Goal: Task Accomplishment & Management: Complete application form

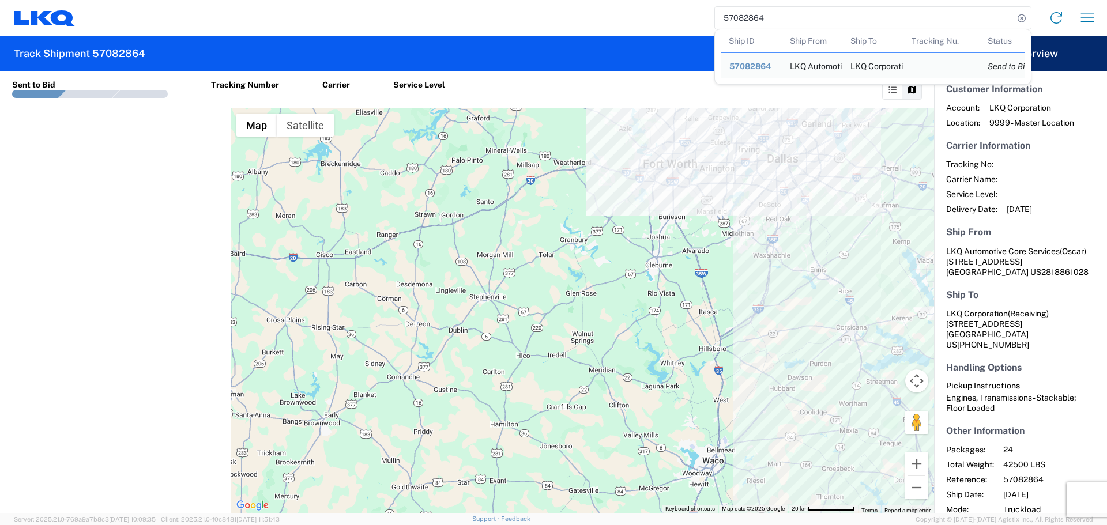
click at [747, 21] on input "57082864" at bounding box center [864, 18] width 299 height 22
paste input "68033"
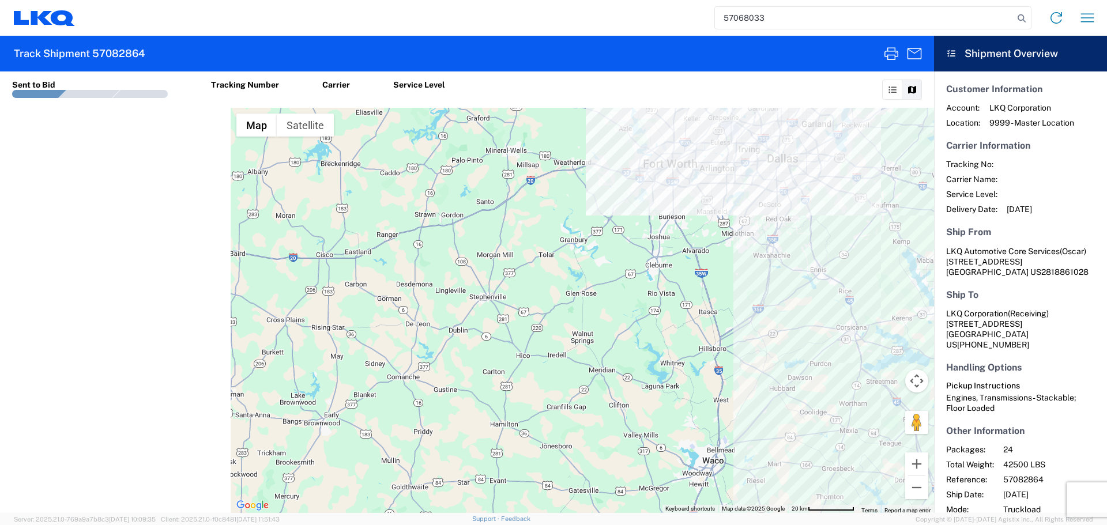
type input "57068033"
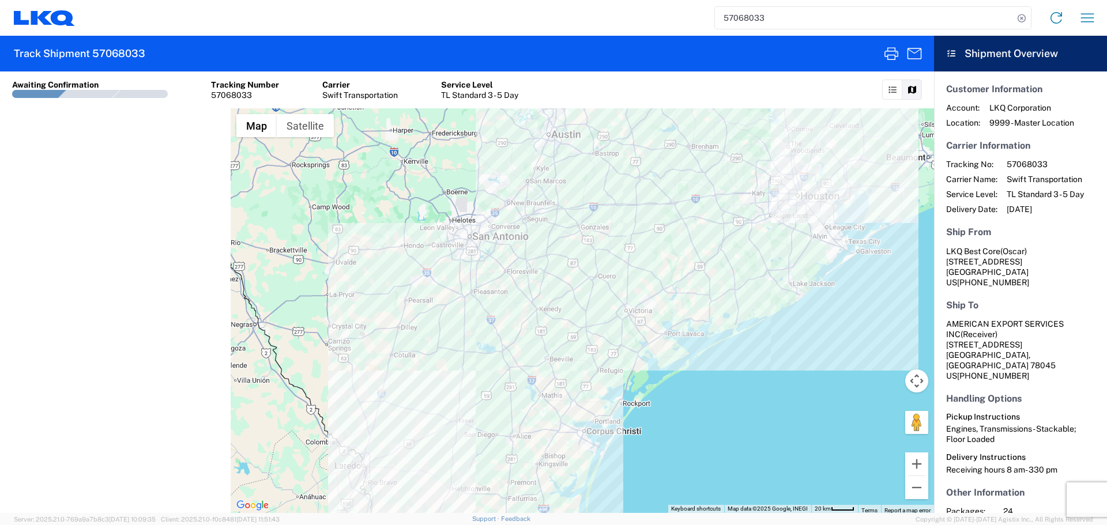
click at [1106, 12] on agx-form-navbar "57068033 Home Shipment request Shipment tracking" at bounding box center [553, 18] width 1107 height 36
click at [1081, 21] on icon "button" at bounding box center [1087, 18] width 18 height 18
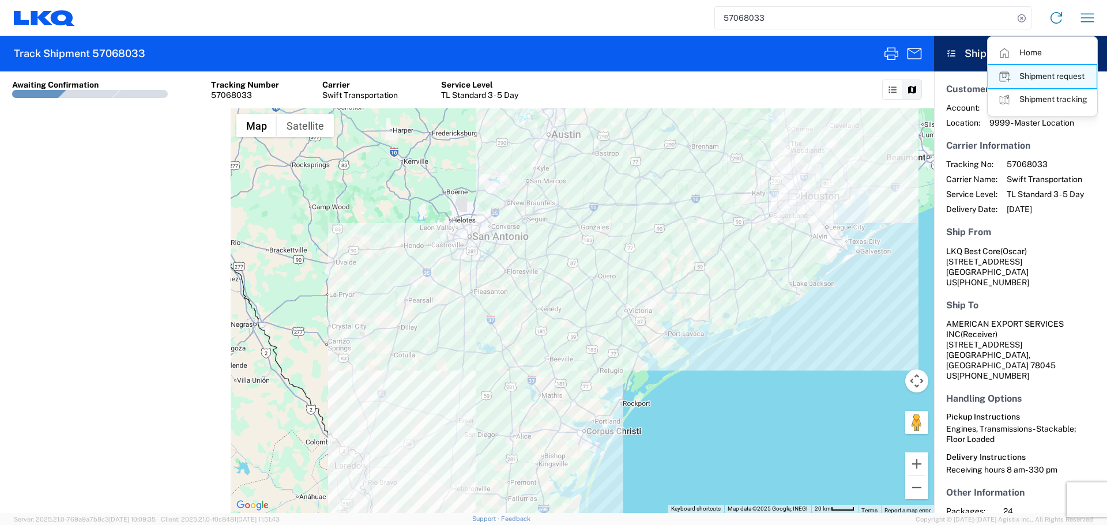
click at [1052, 73] on link "Shipment request" at bounding box center [1042, 76] width 108 height 23
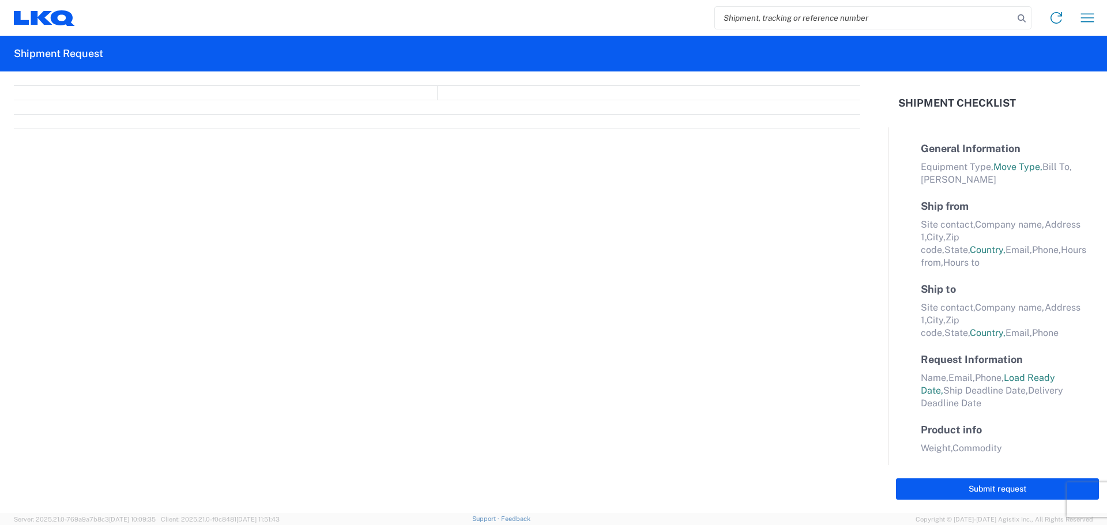
select select "FULL"
select select "LBS"
select select "IN"
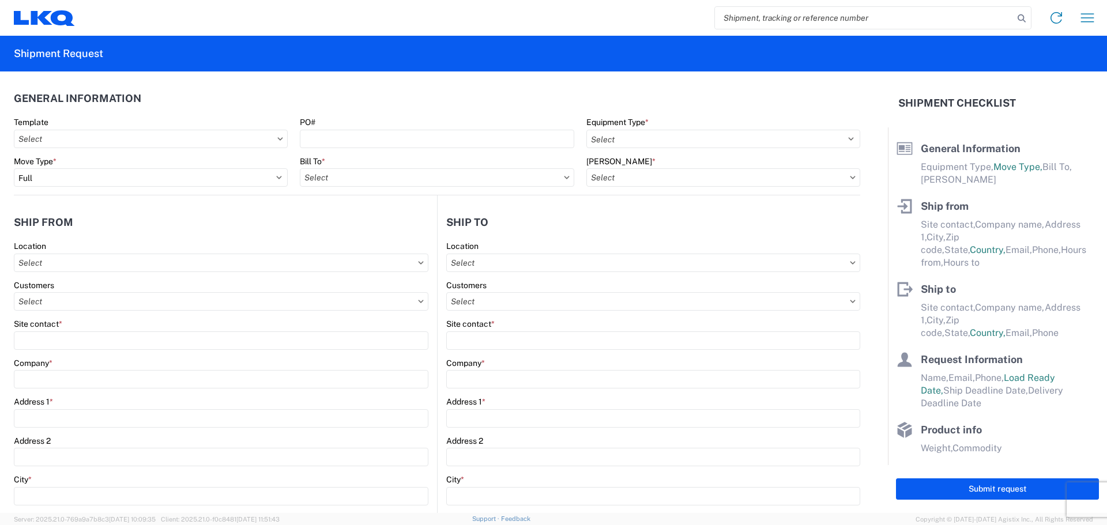
click at [776, 20] on input "search" at bounding box center [864, 18] width 299 height 22
paste input "57068033"
type input "57068033"
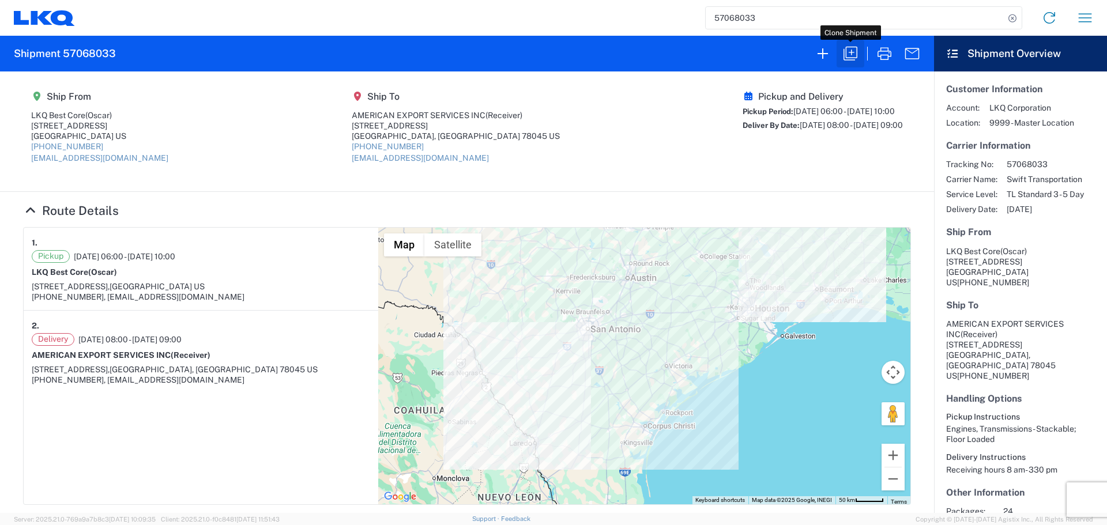
click at [846, 48] on icon "button" at bounding box center [850, 54] width 14 height 14
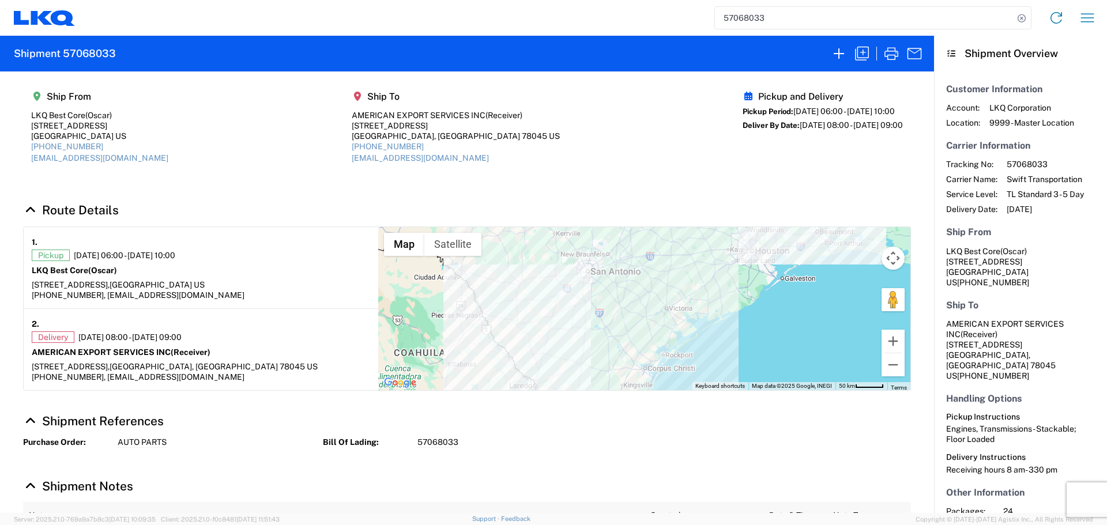
select select "FULL"
select select "US"
select select "LBS"
select select "IN"
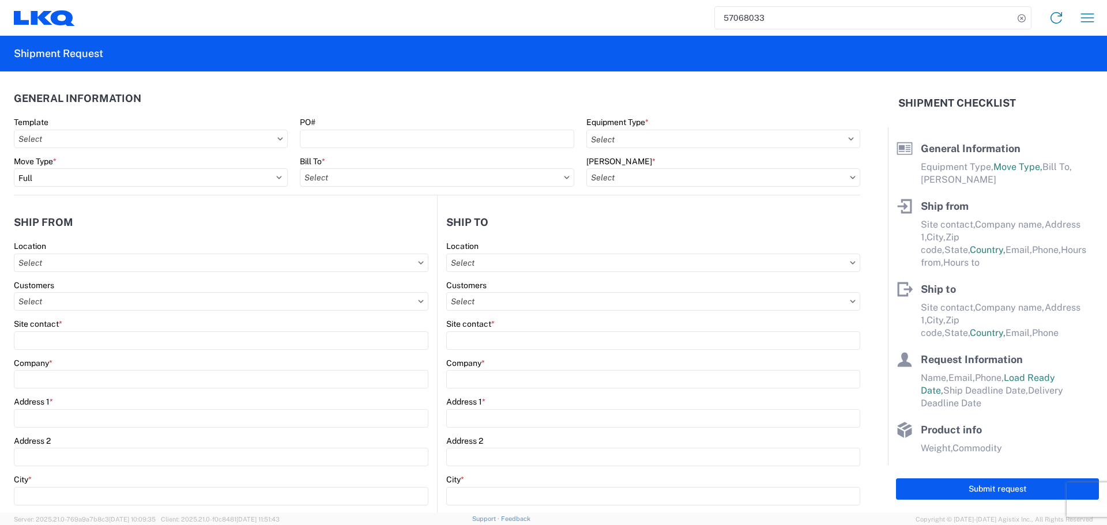
select select "STDV"
type input "Oscar"
type input "LKQ Best Core"
type input "[STREET_ADDRESS]"
type input "[GEOGRAPHIC_DATA]"
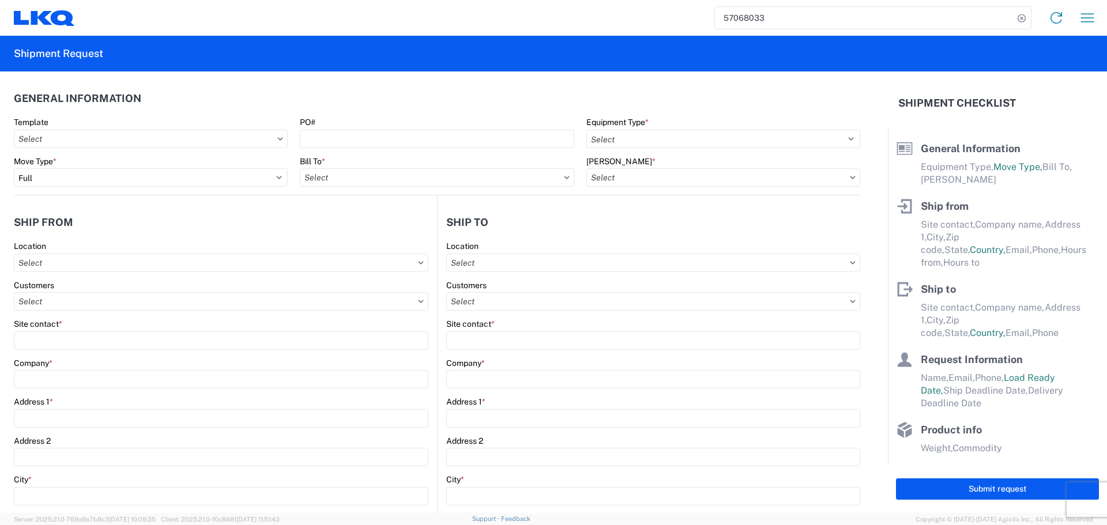
type input "77038"
type input "[EMAIL_ADDRESS][DOMAIN_NAME]"
type input "[PHONE_NUMBER]"
type input "06:00:00"
type input "10:00:00"
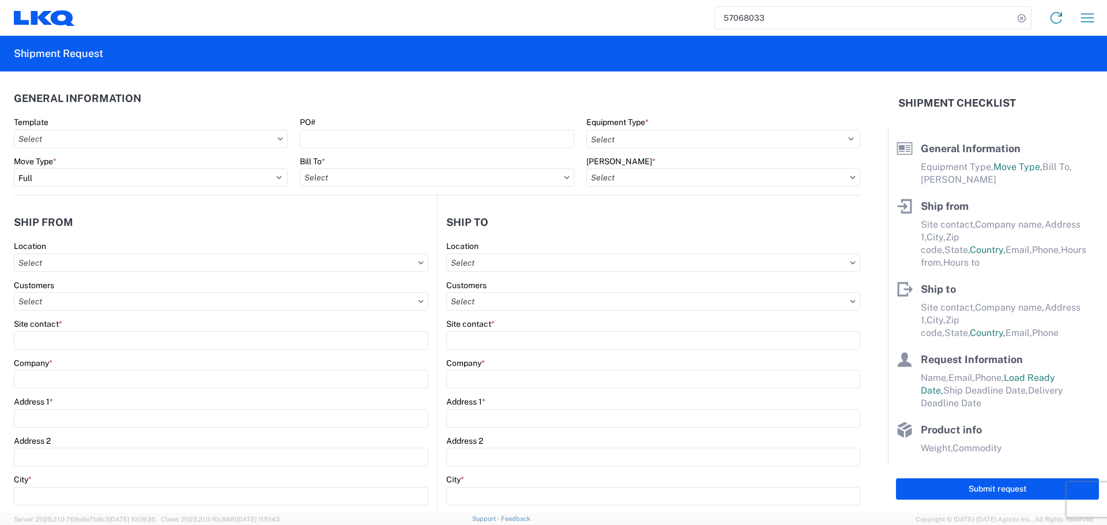
select select
type input "Receiver"
type input "AMERICAN EXPORT SERVICES INC"
type input "[STREET_ADDRESS]"
type input "Laredo"
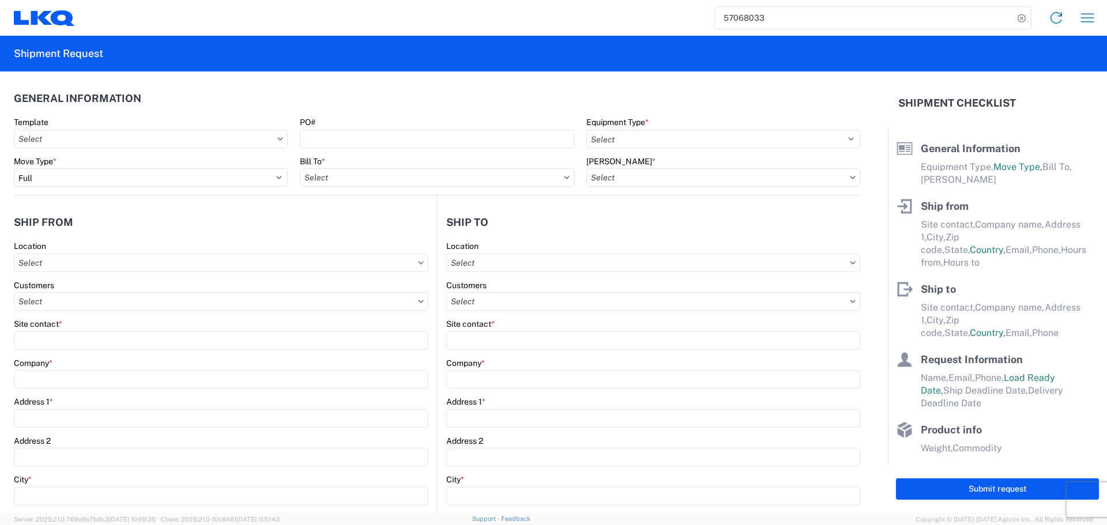
type input "78045"
type input "[EMAIL_ADDRESS][DOMAIN_NAME]"
type input "[PHONE_NUMBER]"
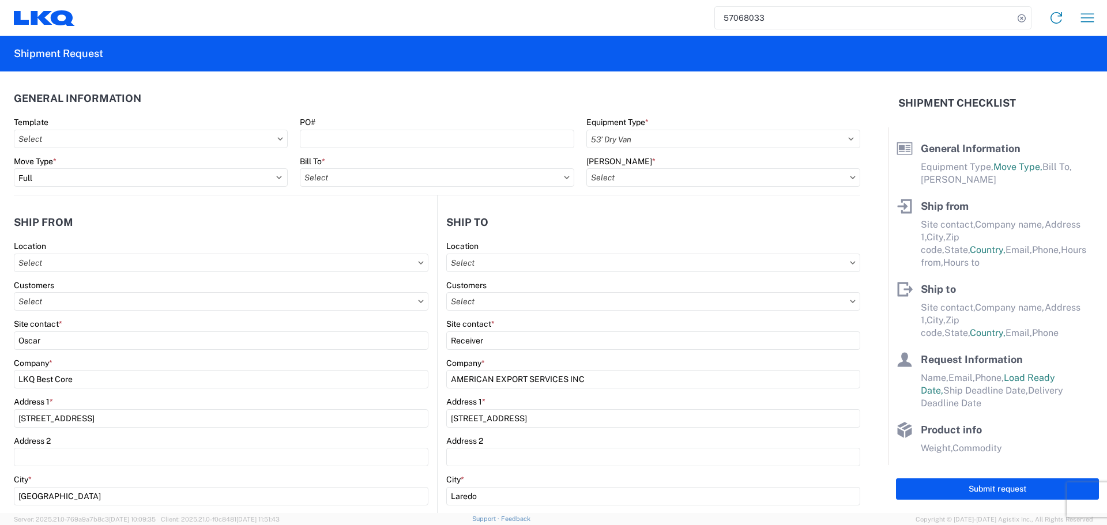
type input "08:00:00"
type input "09:00:00"
select select
type input "Oscar"
type input "[EMAIL_ADDRESS][DOMAIN_NAME]"
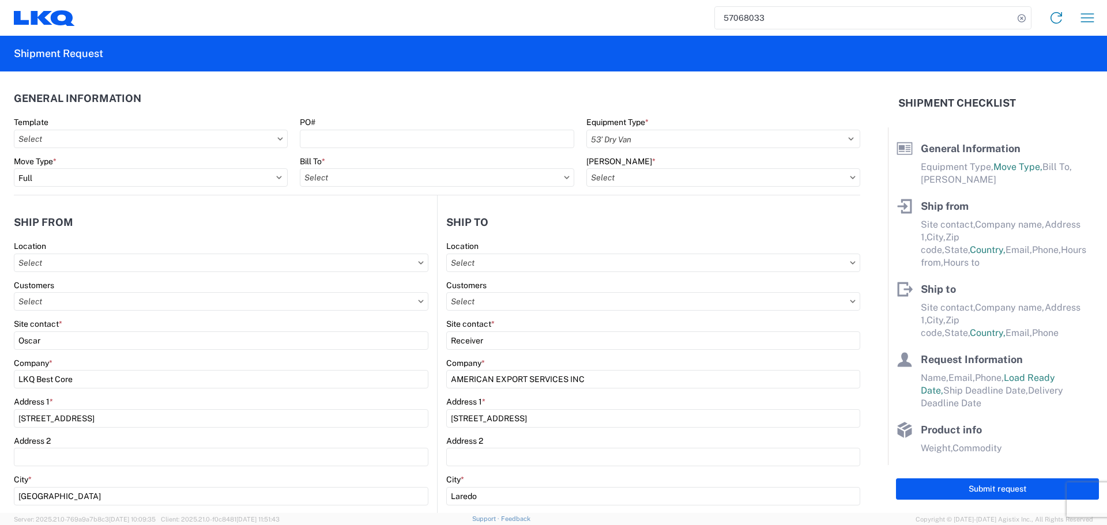
type input "[PHONE_NUMBER]"
type input "[DATE]"
type textarea "Receiving hours 8 am- 330 pm"
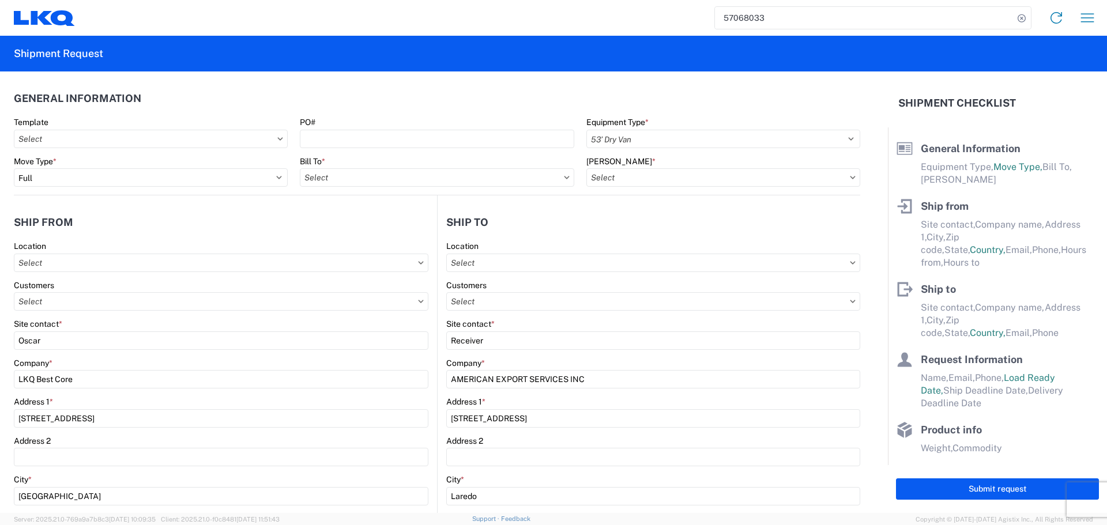
type input "42500"
type input "Engines, Transmissions"
type input "24"
type input "0"
type input "40"
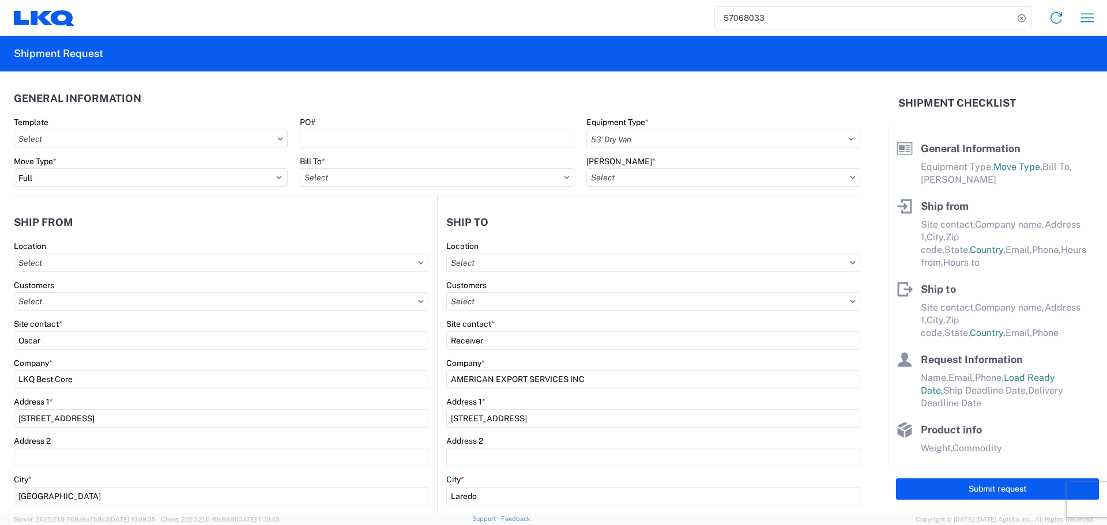
type input "40"
type input "36"
select select
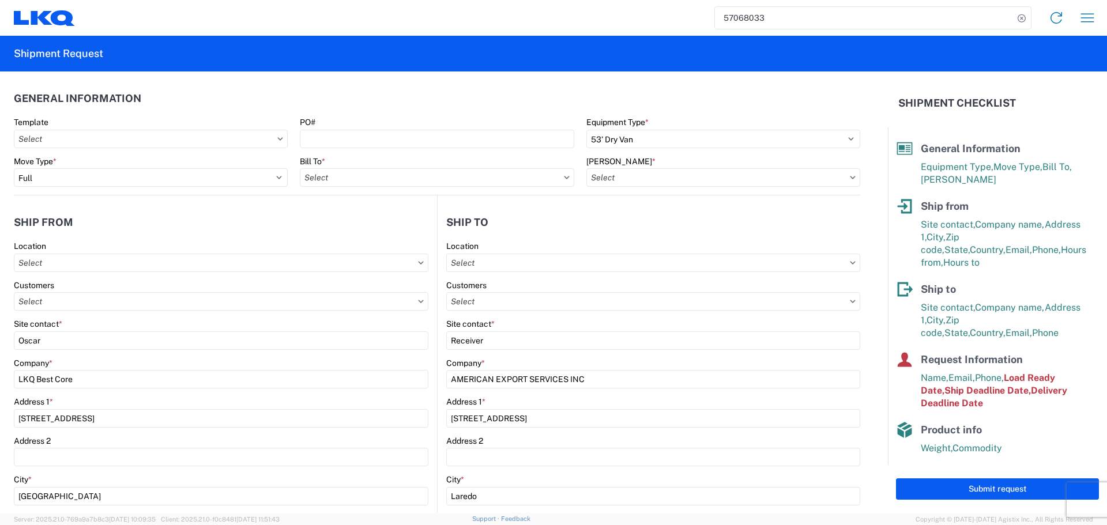
type input "1760 - LKQ Best Core"
type input "1760-6300-66000-0000 - 1760 Freight Out"
type input "1760 - LKQ Best Core"
click at [524, 99] on header "General Information" at bounding box center [437, 98] width 846 height 26
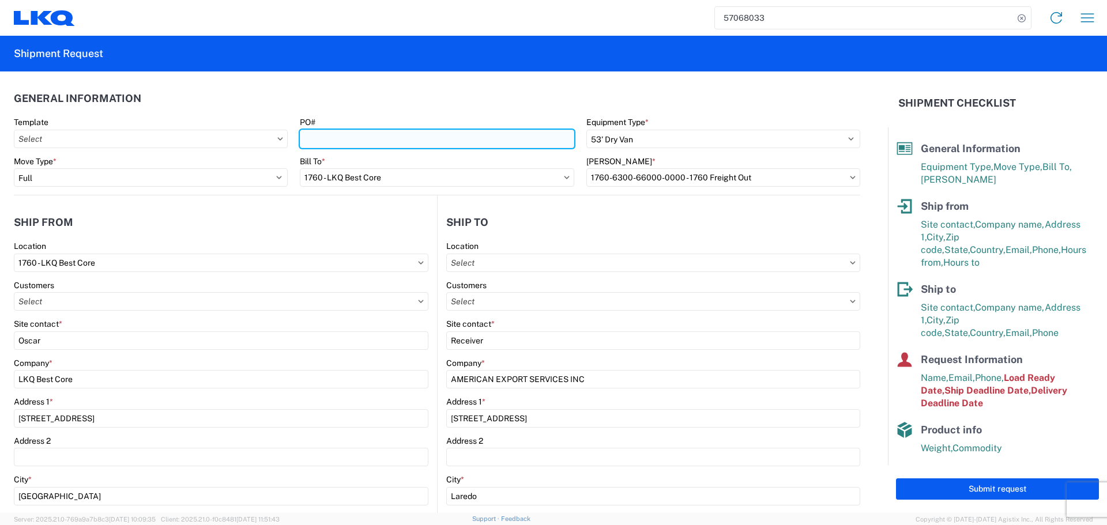
click at [349, 138] on input "PO#" at bounding box center [437, 139] width 274 height 18
type input "AUTO PARTS"
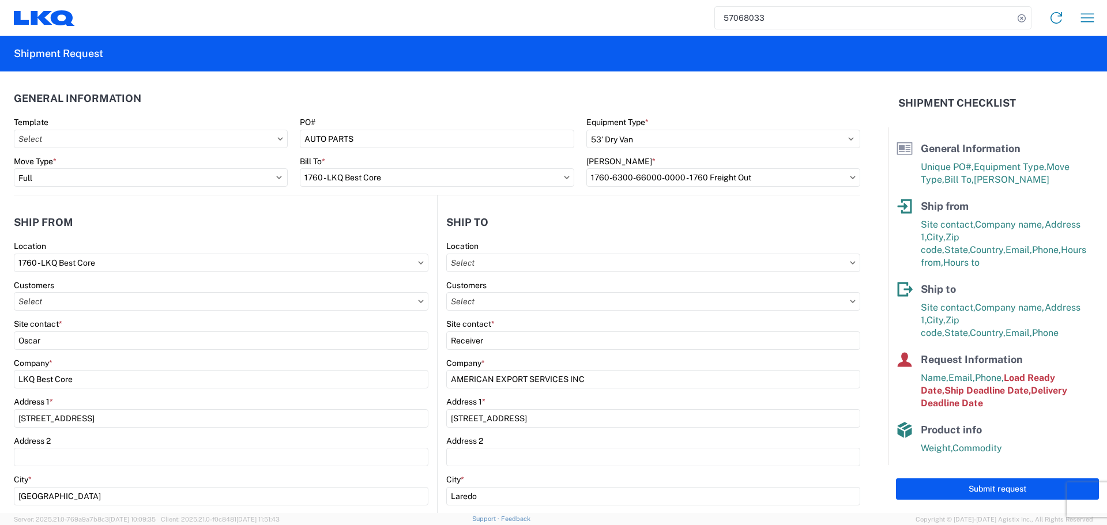
click at [389, 101] on header "General Information" at bounding box center [437, 98] width 846 height 26
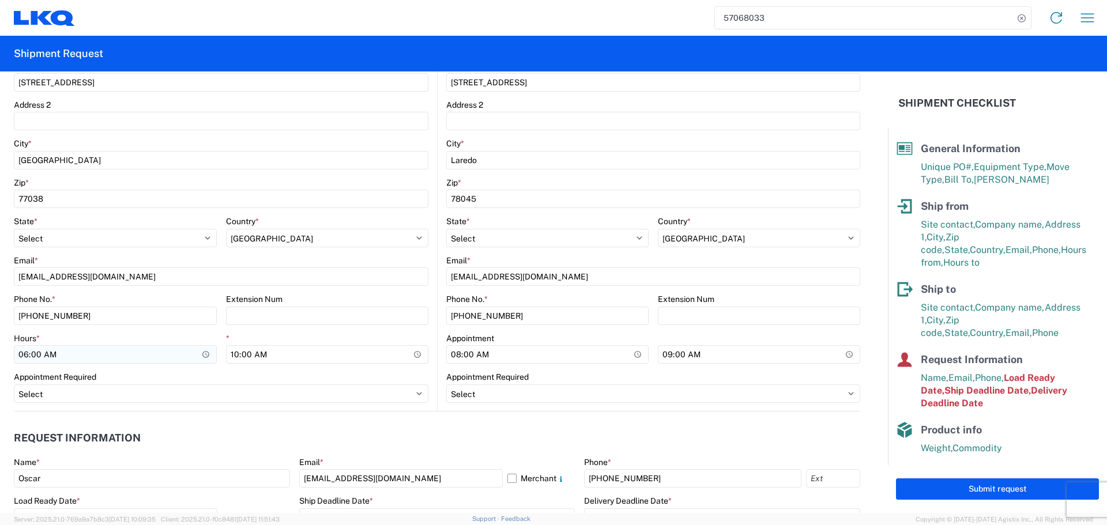
scroll to position [346, 0]
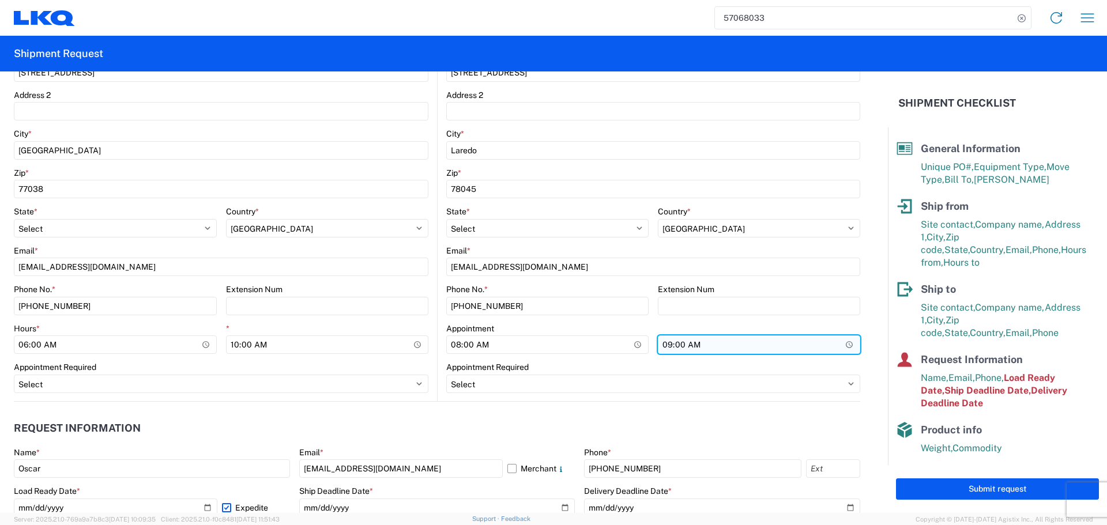
click at [846, 349] on input "09:00:00" at bounding box center [759, 344] width 202 height 18
type input "13:00"
click at [364, 416] on header "Request Information" at bounding box center [437, 429] width 846 height 26
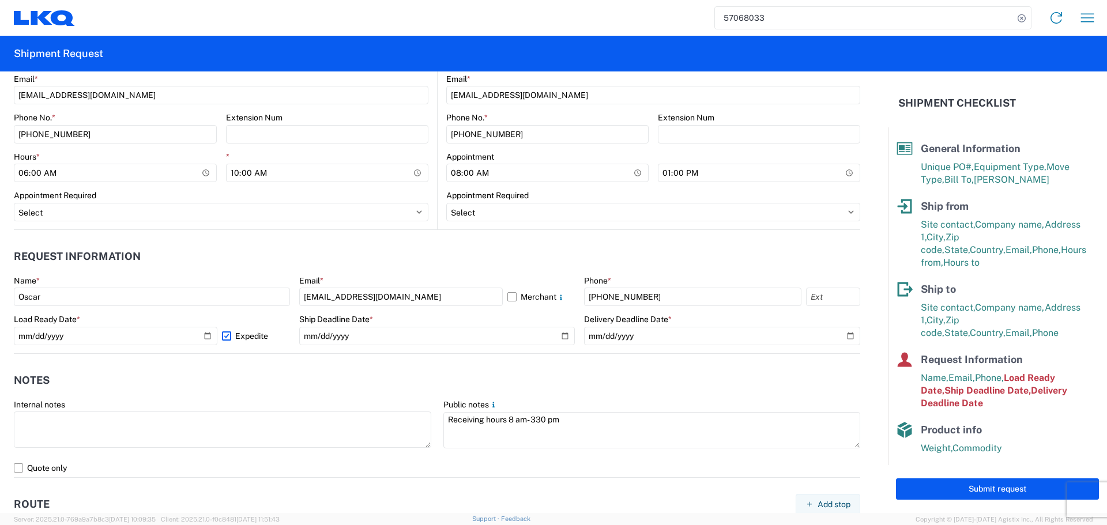
scroll to position [519, 0]
click at [202, 339] on input "[DATE]" at bounding box center [115, 335] width 203 height 18
type input "[DATE]"
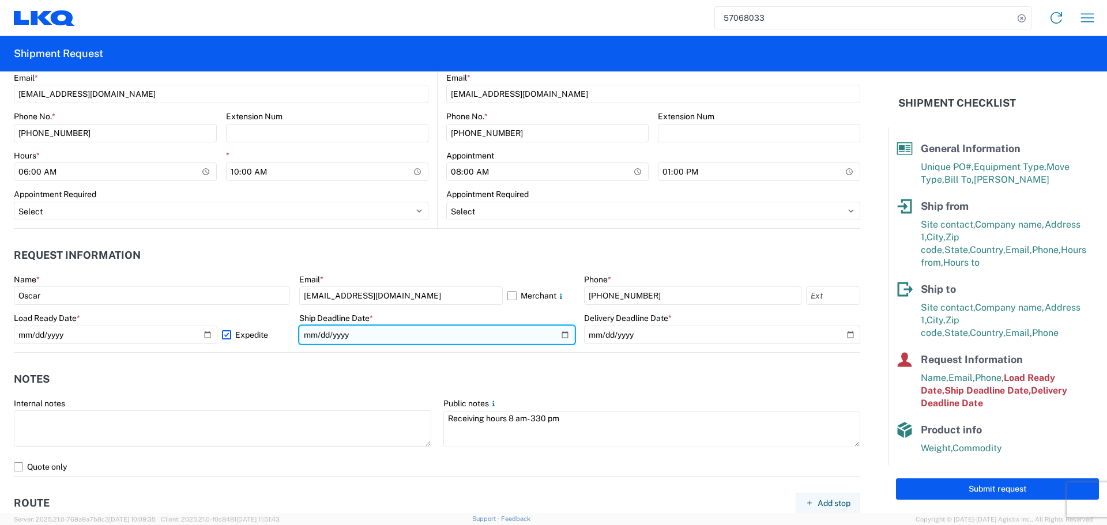
click at [556, 339] on input "[DATE]" at bounding box center [437, 335] width 276 height 18
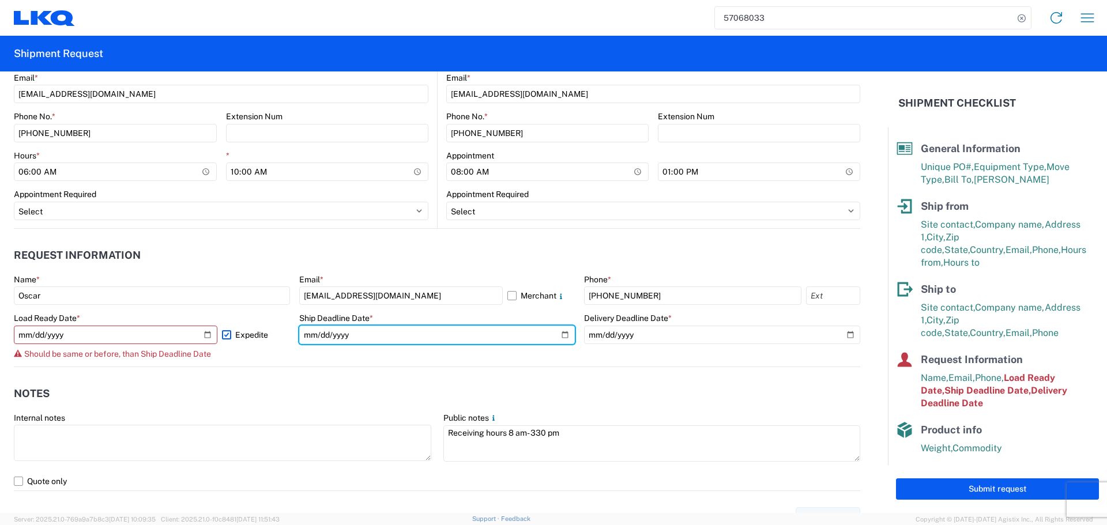
type input "[DATE]"
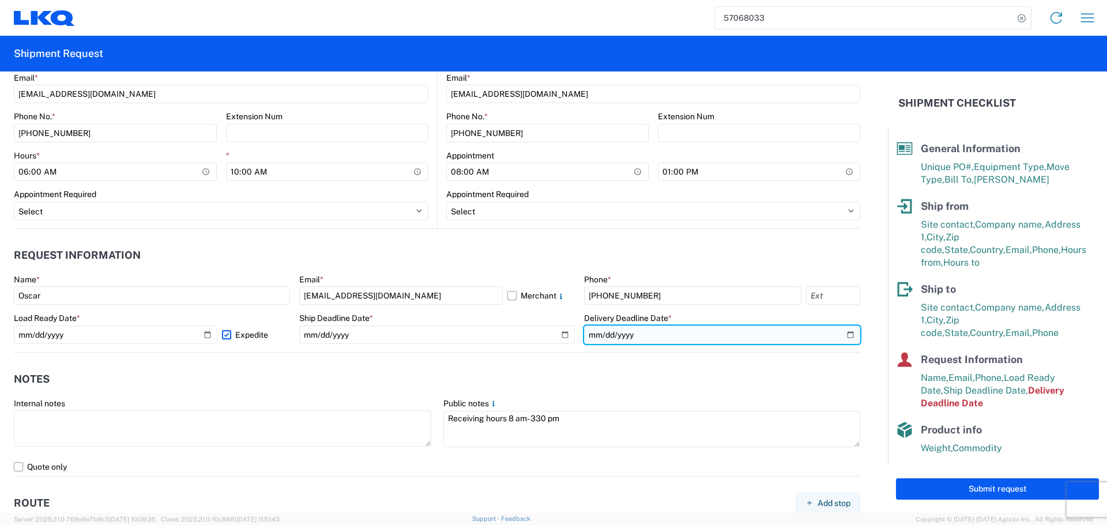
click at [839, 337] on input "[DATE]" at bounding box center [722, 335] width 276 height 18
type input "[DATE]"
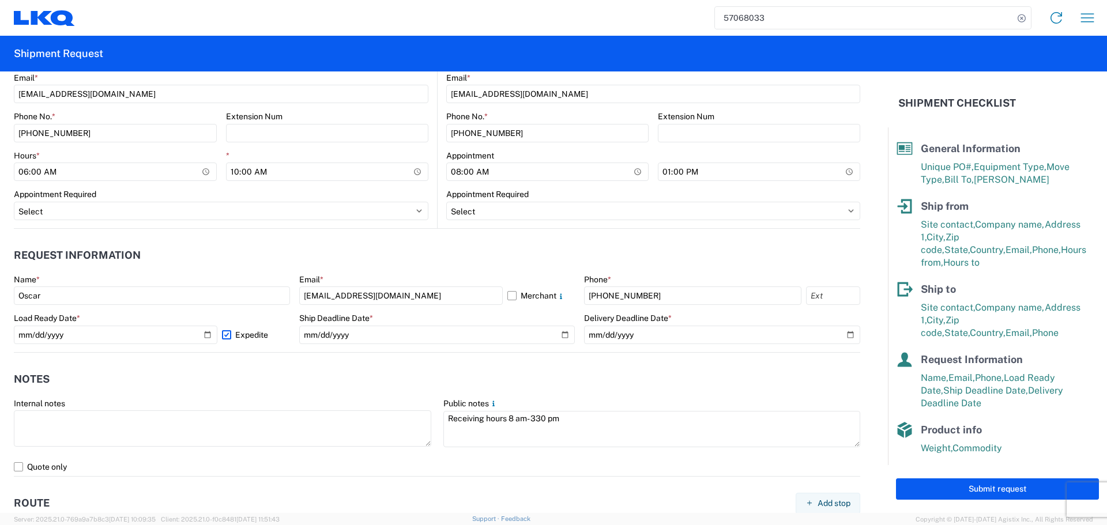
click at [494, 368] on header "Notes" at bounding box center [437, 380] width 846 height 26
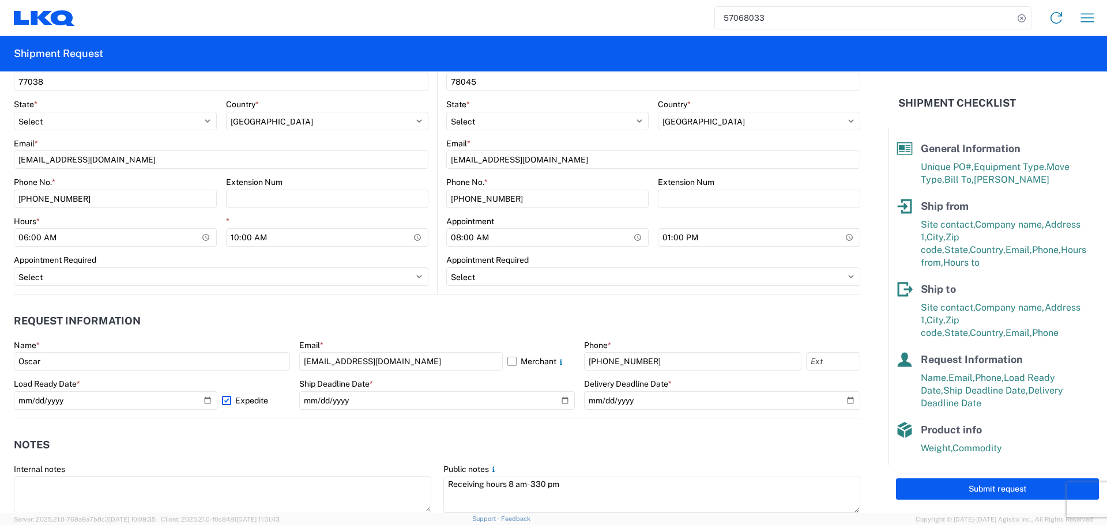
scroll to position [433, 0]
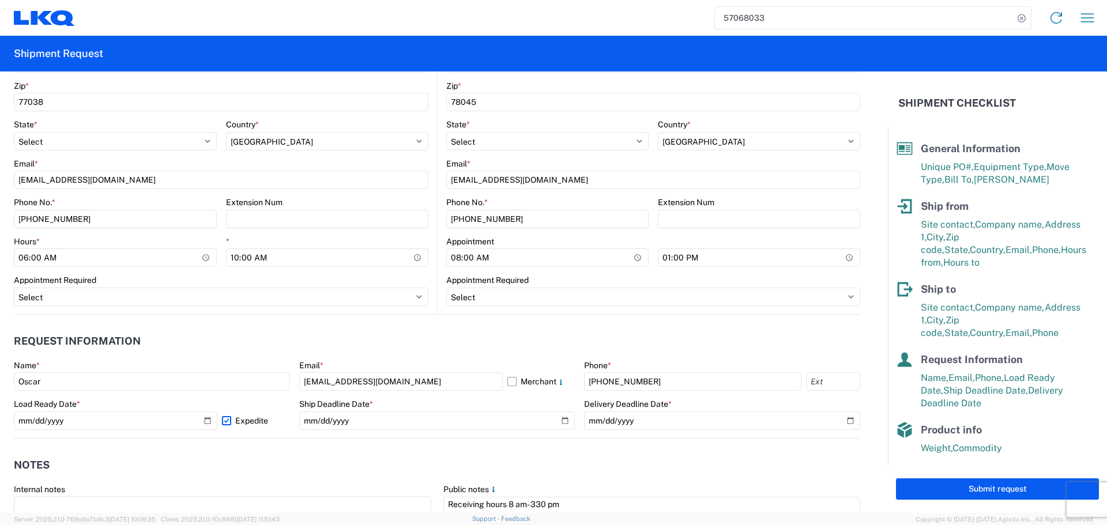
click at [247, 329] on header "Request Information" at bounding box center [437, 342] width 846 height 26
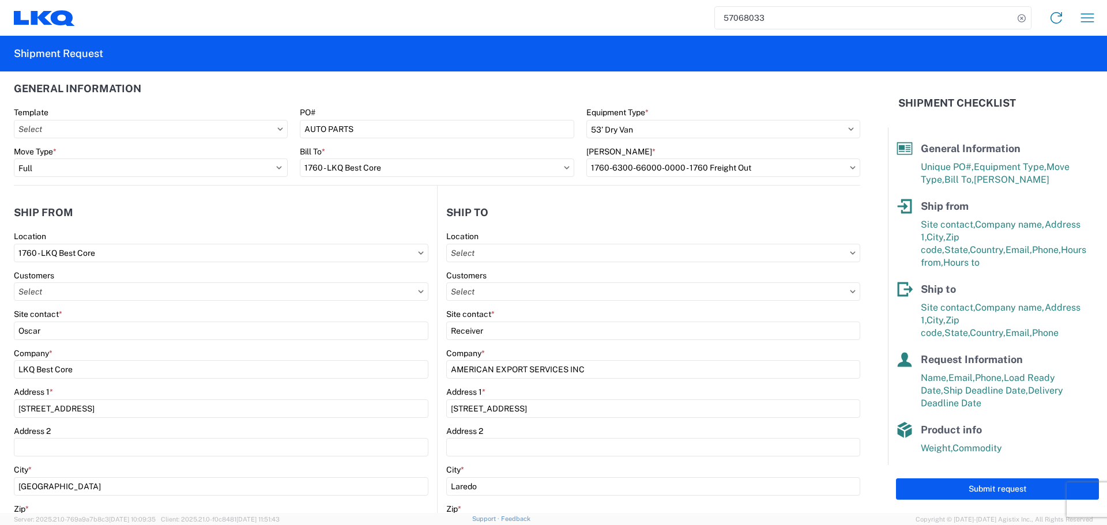
scroll to position [0, 0]
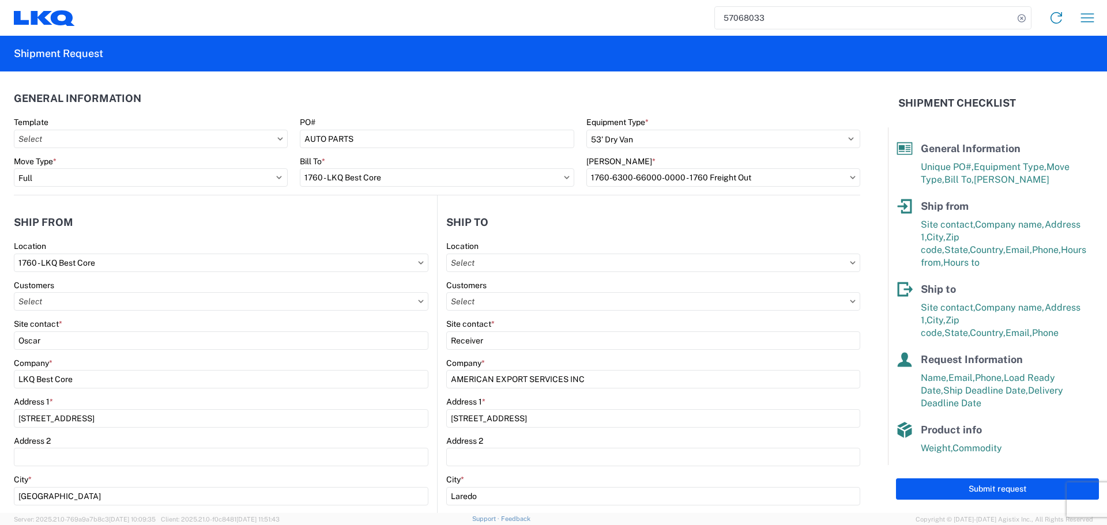
click at [384, 210] on header "Ship from" at bounding box center [225, 222] width 423 height 26
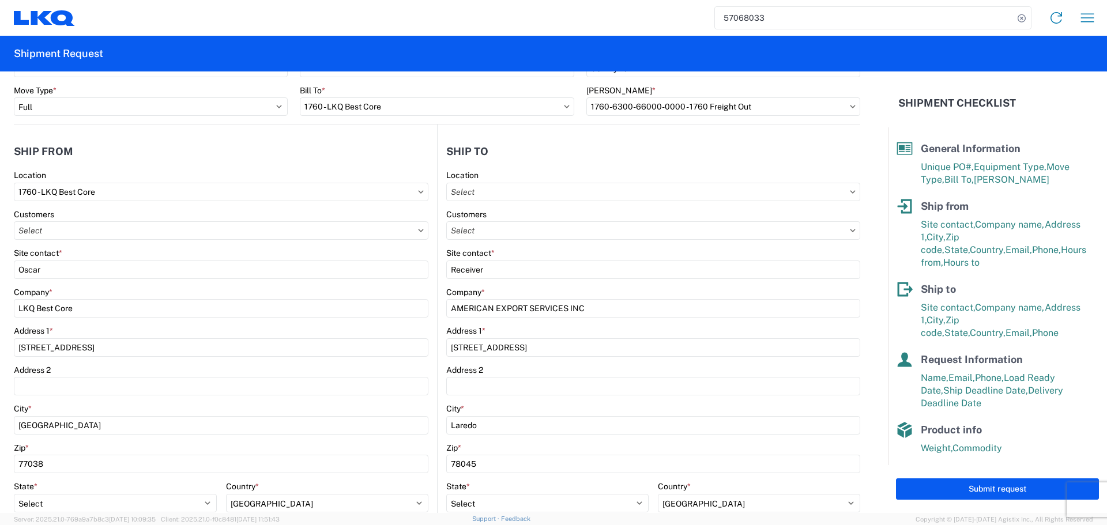
scroll to position [288, 0]
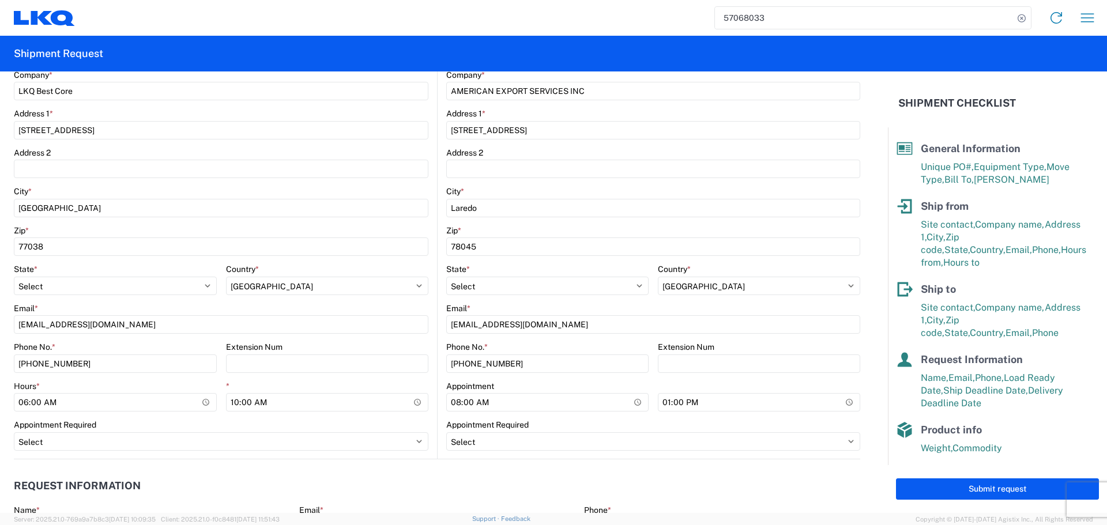
click at [388, 423] on div "Appointment Required" at bounding box center [221, 425] width 414 height 10
click at [384, 419] on agx-form-control-wrapper-v2 "* 10:00:00" at bounding box center [327, 400] width 203 height 39
click at [387, 421] on div "Appointment Required" at bounding box center [221, 425] width 414 height 10
click at [400, 421] on div "Appointment Required" at bounding box center [221, 425] width 414 height 10
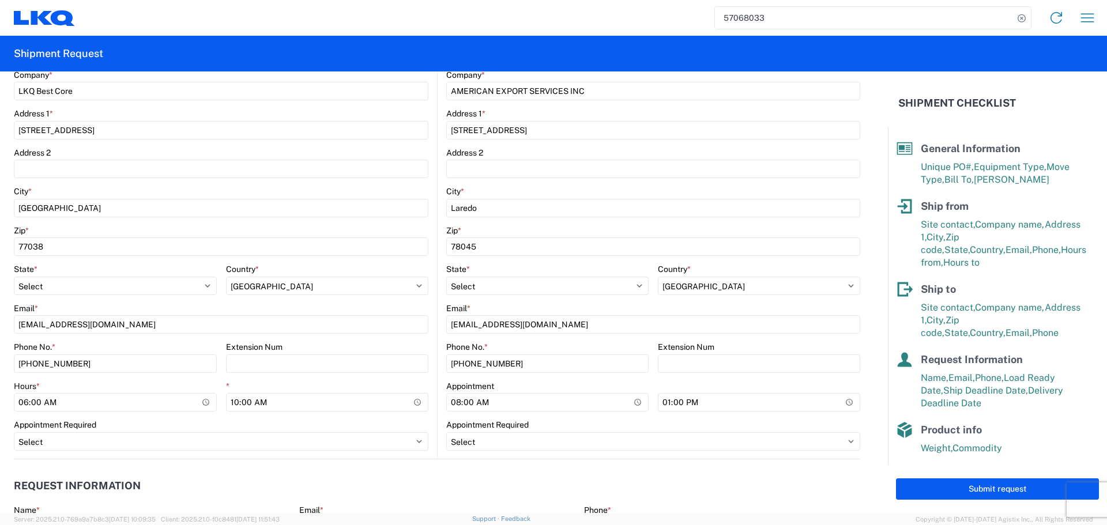
click at [393, 419] on agx-form-control-wrapper-v2 "* 10:00:00" at bounding box center [327, 400] width 203 height 39
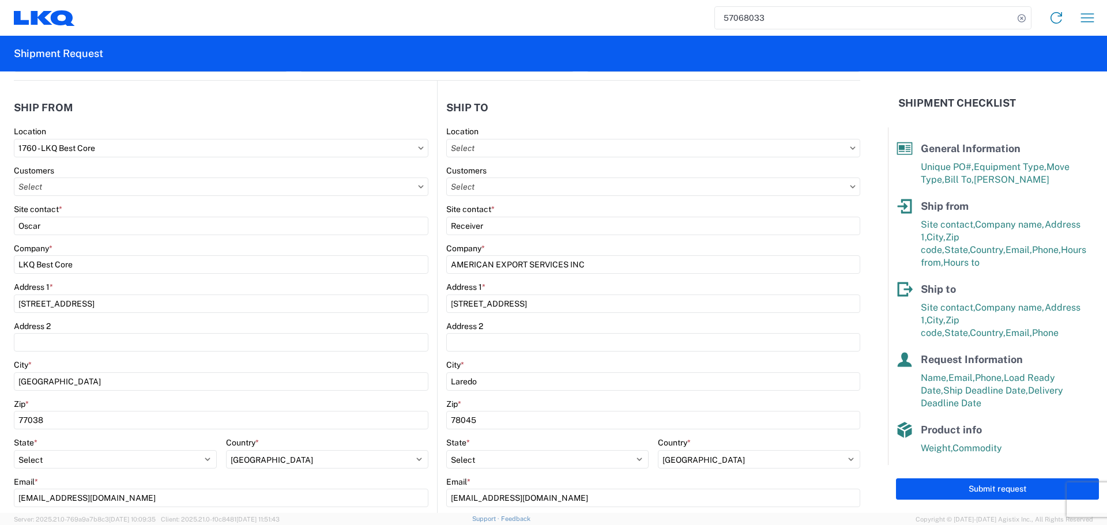
scroll to position [58, 0]
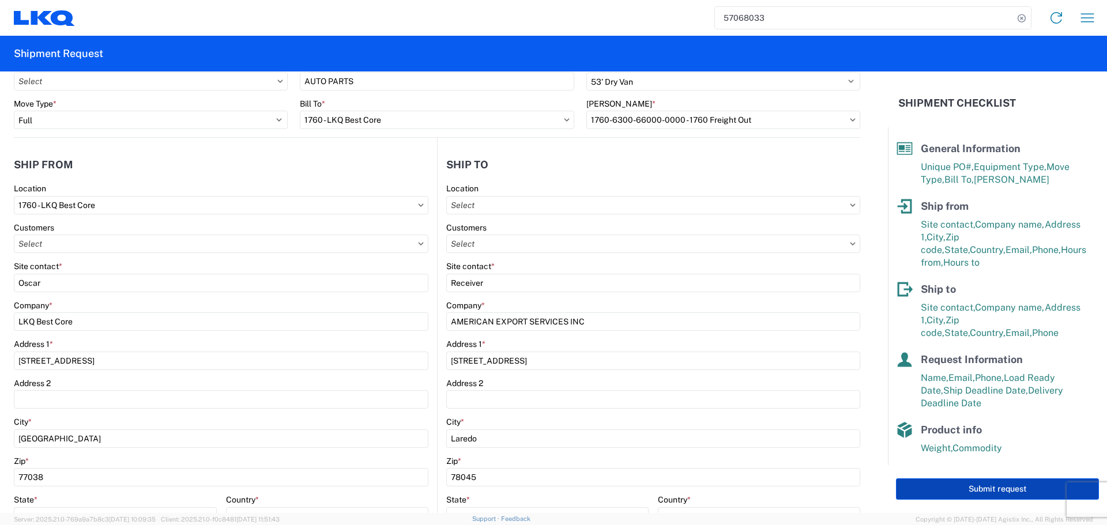
click at [976, 492] on button "Submit request" at bounding box center [997, 488] width 203 height 21
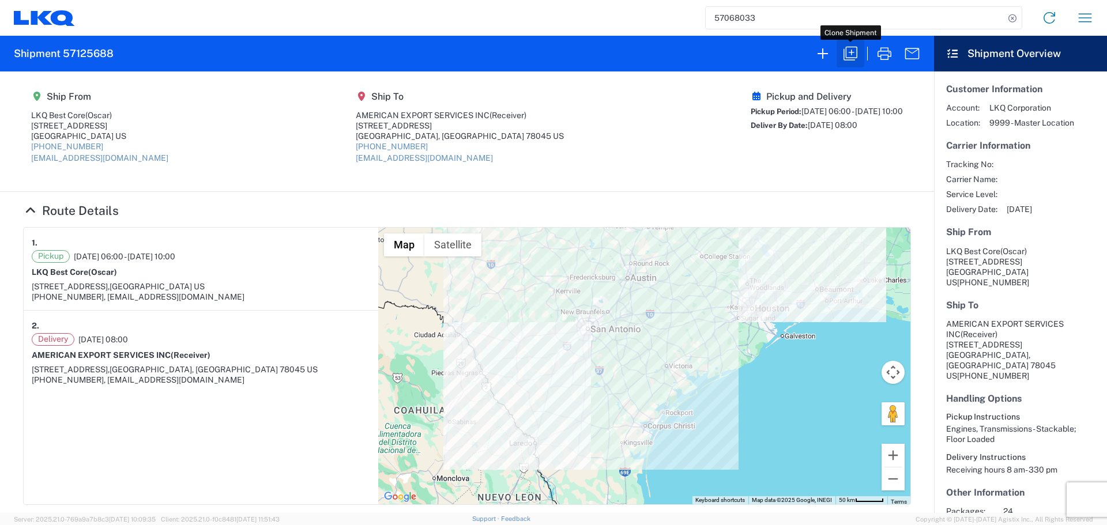
click at [850, 54] on icon "button" at bounding box center [850, 53] width 18 height 18
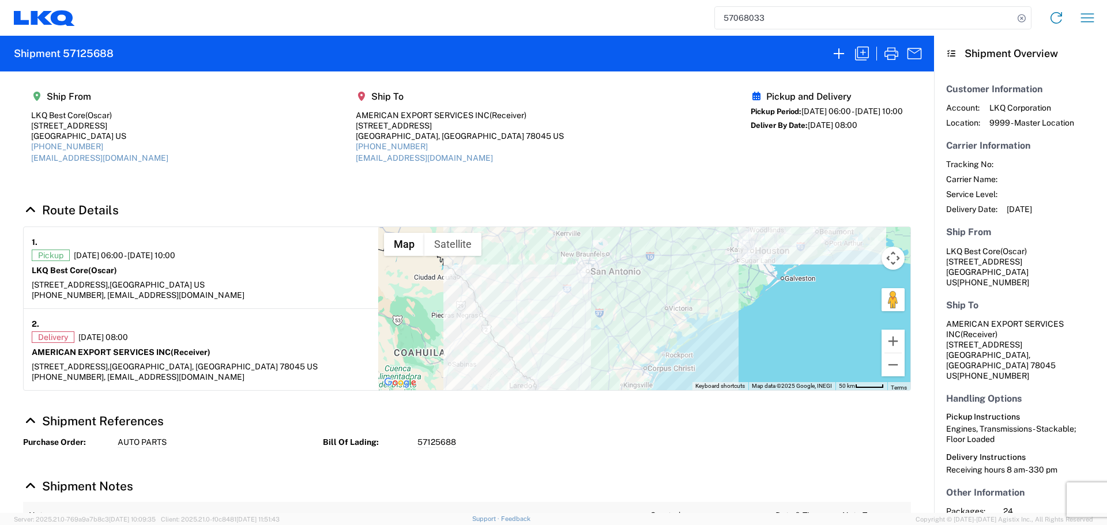
select select "FULL"
select select "US"
select select "LBS"
select select "IN"
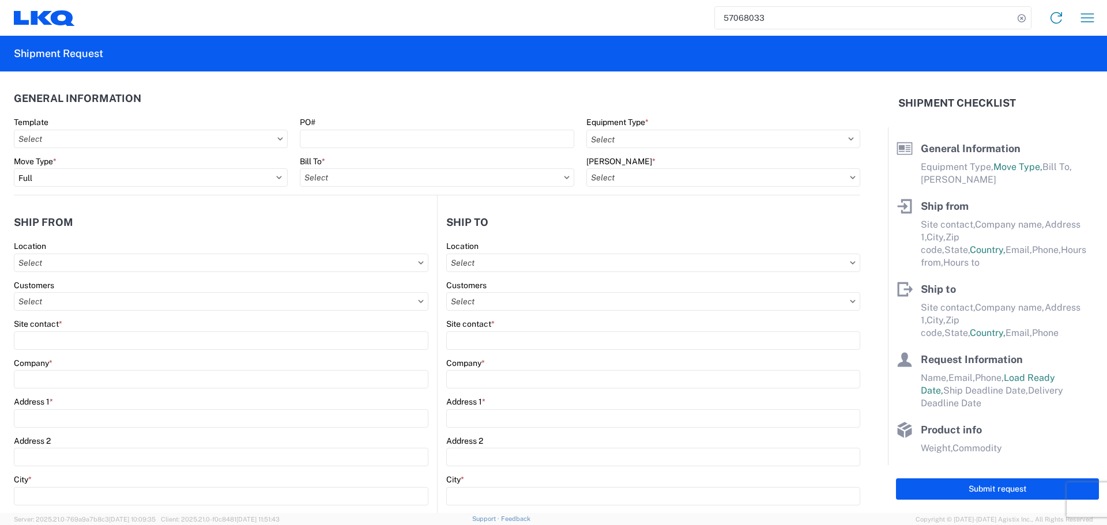
select select "STDV"
type input "Oscar"
type input "LKQ Best Core"
type input "[STREET_ADDRESS]"
type input "[GEOGRAPHIC_DATA]"
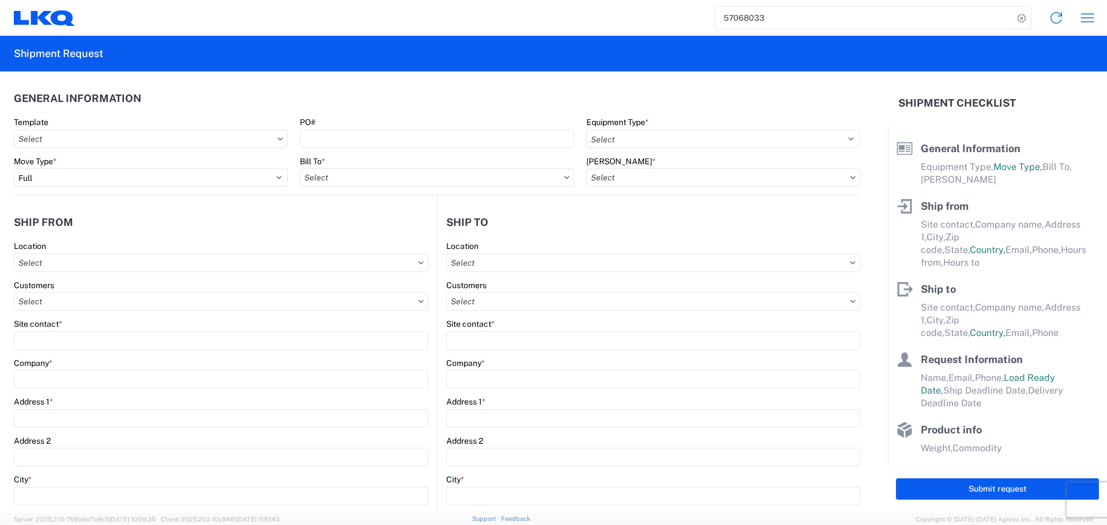
type input "77038"
type input "[EMAIL_ADDRESS][DOMAIN_NAME]"
type input "[PHONE_NUMBER]"
type input "06:00:00"
type input "10:00:00"
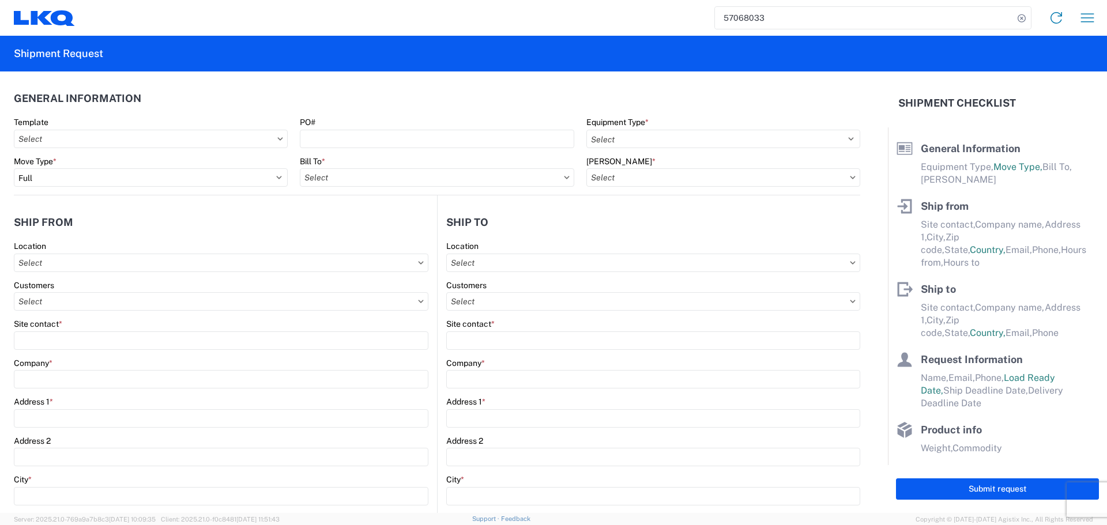
select select
type input "Receiver"
type input "AMERICAN EXPORT SERVICES INC"
type input "[STREET_ADDRESS]"
type input "Laredo"
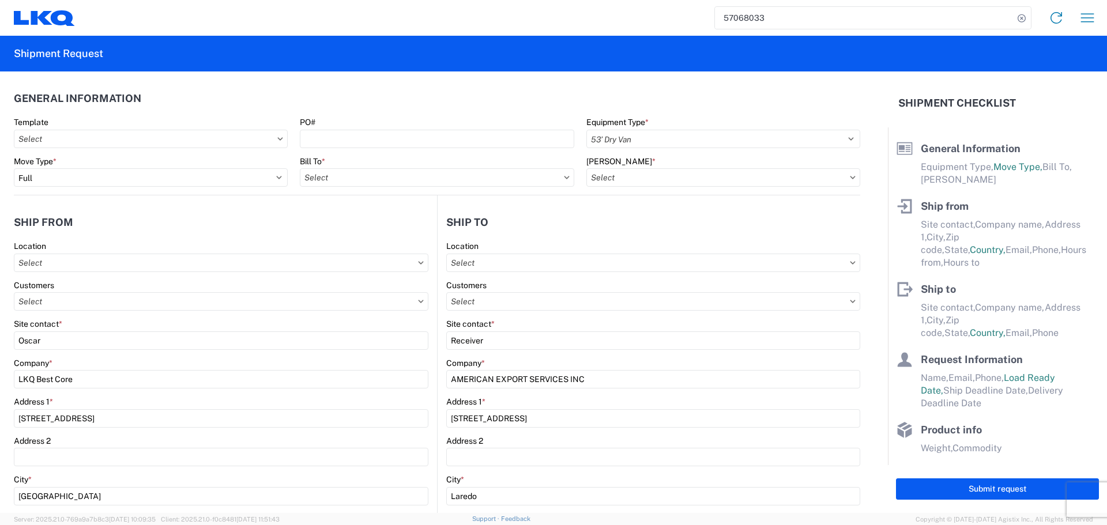
type input "78045"
type input "[EMAIL_ADDRESS][DOMAIN_NAME]"
type input "[PHONE_NUMBER]"
type input "08:00:00"
type input "13:00:00"
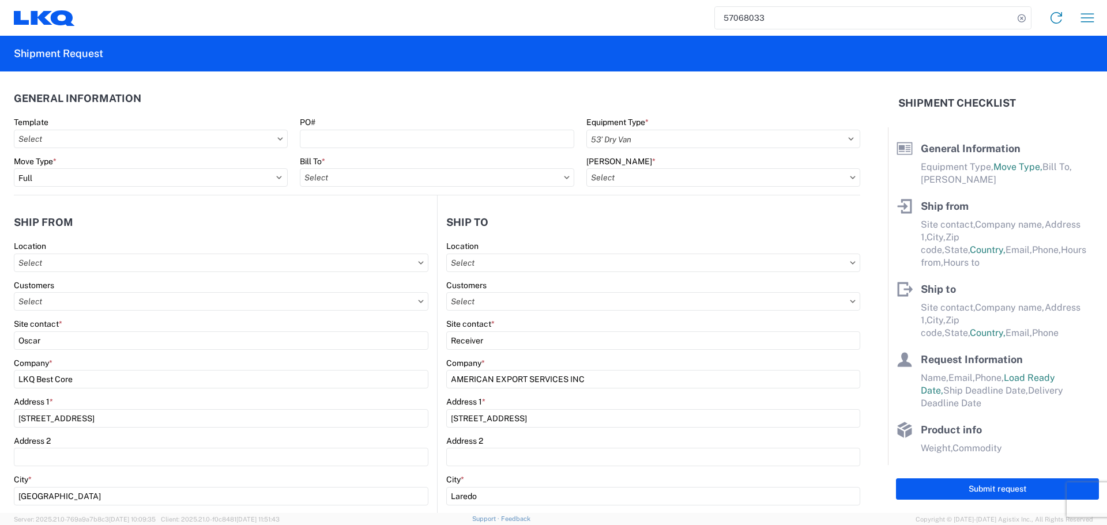
select select
type input "Oscar"
type input "[EMAIL_ADDRESS][DOMAIN_NAME]"
type input "[PHONE_NUMBER]"
type input "[DATE]"
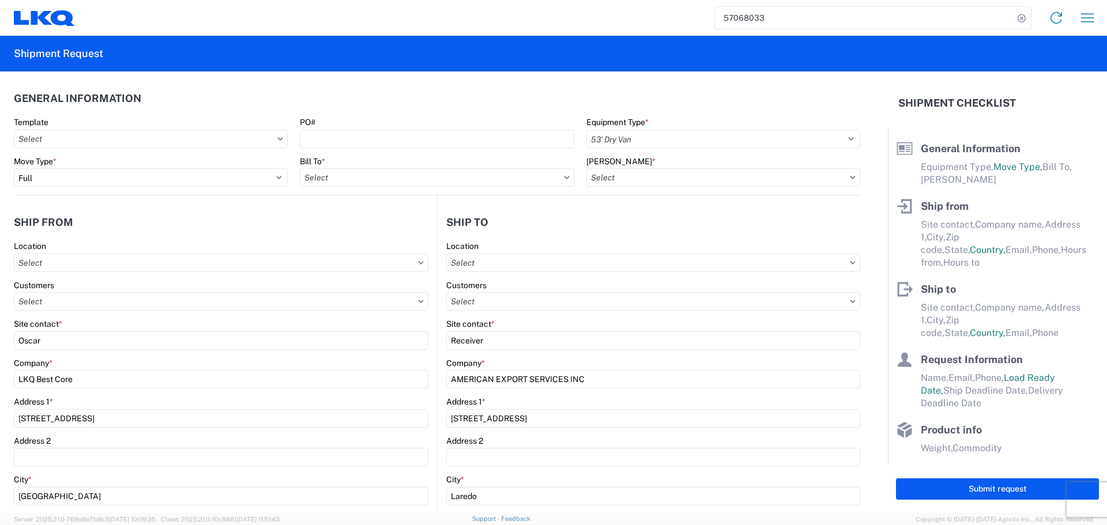
type input "[DATE]"
type textarea "Receiving hours 8 am- 330 pm"
type input "42500"
type input "Engines, Transmissions"
type input "24"
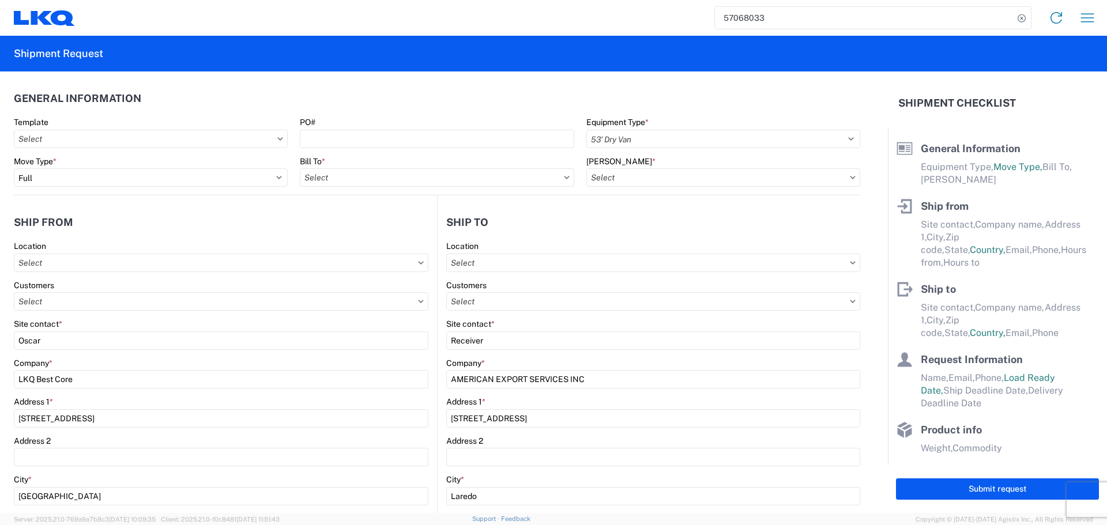
type input "0"
type input "40"
type input "36"
select select
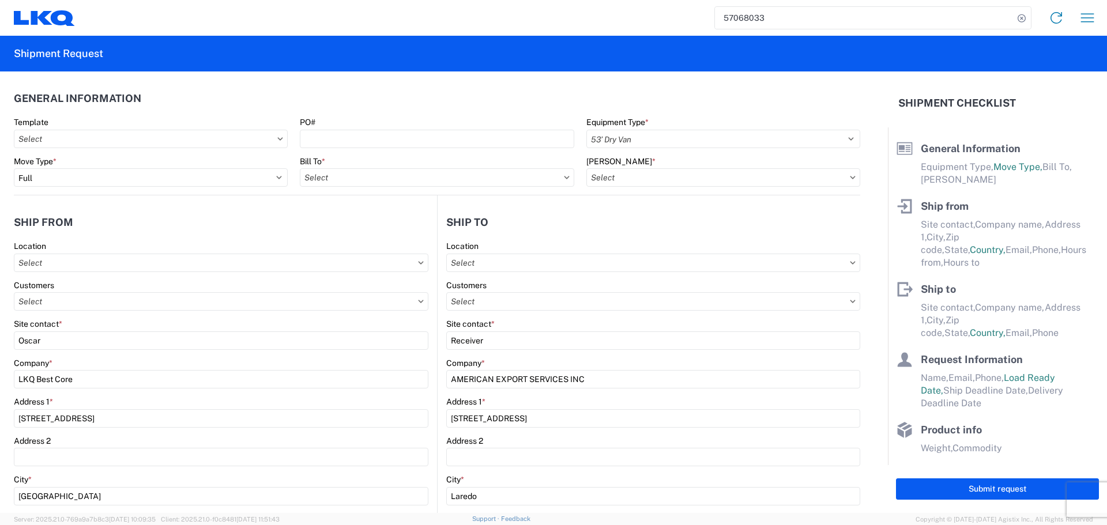
select select
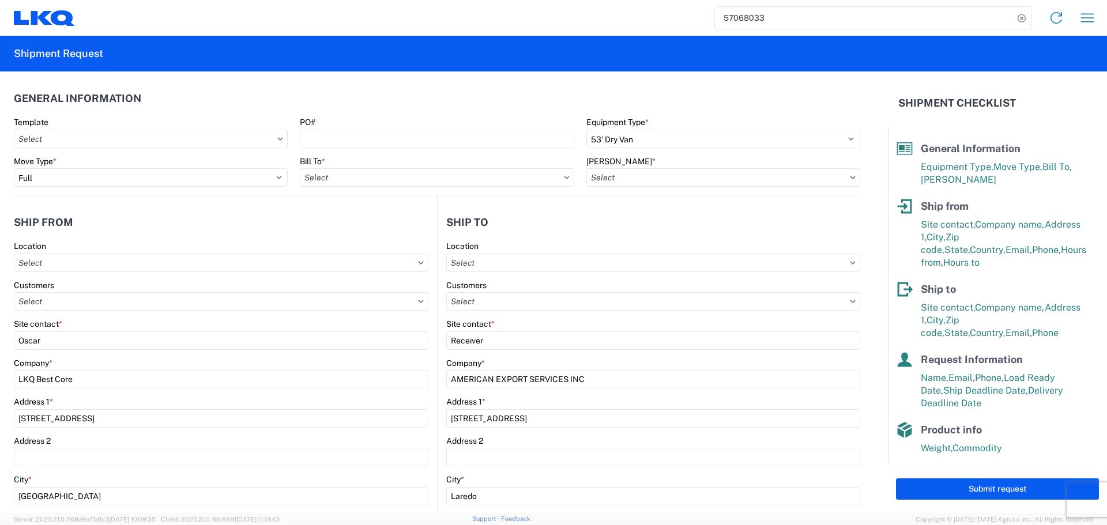
type input "1760 - LKQ Best Core"
type input "1760-6300-66000-0000 - 1760 Freight Out"
type input "1760 - LKQ Best Core"
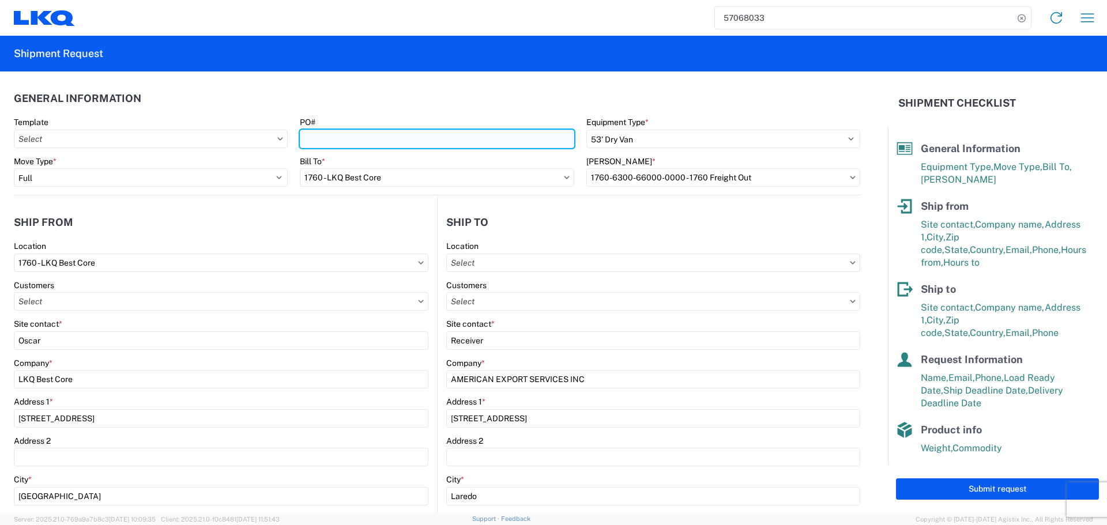
click at [374, 144] on input "PO#" at bounding box center [437, 139] width 274 height 18
type input "AUTO PARTS"
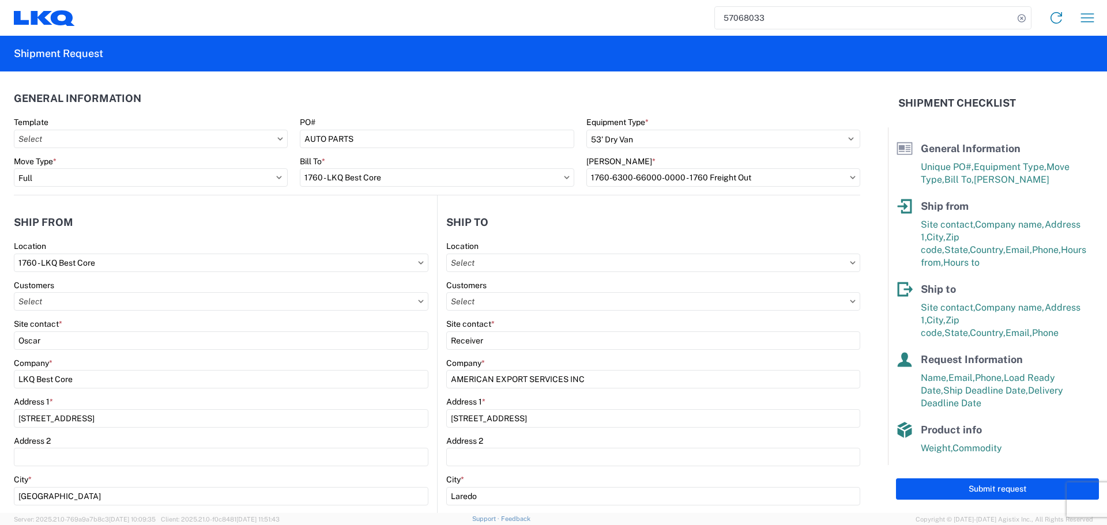
click at [388, 111] on agx-form-section "General Information Template PO# AUTO PARTS Equipment Type * Select 53’ Dry Van…" at bounding box center [437, 140] width 846 height 110
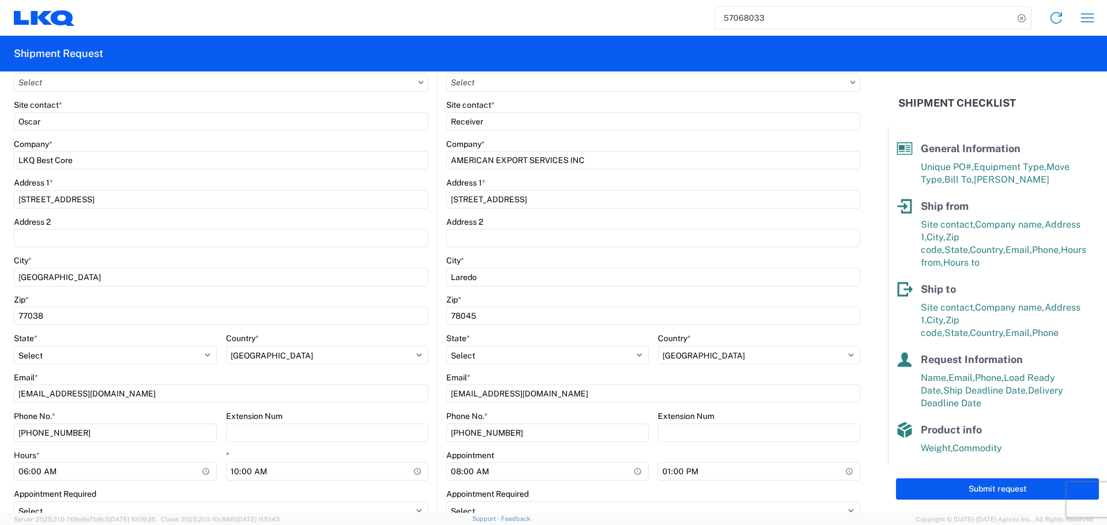
scroll to position [576, 0]
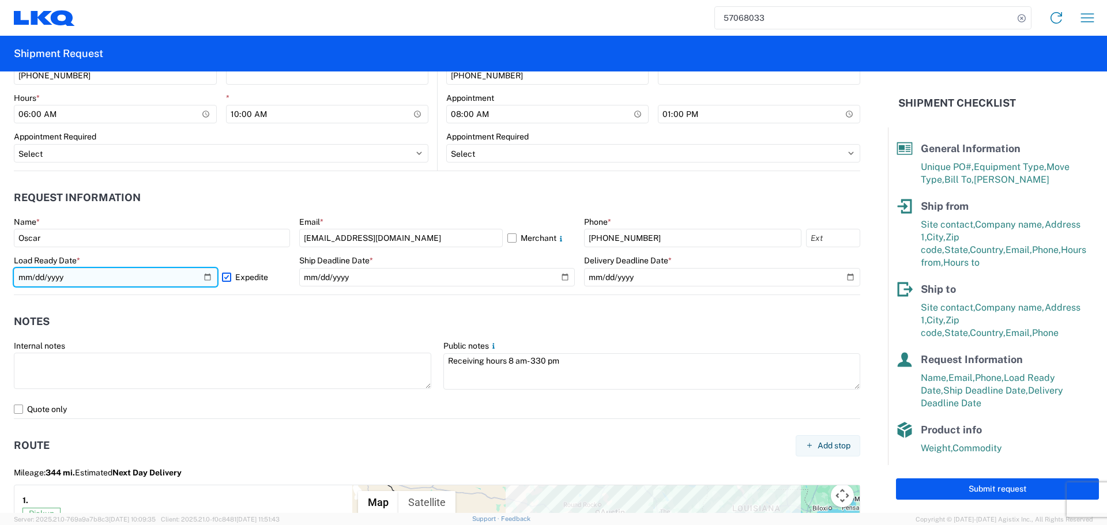
click at [202, 279] on input "[DATE]" at bounding box center [115, 277] width 203 height 18
type input "[DATE]"
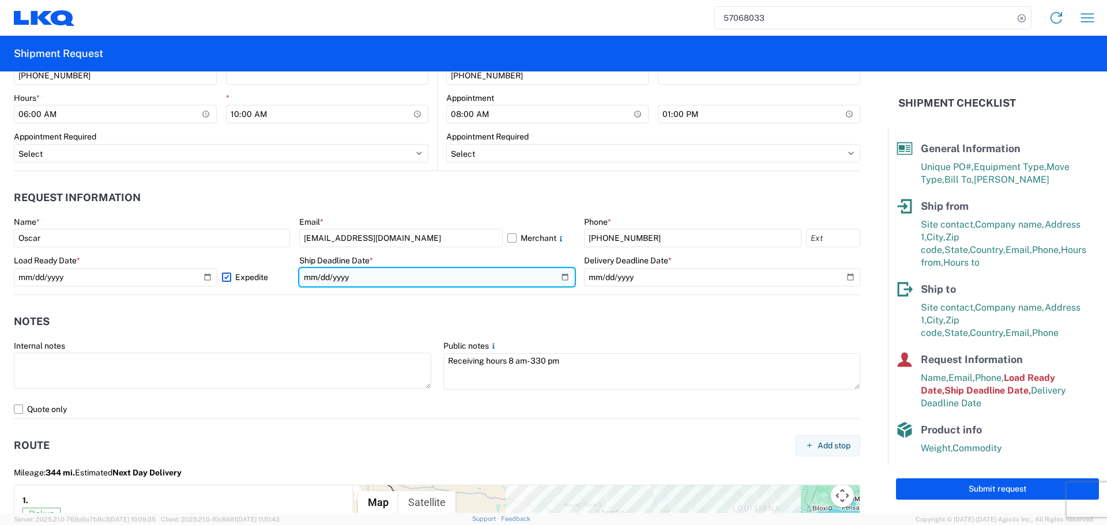
click at [555, 279] on input "[DATE]" at bounding box center [437, 277] width 276 height 18
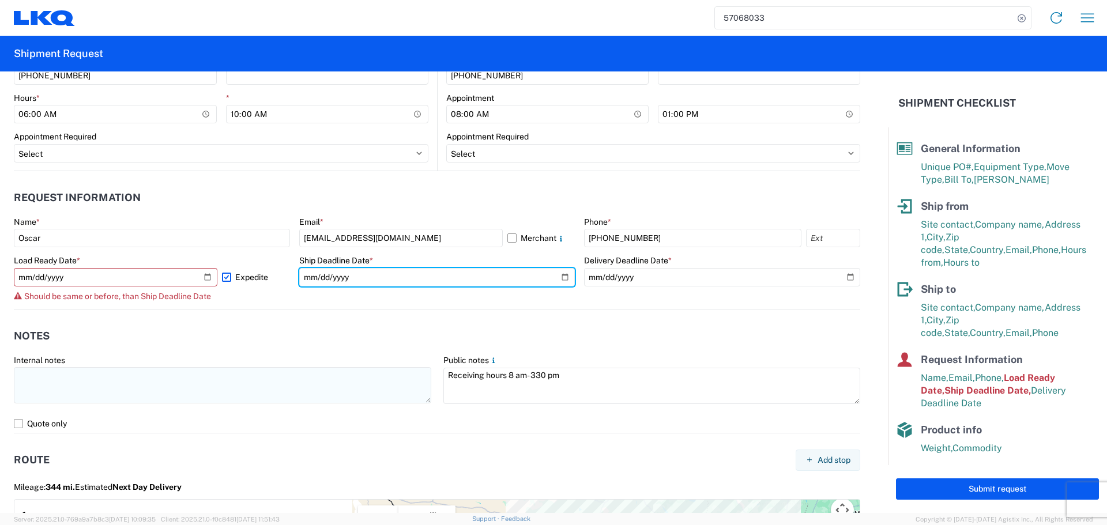
type input "[DATE]"
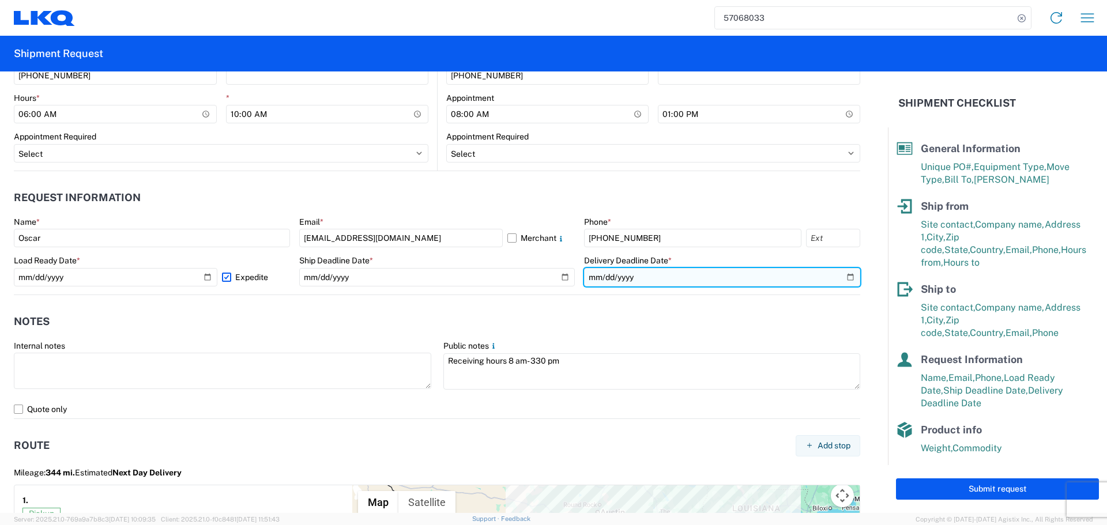
click at [846, 276] on input "[DATE]" at bounding box center [722, 277] width 276 height 18
type input "[DATE]"
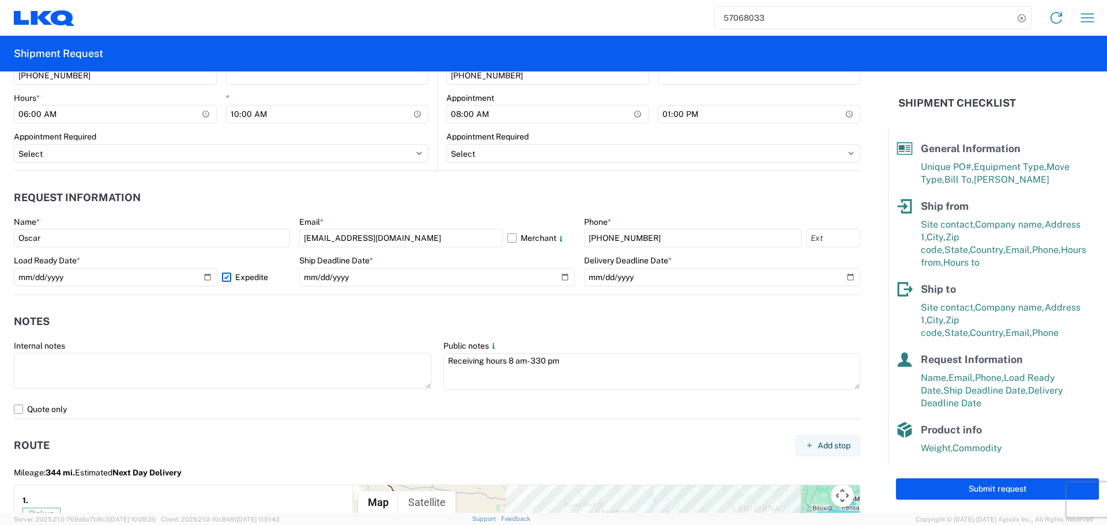
click at [340, 315] on header "Notes" at bounding box center [437, 322] width 846 height 26
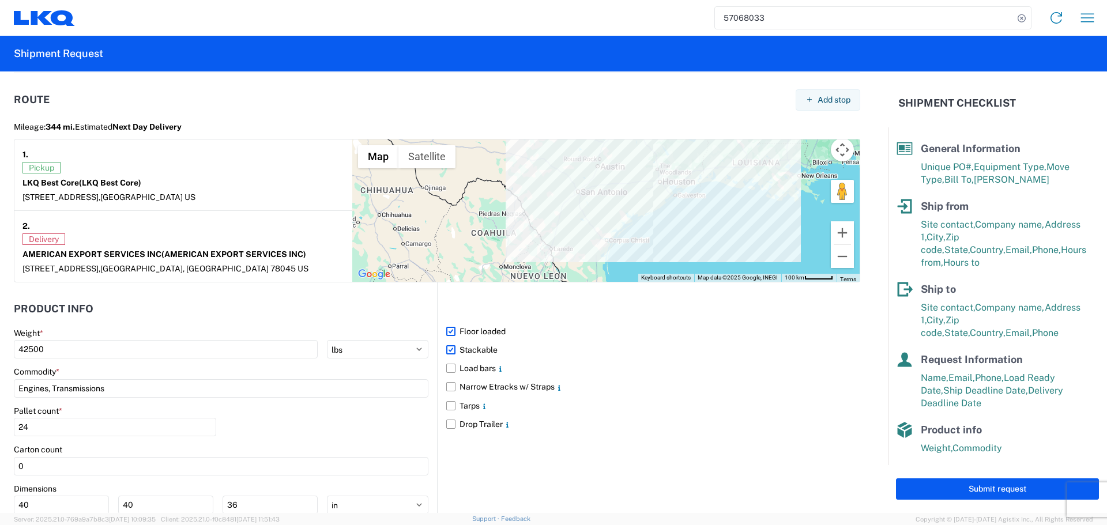
scroll to position [1009, 0]
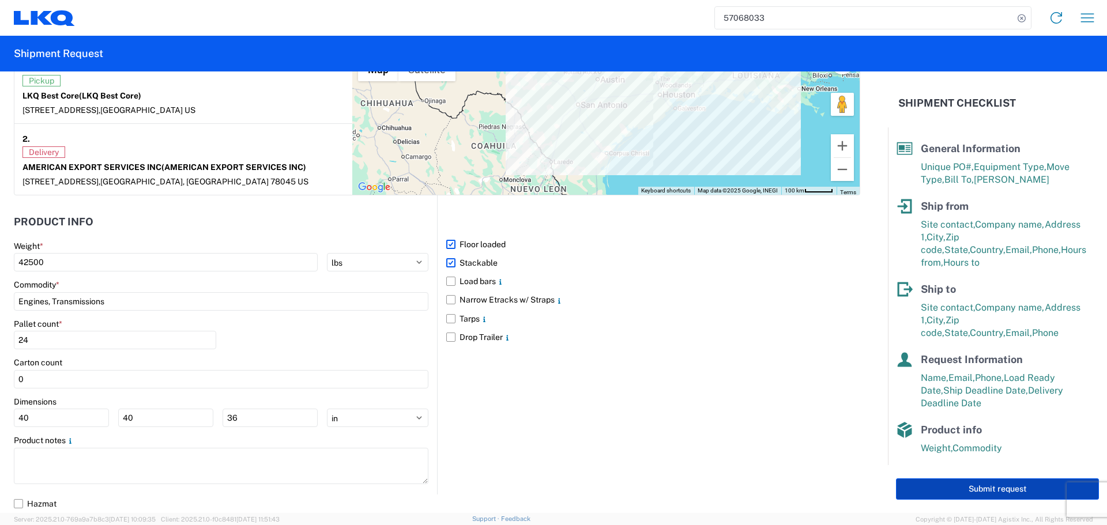
click at [962, 489] on button "Submit request" at bounding box center [997, 488] width 203 height 21
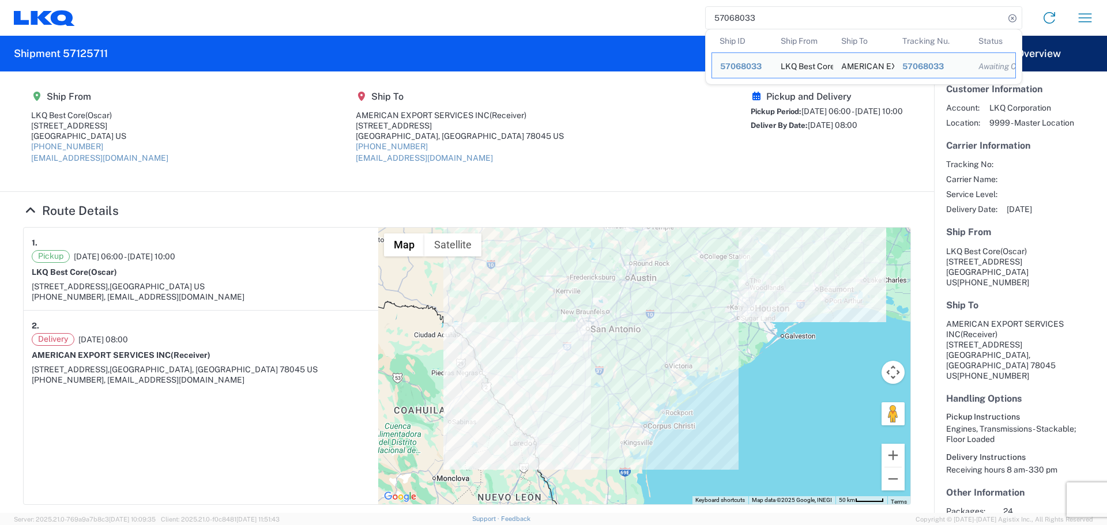
click at [733, 17] on input "57068033" at bounding box center [855, 18] width 299 height 22
paste input "586367"
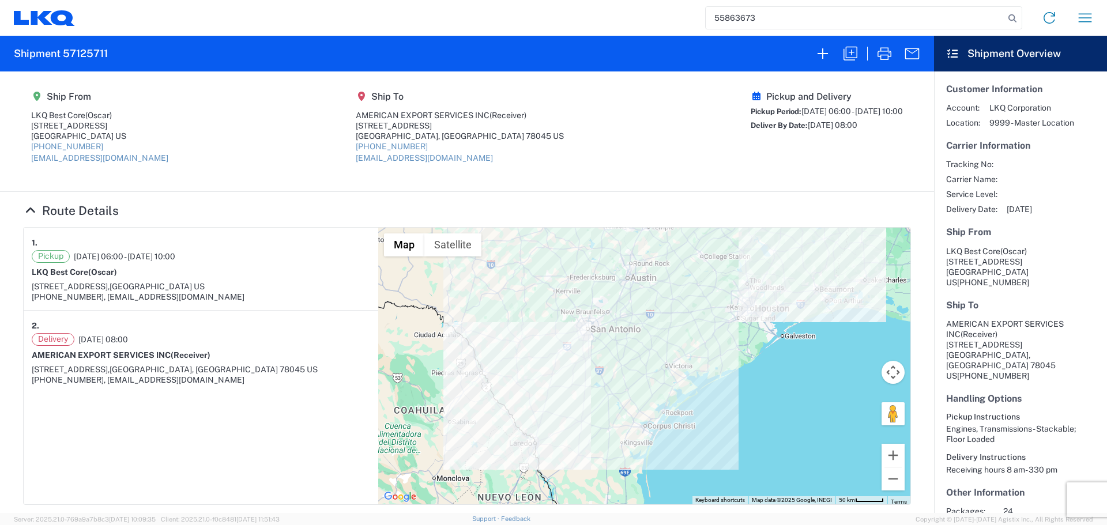
type input "55863673"
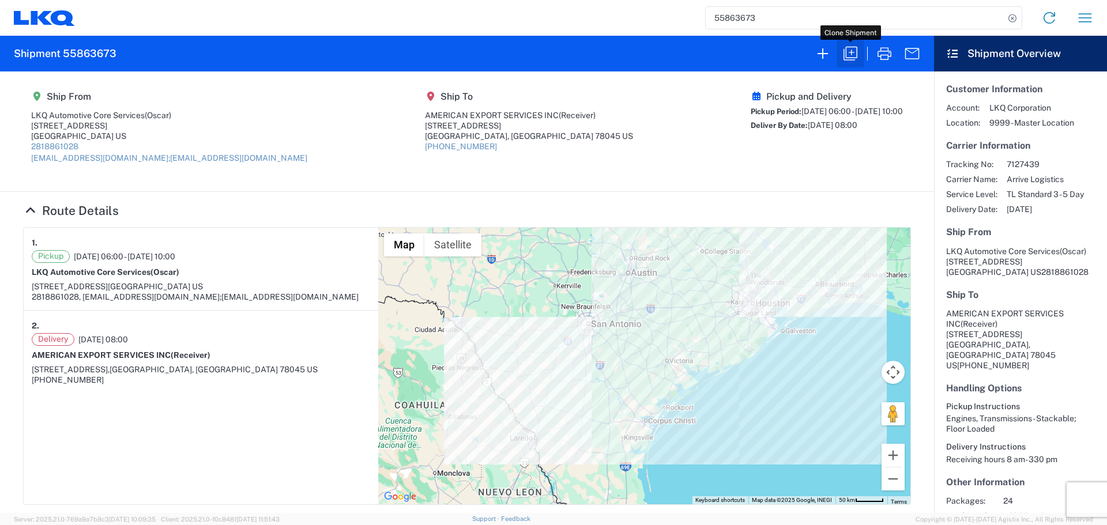
click at [842, 56] on icon "button" at bounding box center [850, 53] width 18 height 18
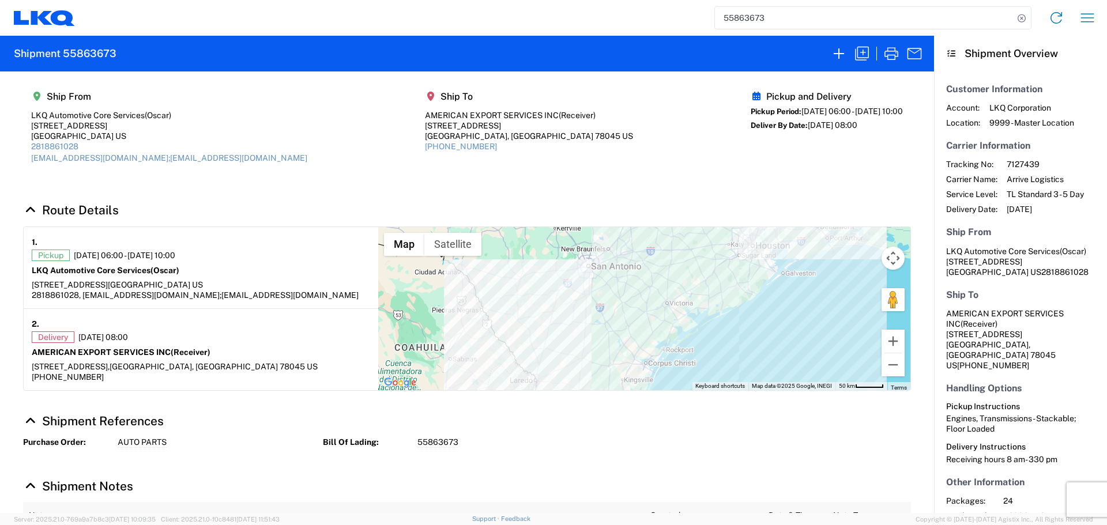
select select "FULL"
select select "US"
select select "LBS"
select select "IN"
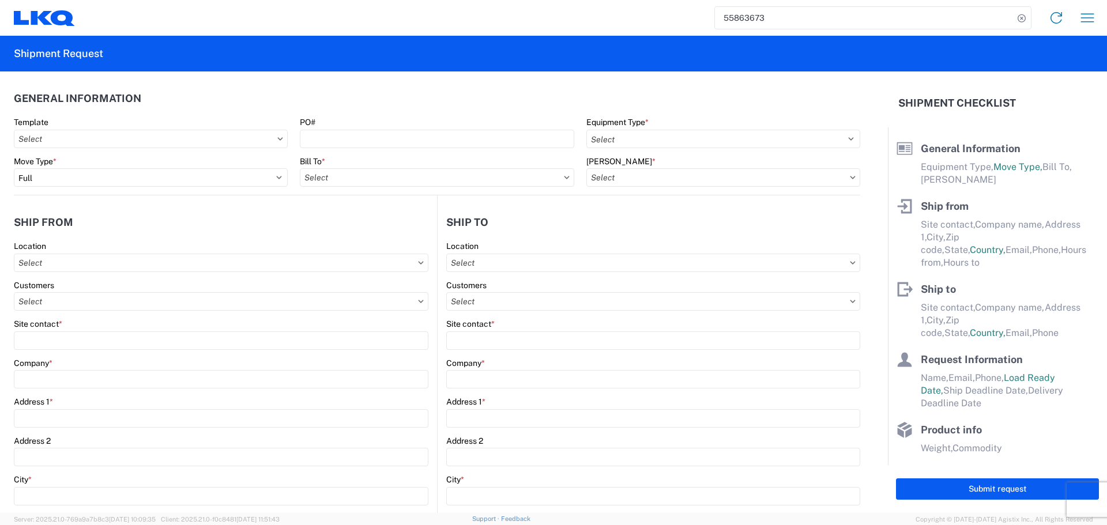
select select "STDV"
type input "Oscar"
type input "LKQ Automotive Core Services"
type input "[STREET_ADDRESS]"
type input "[GEOGRAPHIC_DATA]"
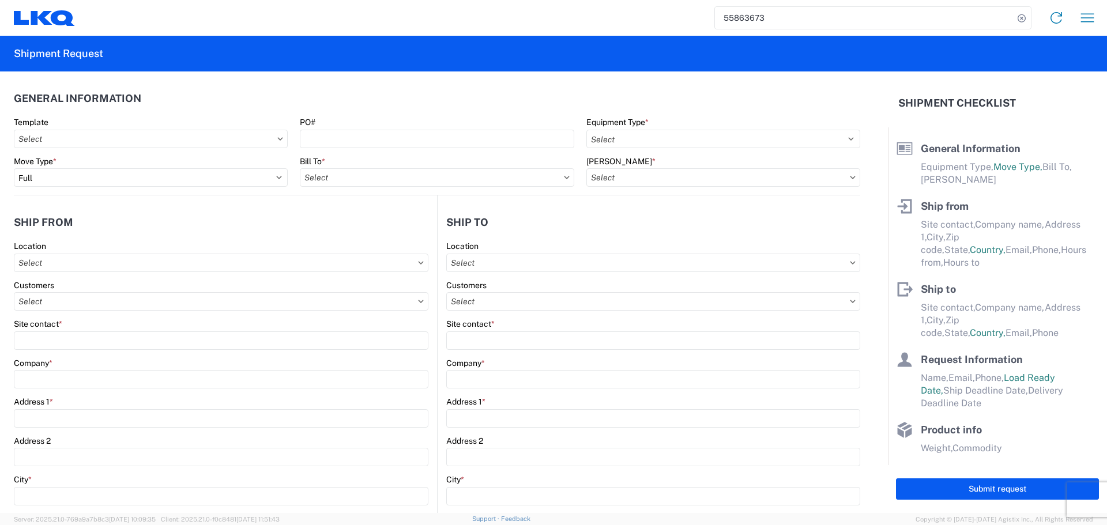
type input "77038"
type input "[EMAIL_ADDRESS][DOMAIN_NAME];[EMAIL_ADDRESS][DOMAIN_NAME]"
type input "2818861028"
type input "06:00:00"
type input "10:00:00"
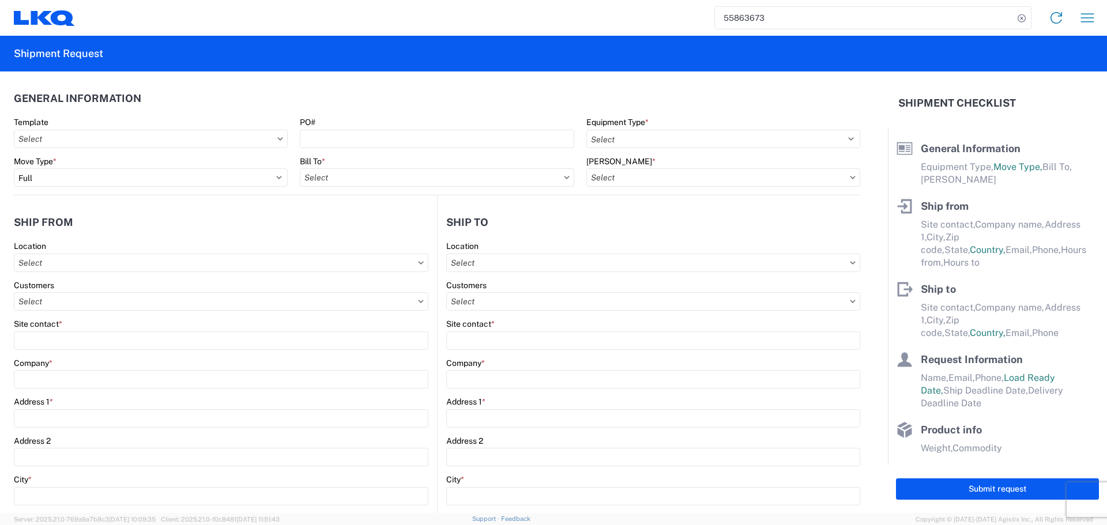
select select
type input "Receiver"
type input "AMERICAN EXPORT SERVICES INC"
type input "[STREET_ADDRESS]"
type input "Laredo"
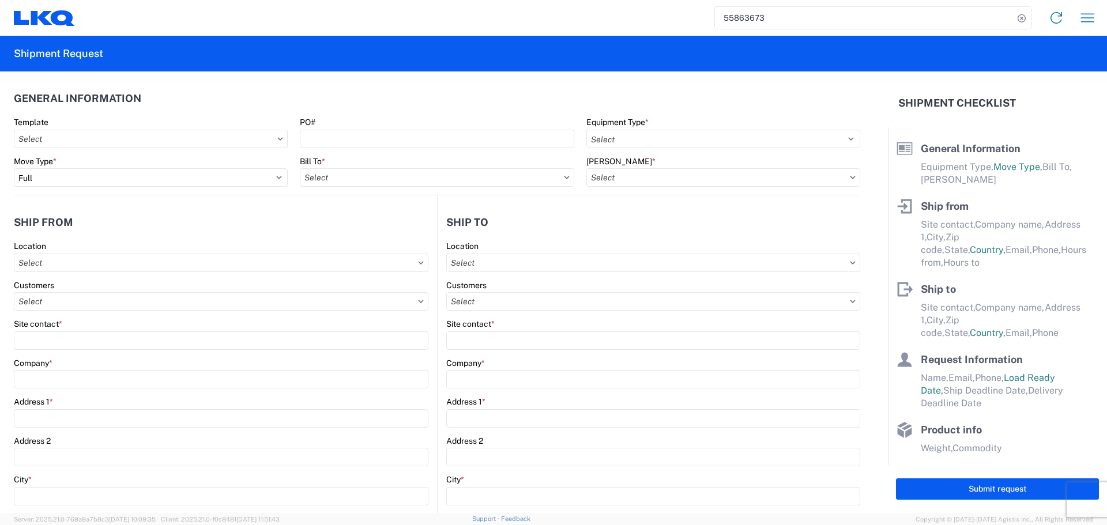
type input "78045"
type input "[PHONE_NUMBER]"
type input "08:00:00"
type input "13:00:00"
select select
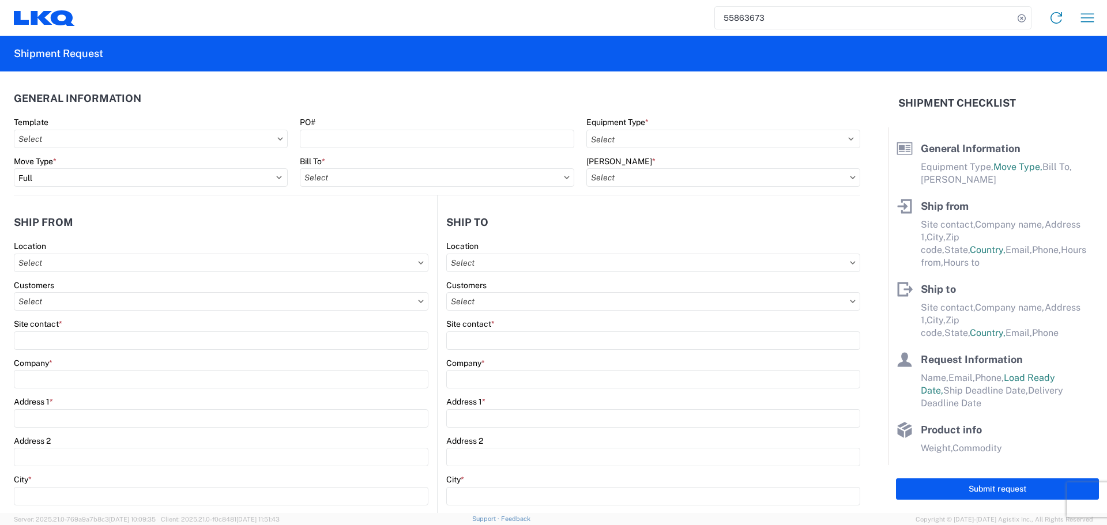
type input "Oscar"
type input "[EMAIL_ADDRESS][DOMAIN_NAME]"
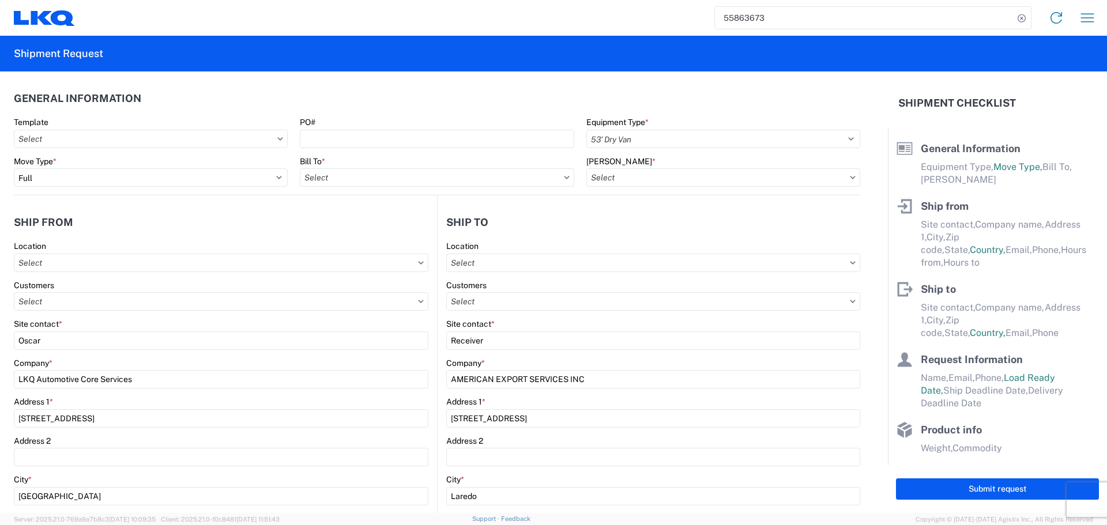
type input "[PHONE_NUMBER]"
type input "[DATE]"
type textarea "Receiving hours 8 am- 330 pm"
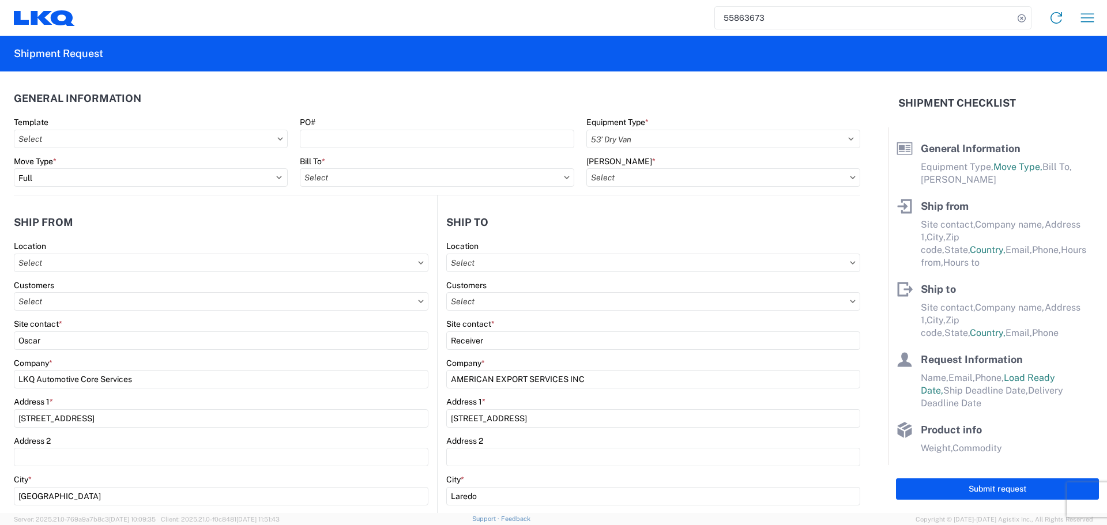
type input "42000"
type input "Engines, Transmissions"
type input "24"
type input "0"
type input "40"
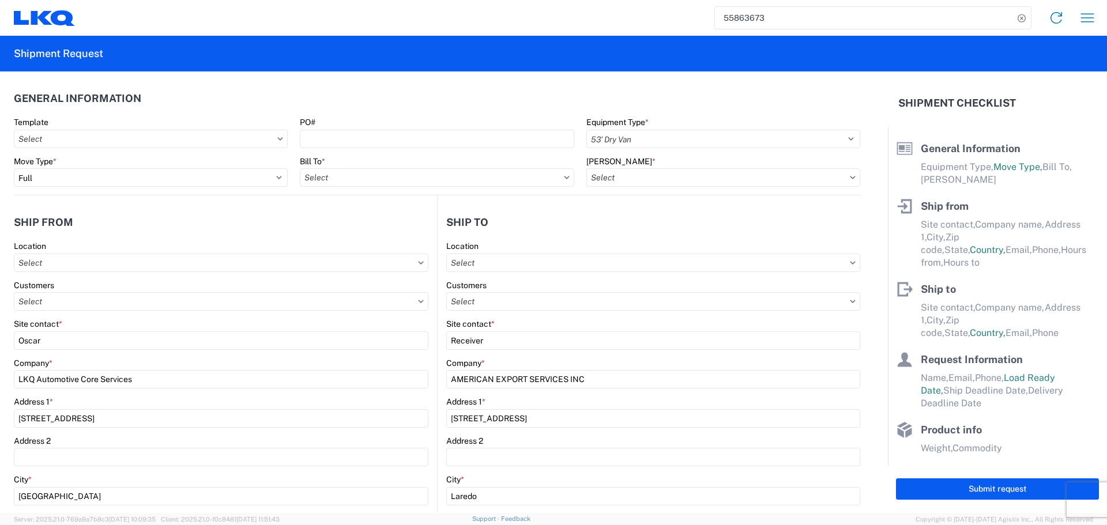
type input "40"
type input "36"
select select
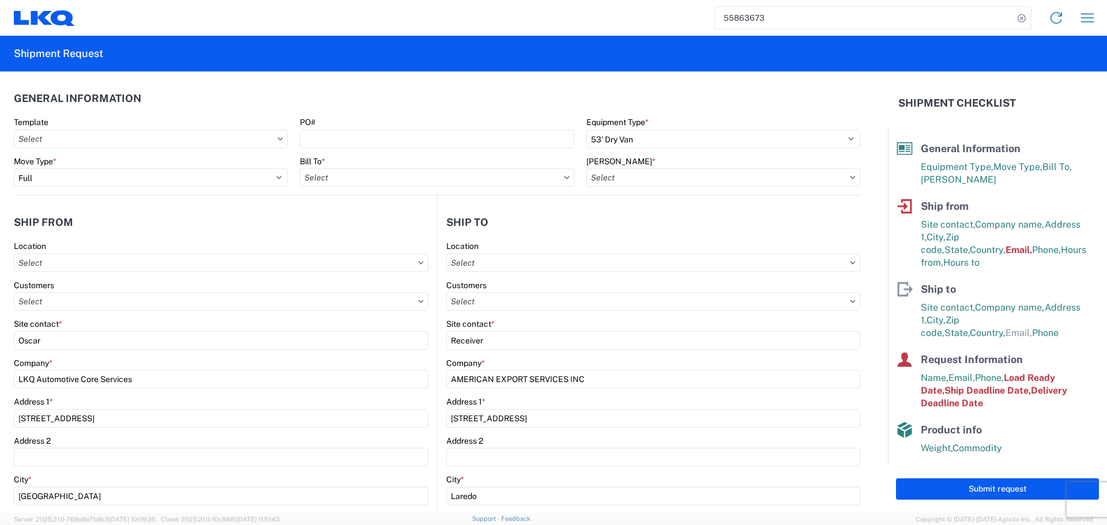
type input "1760-6300-66000-0000 - 1760 Freight Out"
type input "1760 - LKQ Best Core"
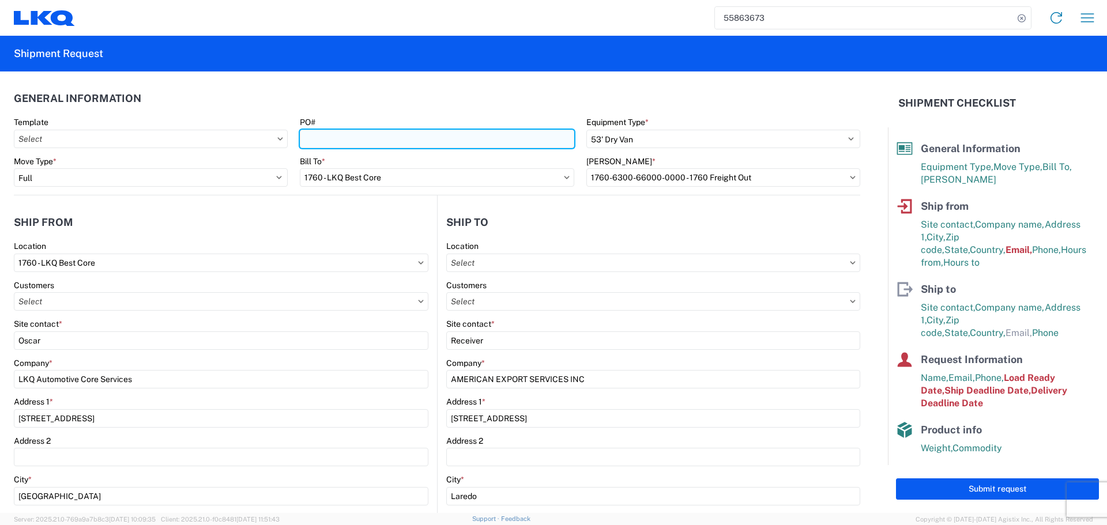
click at [334, 137] on input "PO#" at bounding box center [437, 139] width 274 height 18
type input "AUTO PARTS"
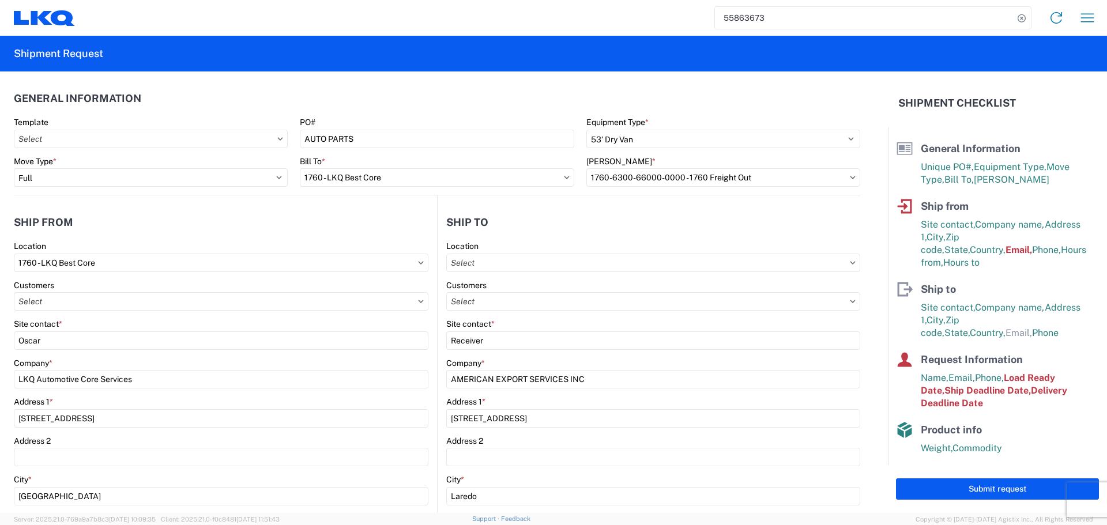
click at [387, 103] on header "General Information" at bounding box center [437, 98] width 846 height 26
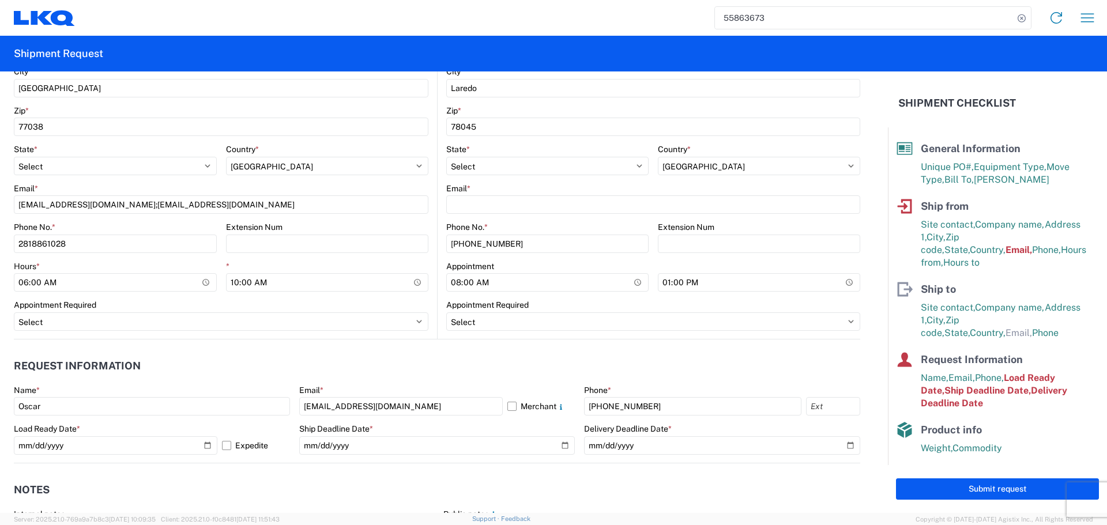
scroll to position [404, 0]
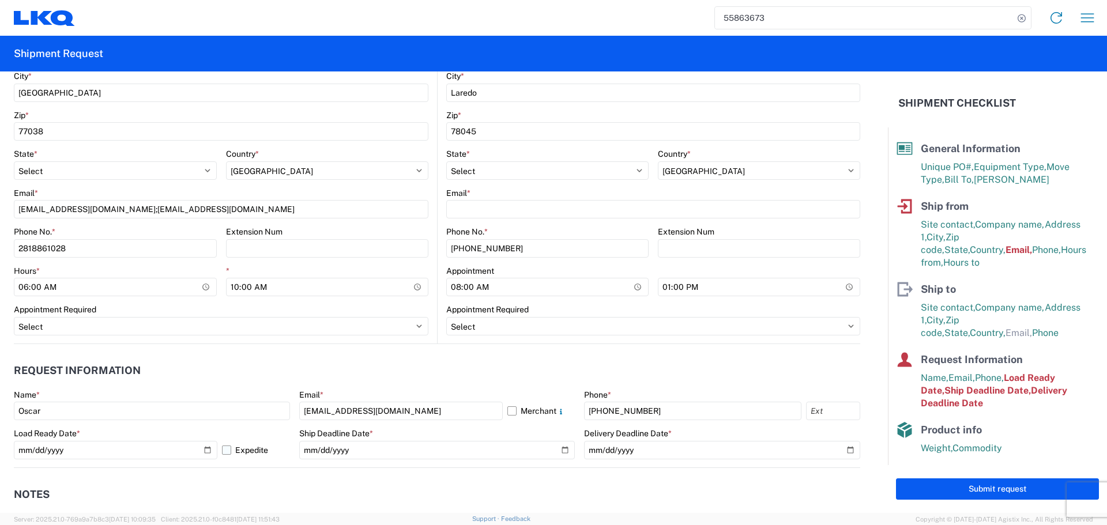
click at [229, 446] on label "Expedite" at bounding box center [256, 450] width 68 height 18
click at [0, 0] on input "Expedite" at bounding box center [0, 0] width 0 height 0
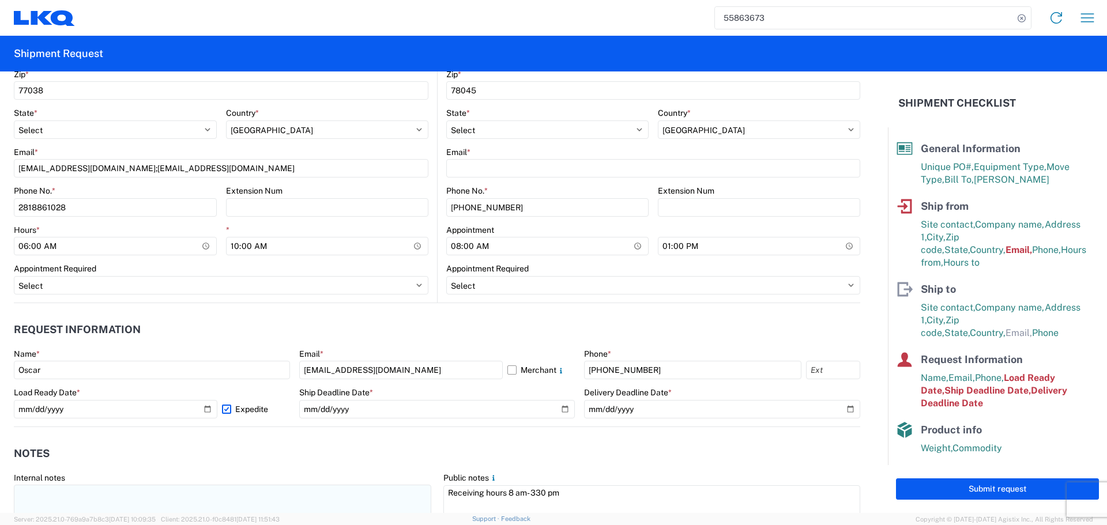
scroll to position [519, 0]
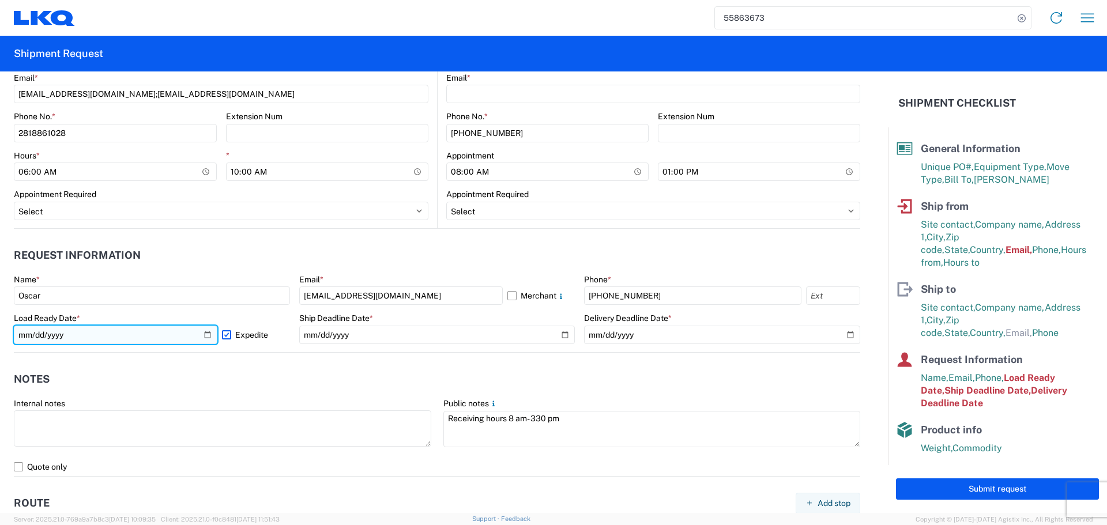
click at [203, 332] on input "[DATE]" at bounding box center [115, 335] width 203 height 18
type input "[DATE]"
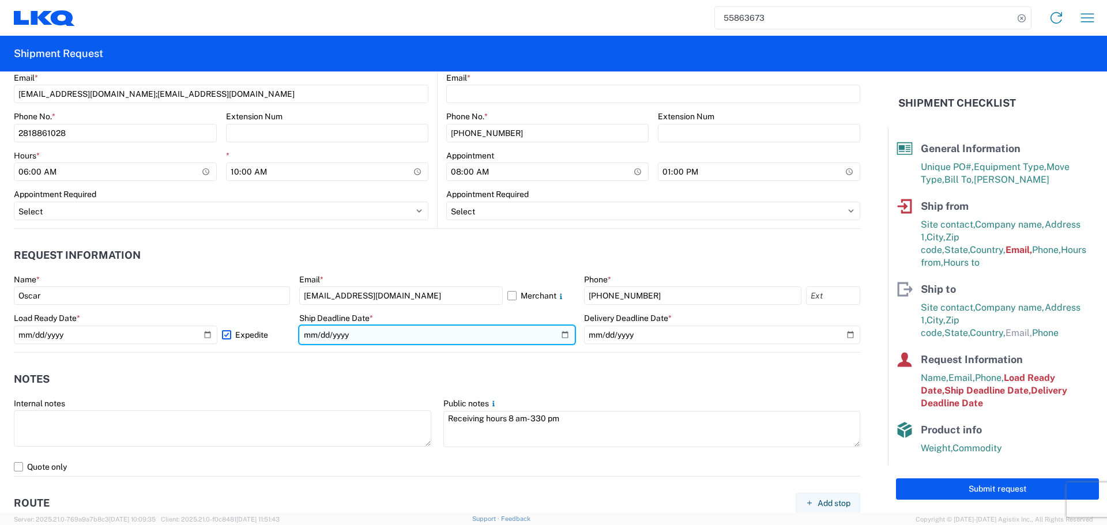
click at [555, 337] on input "[DATE]" at bounding box center [437, 335] width 276 height 18
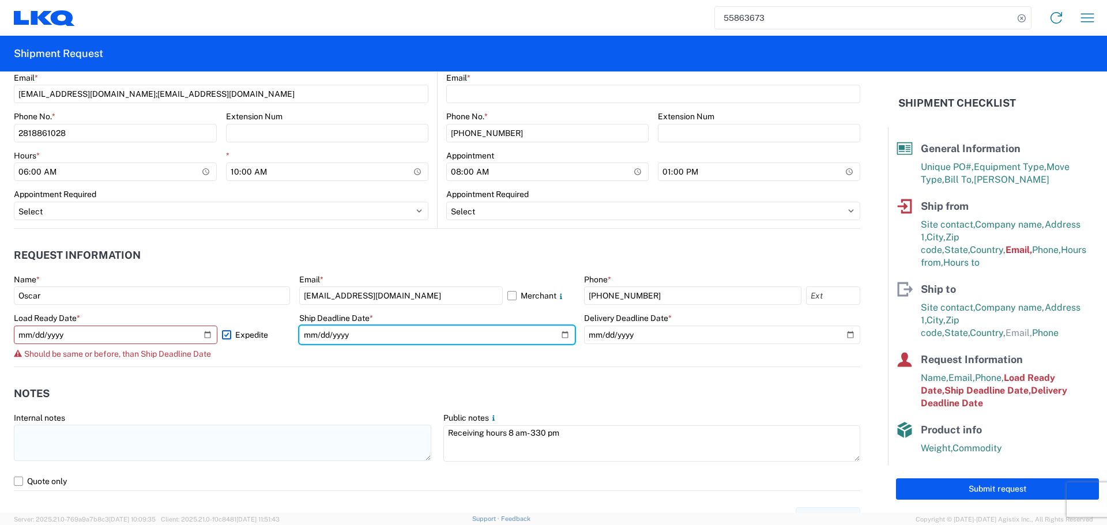
type input "[DATE]"
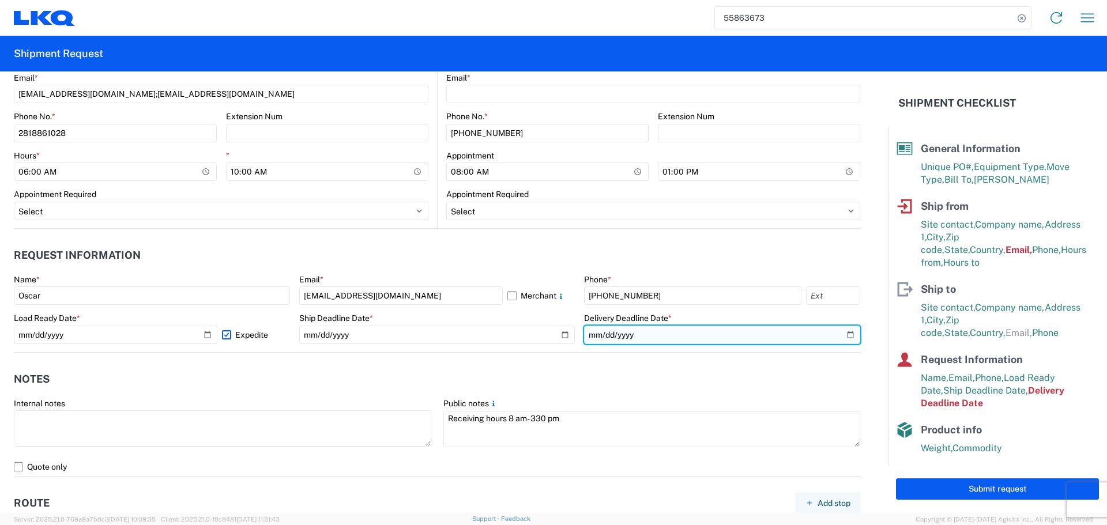
click at [847, 338] on input "[DATE]" at bounding box center [722, 335] width 276 height 18
click at [843, 334] on input "[DATE]" at bounding box center [722, 335] width 276 height 18
type input "[DATE]"
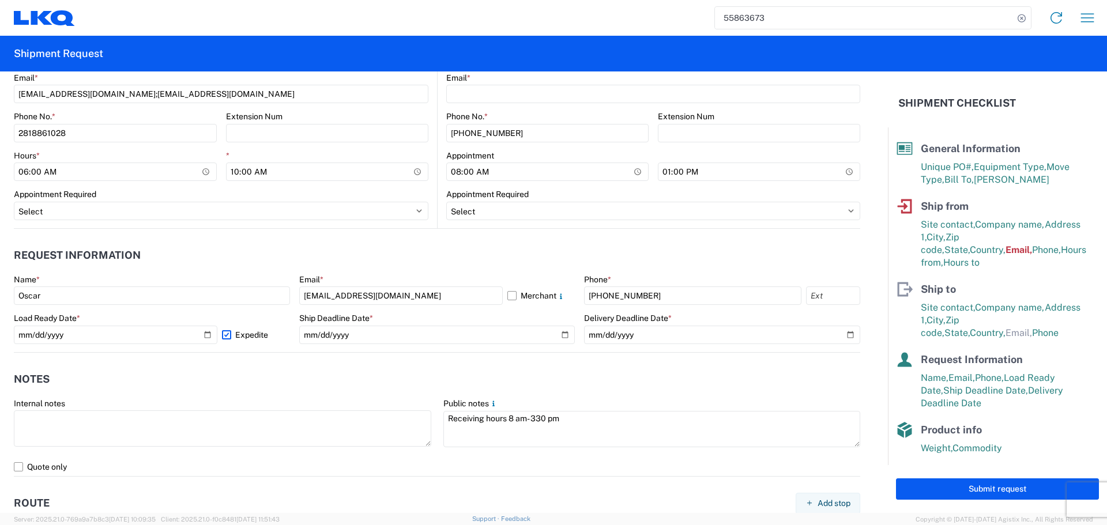
click at [512, 380] on header "Notes" at bounding box center [437, 380] width 846 height 26
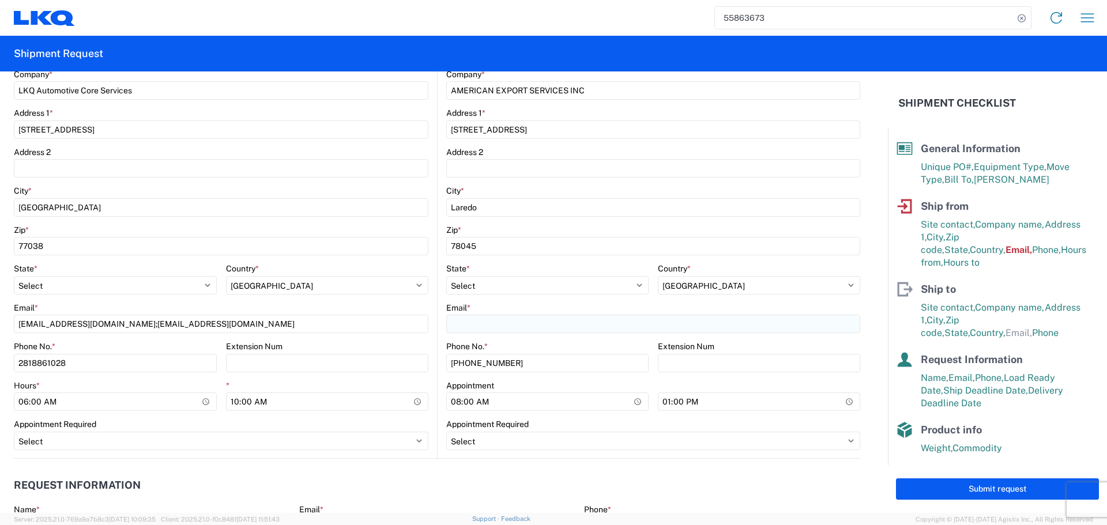
scroll to position [288, 0]
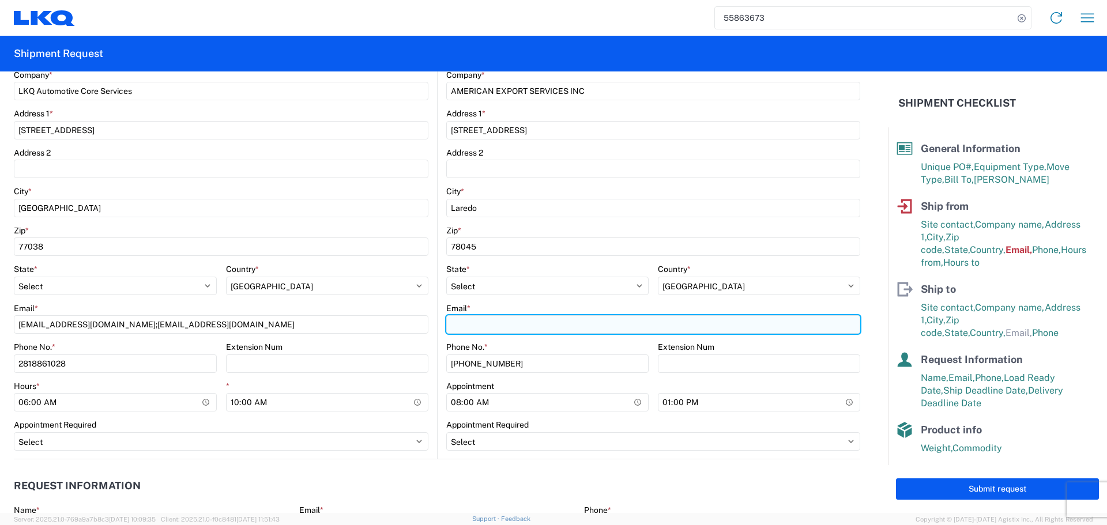
click at [468, 325] on input "Email *" at bounding box center [653, 324] width 414 height 18
click at [479, 326] on input "Email *" at bounding box center [653, 324] width 414 height 18
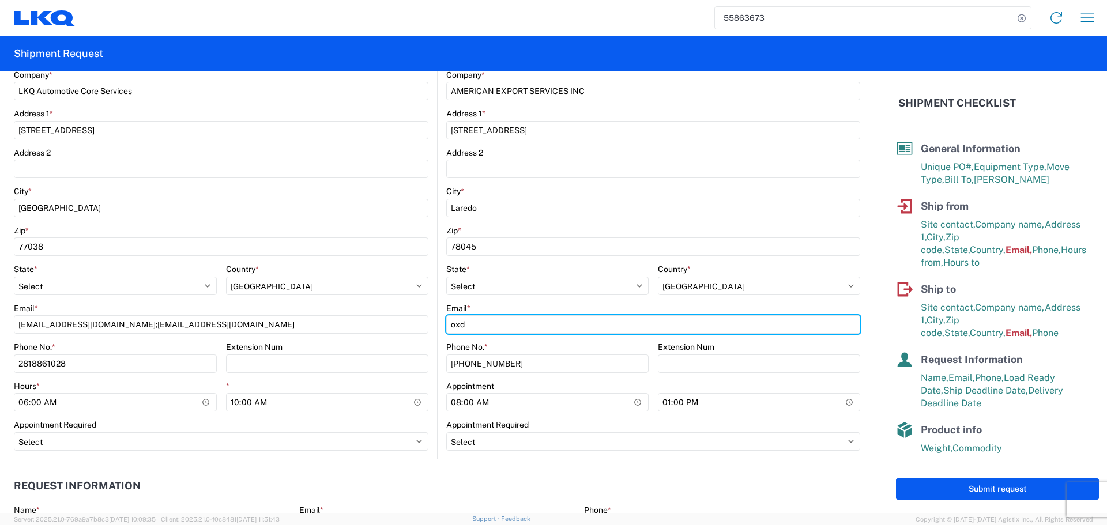
type input "[EMAIL_ADDRESS][DOMAIN_NAME]"
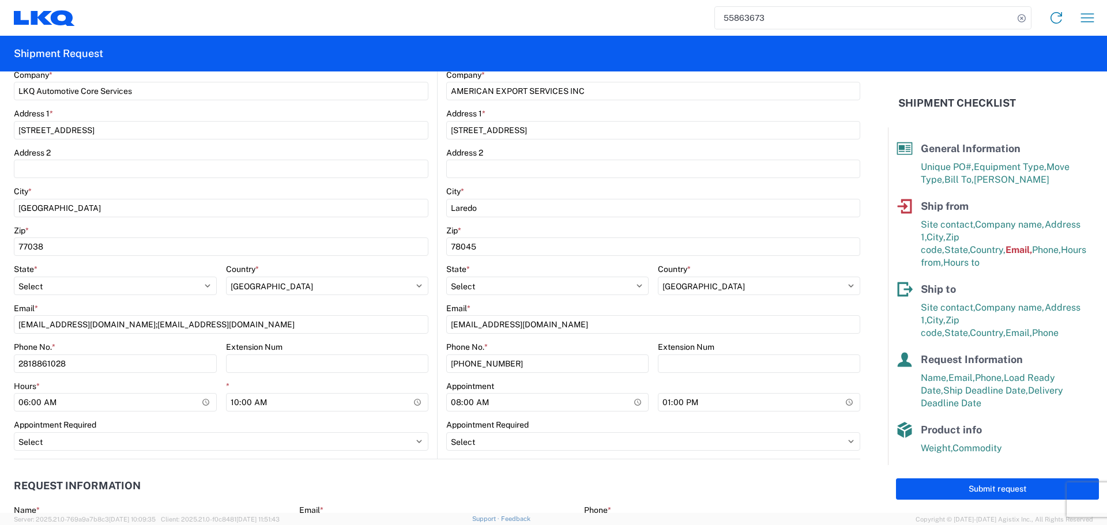
click at [393, 346] on div "Extension Num" at bounding box center [327, 347] width 203 height 10
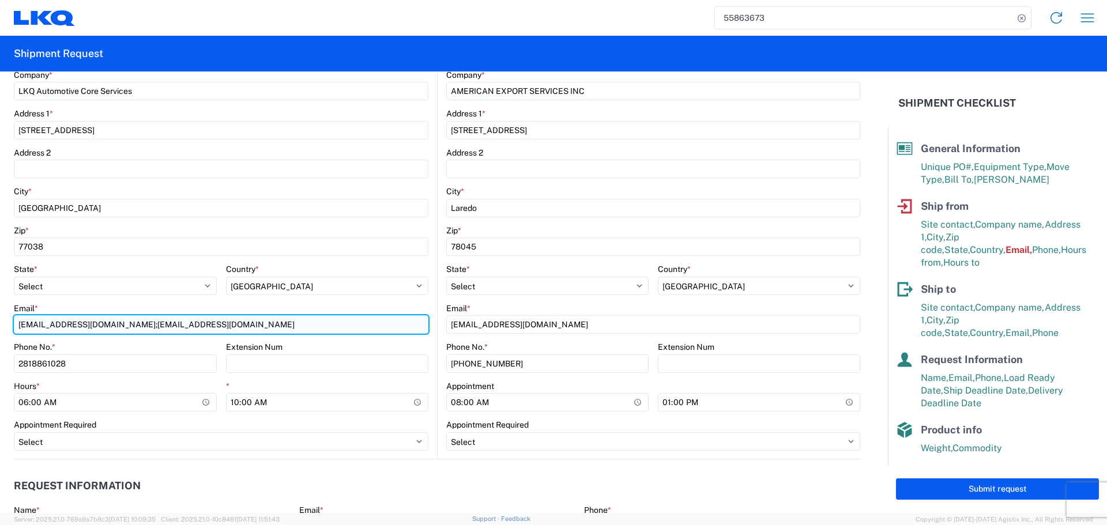
click at [163, 331] on input "[EMAIL_ADDRESS][DOMAIN_NAME];[EMAIL_ADDRESS][DOMAIN_NAME]" at bounding box center [221, 324] width 414 height 18
type input "[EMAIL_ADDRESS][DOMAIN_NAME]"
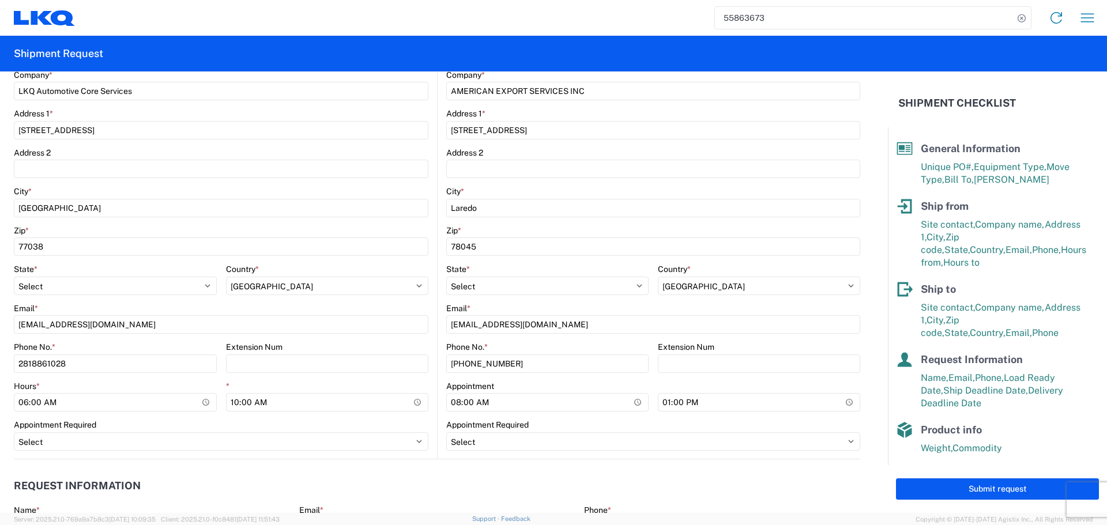
click at [365, 340] on agx-form-control-wrapper-v2 "Email * [EMAIL_ADDRESS][DOMAIN_NAME]" at bounding box center [221, 322] width 414 height 39
drag, startPoint x: 423, startPoint y: 464, endPoint x: 428, endPoint y: 463, distance: 5.9
click at [423, 465] on agx-request-info "Request Information Name * [PERSON_NAME] * [EMAIL_ADDRESS][DOMAIN_NAME] Merchan…" at bounding box center [437, 521] width 846 height 124
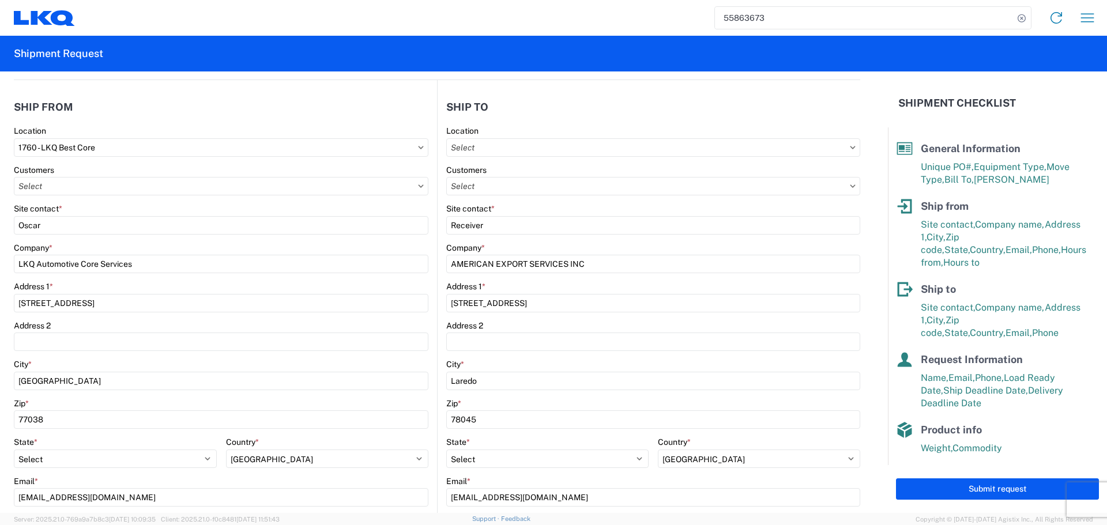
scroll to position [0, 0]
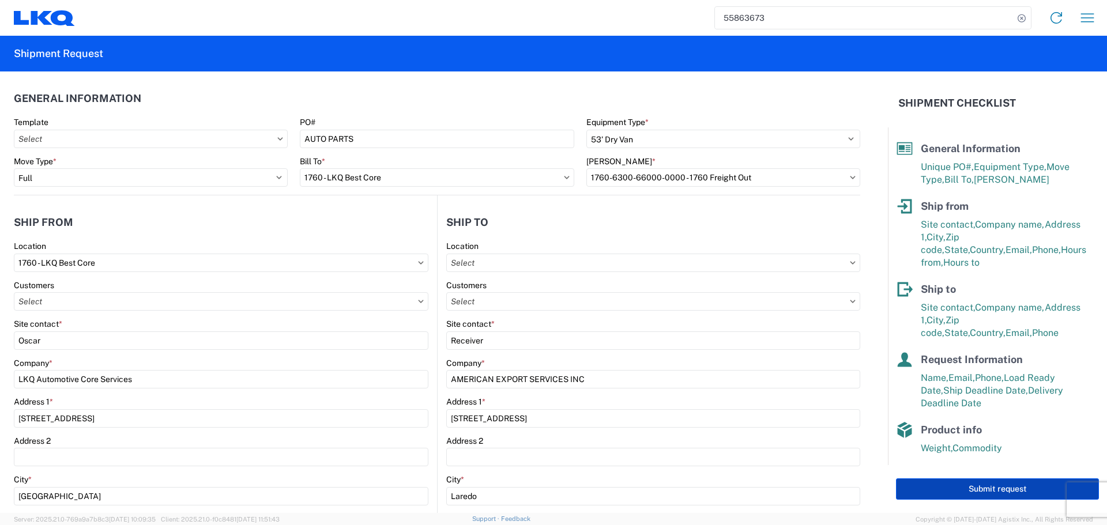
click at [987, 497] on button "Submit request" at bounding box center [997, 488] width 203 height 21
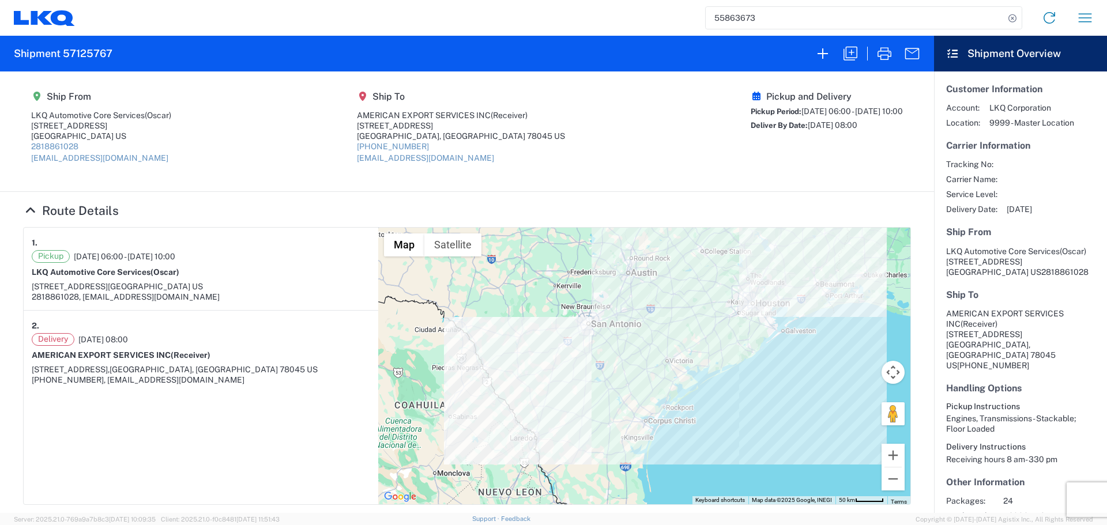
click at [740, 13] on input "55863673" at bounding box center [855, 18] width 299 height 22
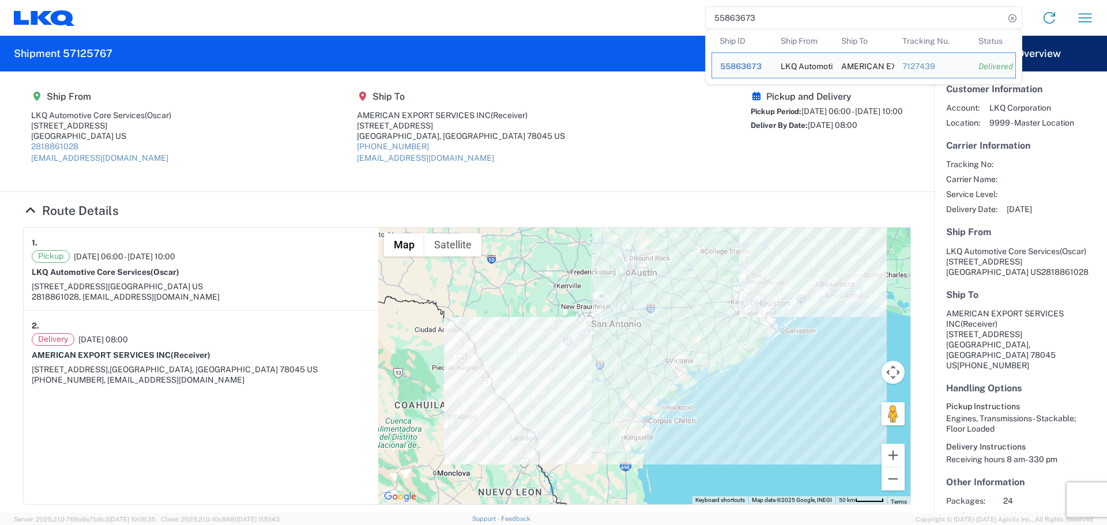
click at [740, 13] on input "55863673" at bounding box center [855, 18] width 299 height 22
paste input "6965258"
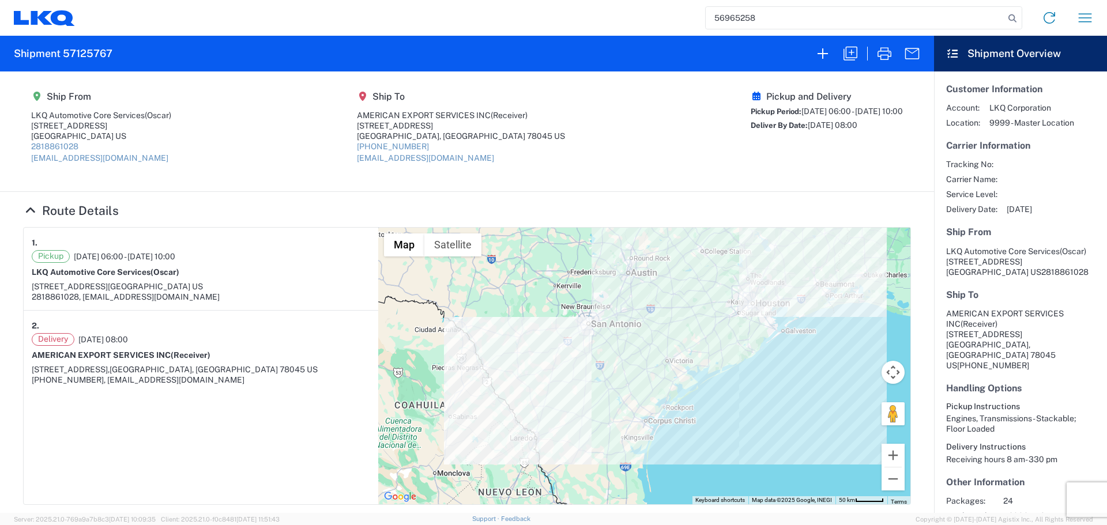
type input "56965258"
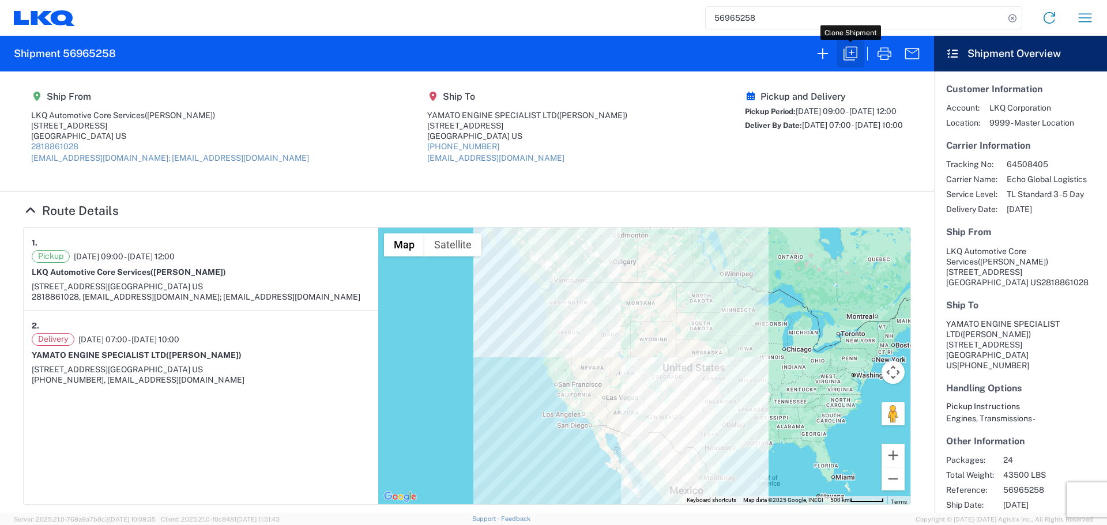
click at [851, 54] on icon "button" at bounding box center [850, 54] width 14 height 14
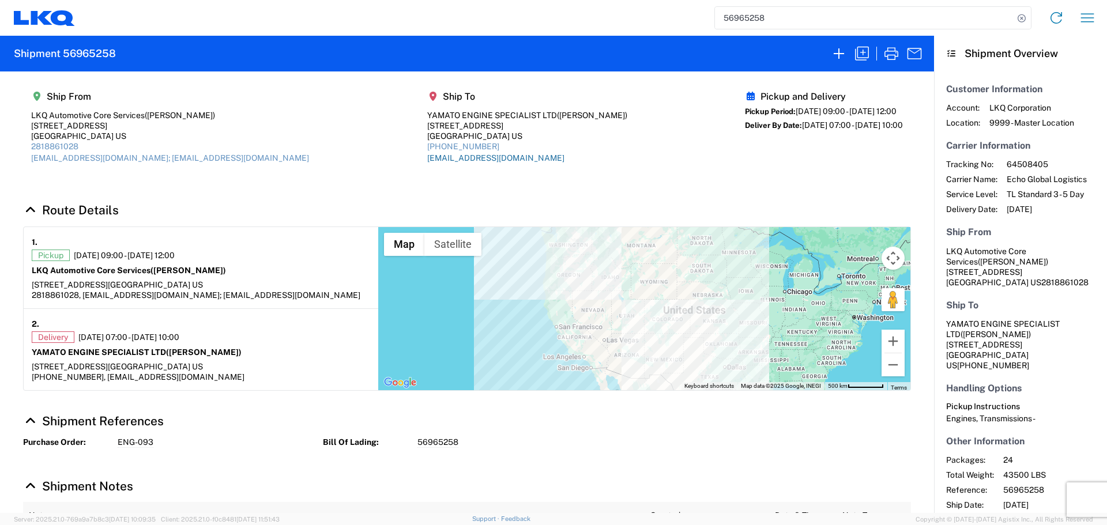
select select "FULL"
select select "US"
select select "LBS"
select select "IN"
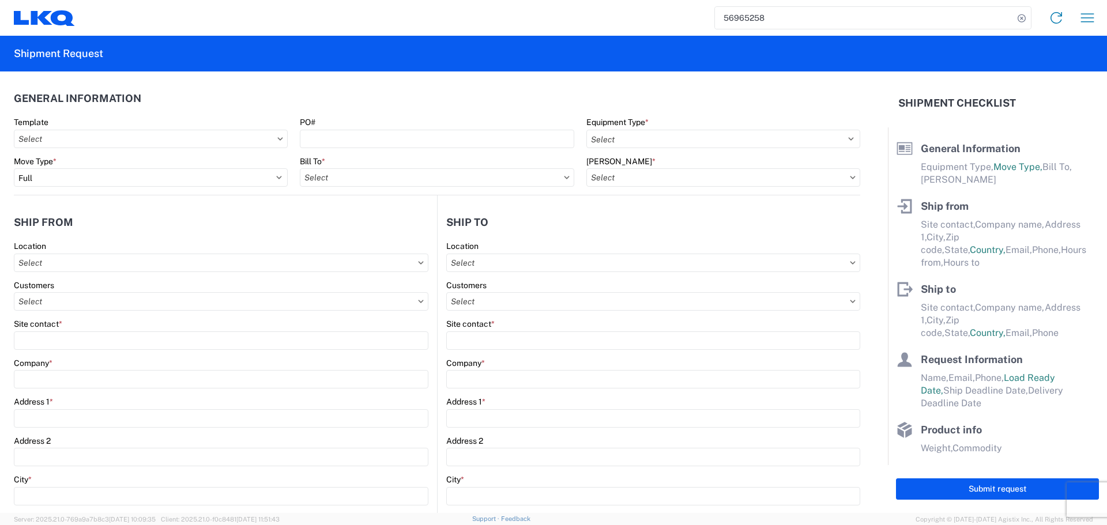
select select "STDV"
type input "[PERSON_NAME]"
type input "LKQ Automotive Core Services"
type input "[STREET_ADDRESS]"
type input "[GEOGRAPHIC_DATA]"
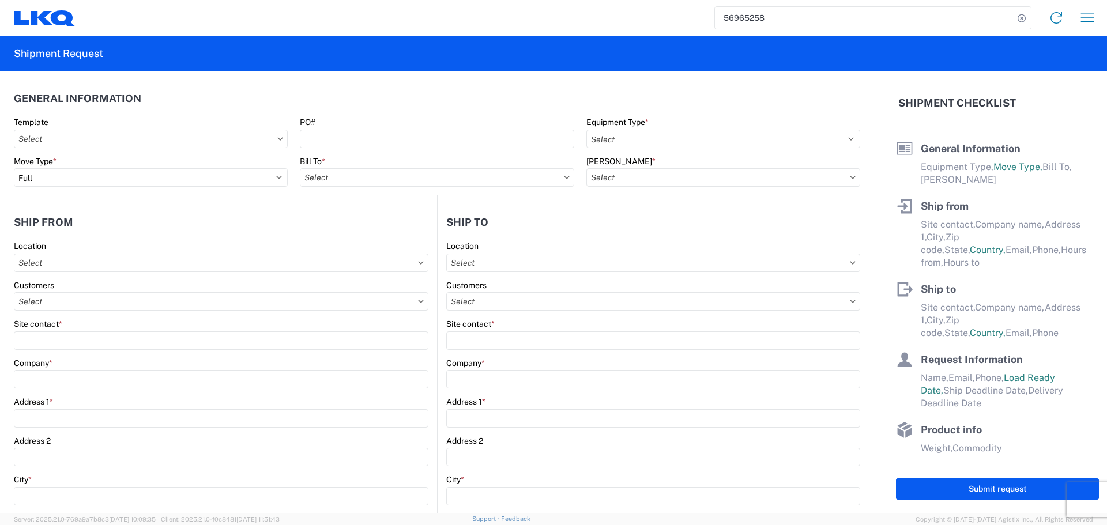
type input "77038"
type input "[EMAIL_ADDRESS][DOMAIN_NAME]; [EMAIL_ADDRESS][DOMAIN_NAME]"
type input "2818861028"
type input "09:00:00"
type input "12:00:00"
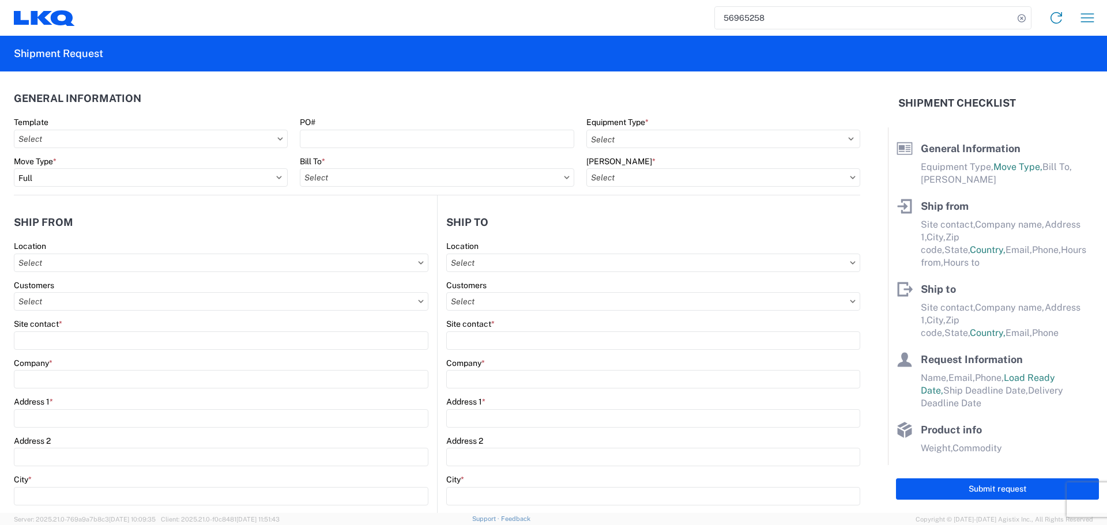
select select
type input "[PERSON_NAME]"
type input "YAMATO ENGINE SPECIALIST LTD"
type input "[STREET_ADDRESS]"
type input "Bellingham"
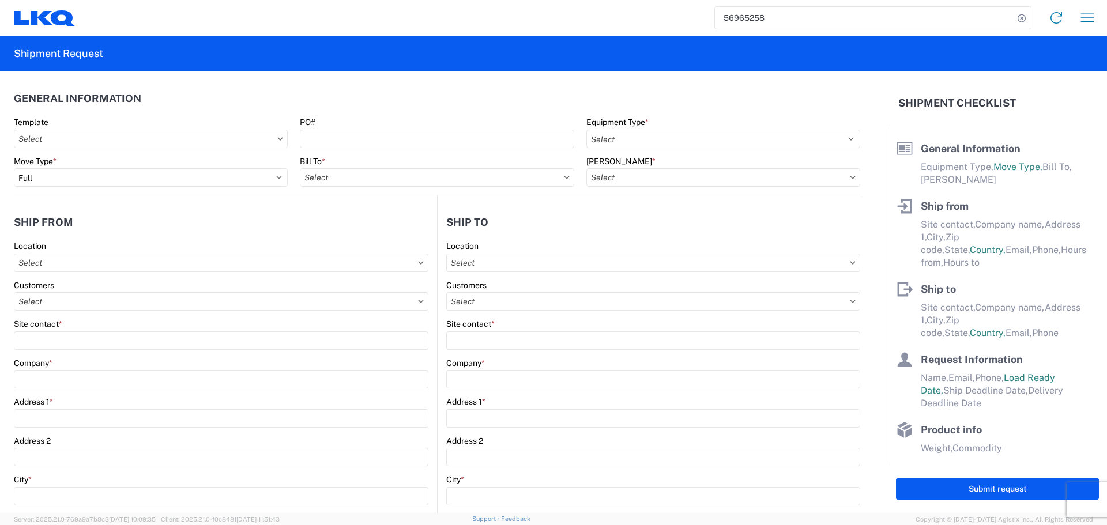
type input "98226"
type input "[EMAIL_ADDRESS][DOMAIN_NAME]"
type input "[PHONE_NUMBER]"
type input "07:00:00"
type input "10:00:00"
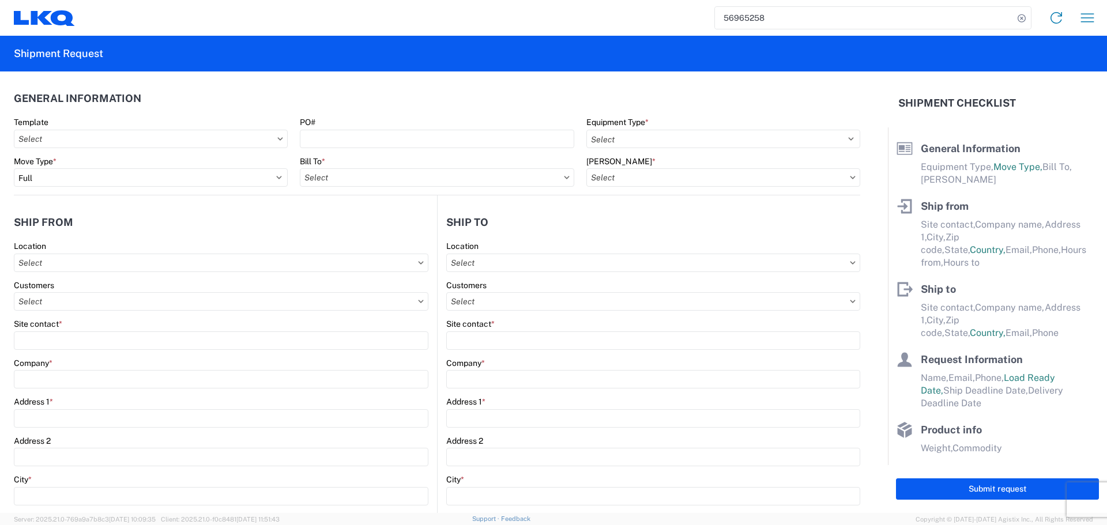
select select
type input "[PERSON_NAME]"
type input "[EMAIL_ADDRESS][DOMAIN_NAME]"
type input "[PHONE_NUMBER]"
type input "[DATE]"
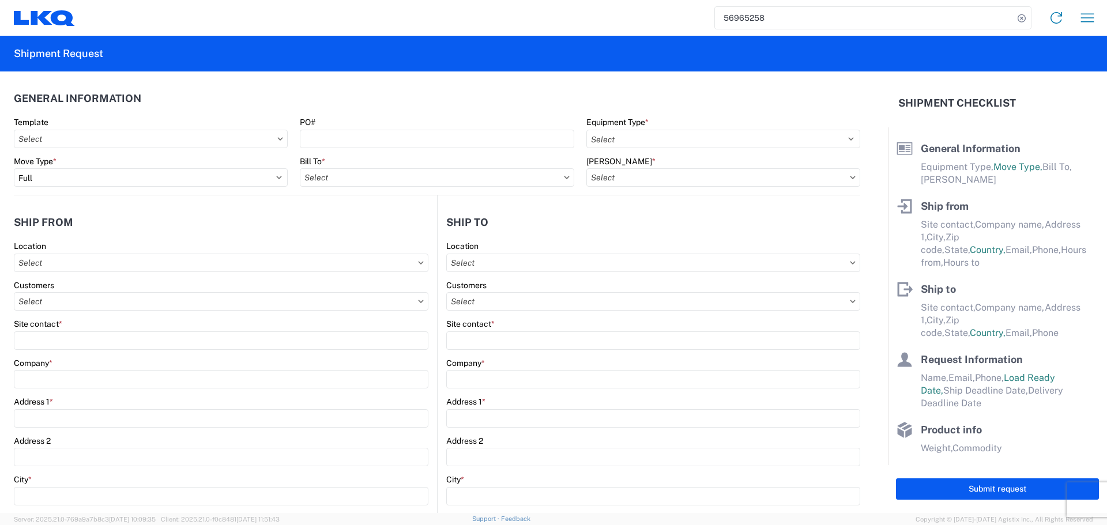
type input "[DATE]"
type input "43500"
type input "Engines, Transmissions"
type input "24"
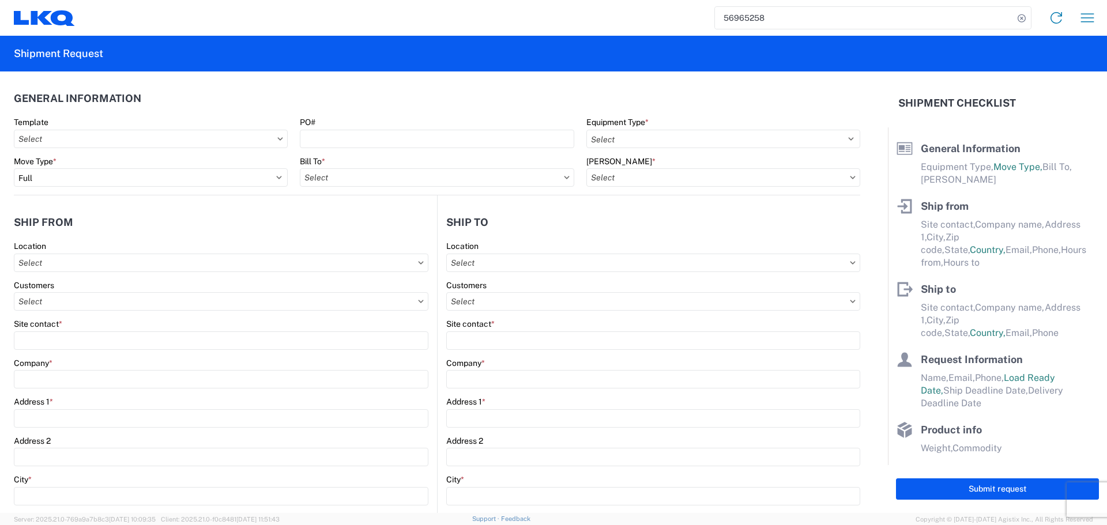
type input "0"
type input "1"
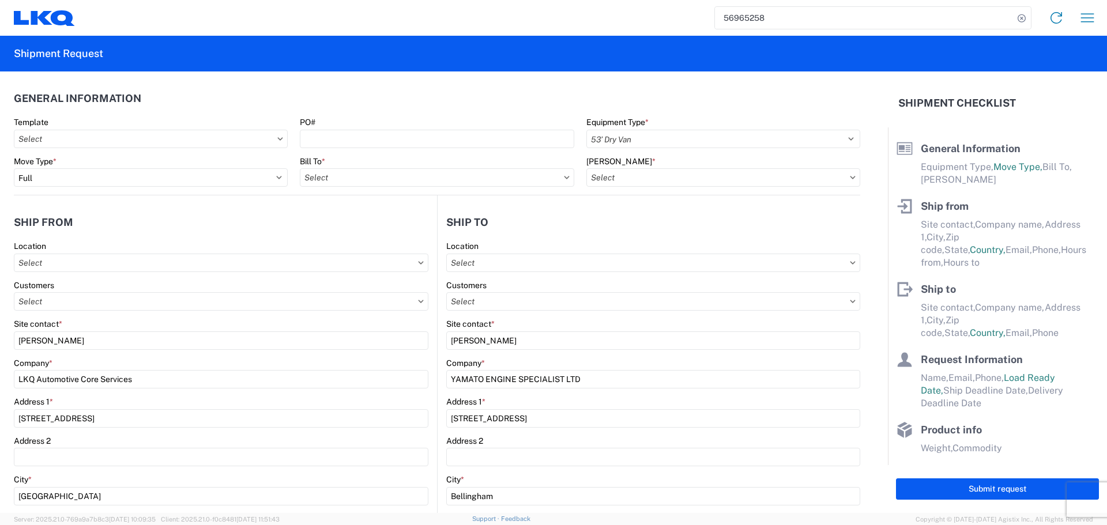
select select
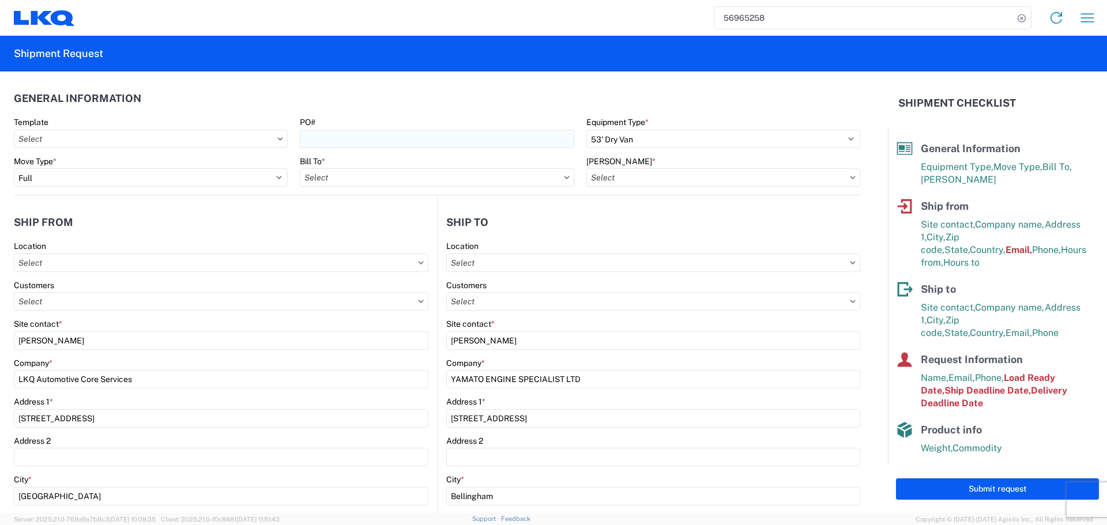
type input "1891 - Yamato Engine Specialists"
type input "1760-6300-66000-0000 - 1760 Freight Out"
type input "1760 - LKQ Best Core"
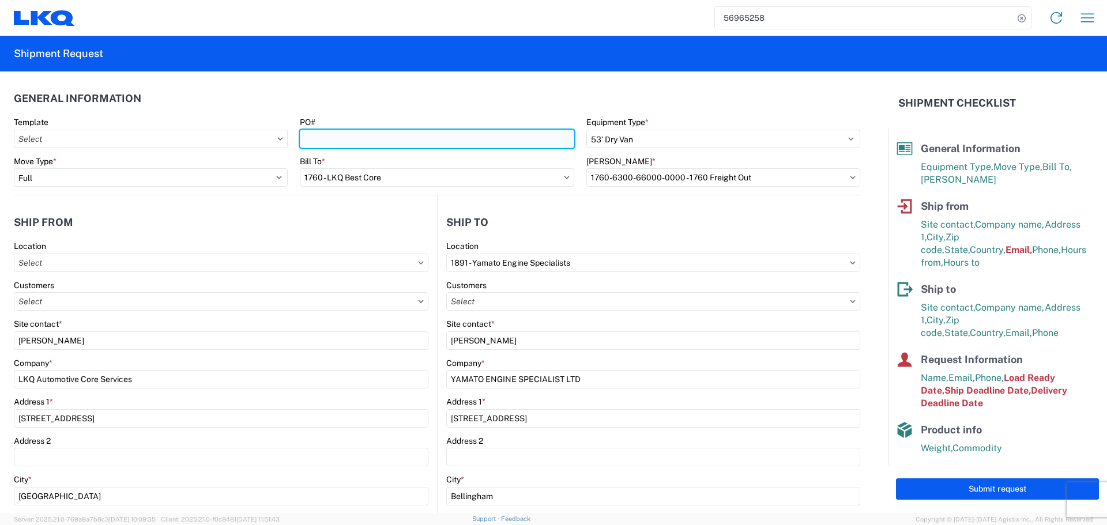
click at [391, 138] on input "PO#" at bounding box center [437, 139] width 274 height 18
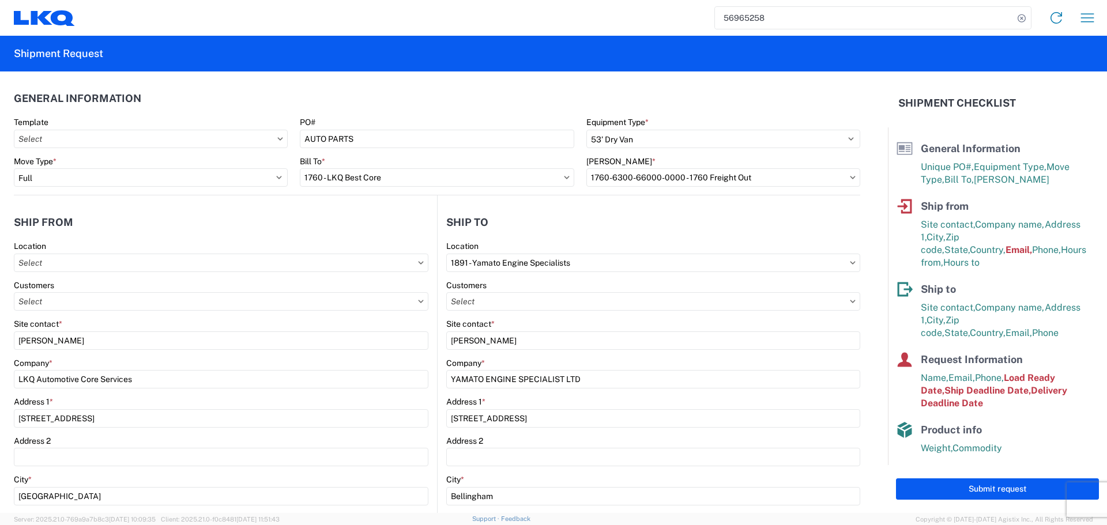
click at [396, 106] on header "General Information" at bounding box center [437, 98] width 846 height 26
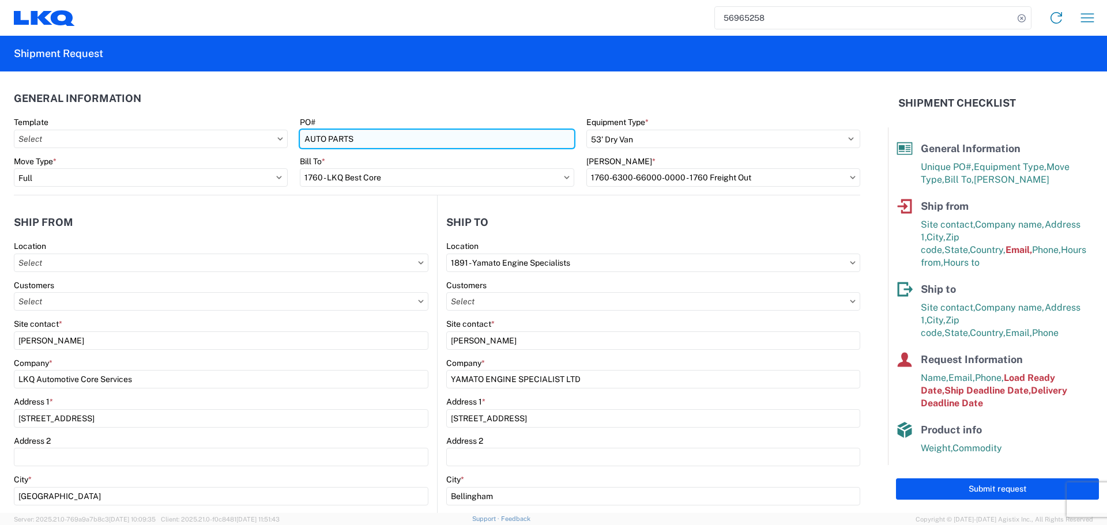
click at [384, 144] on input "AUTO PARTS" at bounding box center [437, 139] width 274 height 18
type input "A"
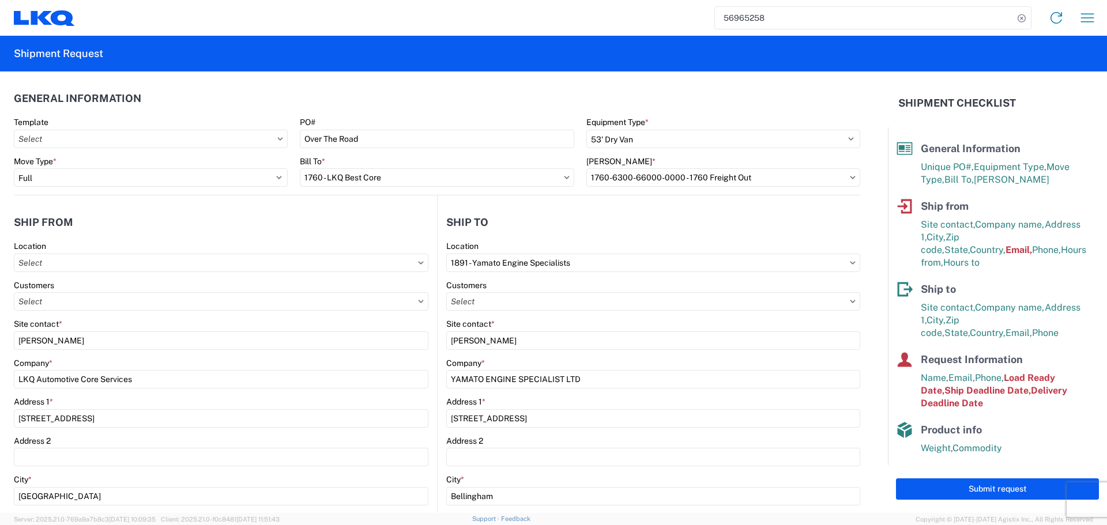
click at [341, 86] on header "General Information" at bounding box center [437, 98] width 846 height 26
click at [404, 107] on header "General Information" at bounding box center [437, 98] width 846 height 26
click at [346, 217] on header "Ship from" at bounding box center [225, 222] width 423 height 26
click at [289, 212] on header "Ship from" at bounding box center [225, 222] width 423 height 26
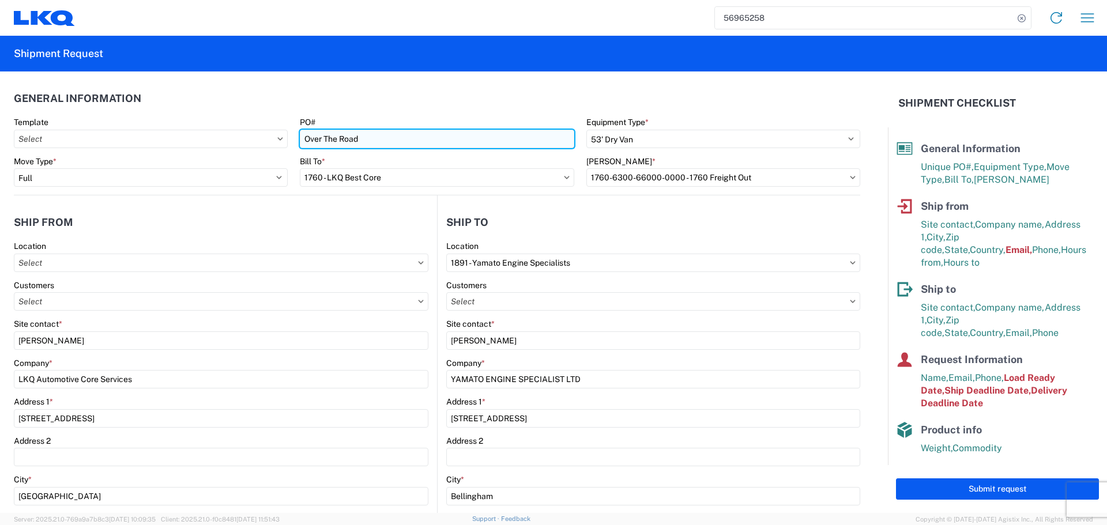
drag, startPoint x: 326, startPoint y: 138, endPoint x: 297, endPoint y: 140, distance: 29.4
click at [300, 140] on input "Over The Road" at bounding box center [437, 139] width 274 height 18
click at [358, 135] on input "AUTO PARTS -OTR" at bounding box center [437, 139] width 274 height 18
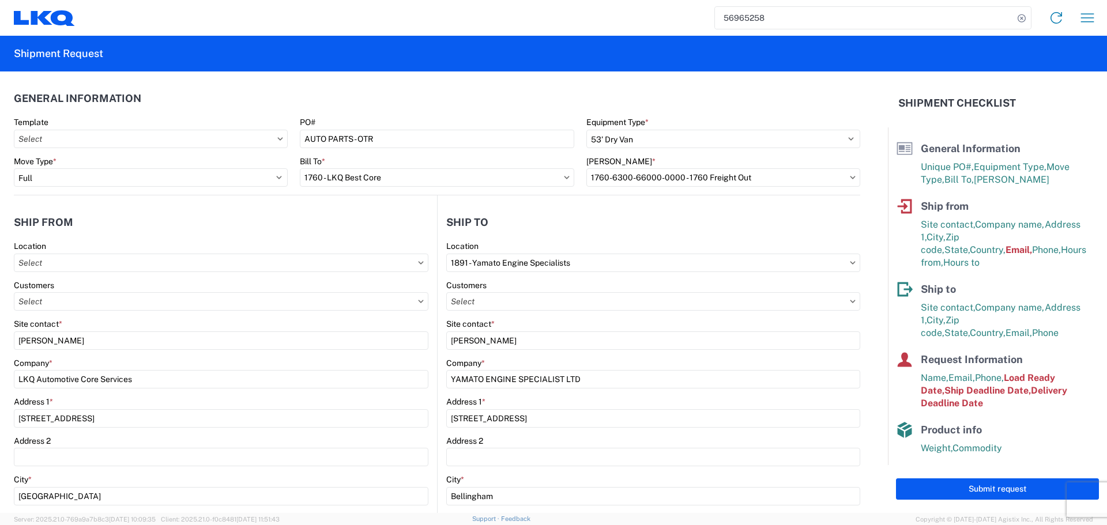
click at [376, 116] on agx-form-section "General Information Template PO# AUTO PARTS - OTR Equipment Type * Select 53’ D…" at bounding box center [437, 140] width 846 height 110
click at [377, 225] on header "Ship from" at bounding box center [225, 222] width 423 height 26
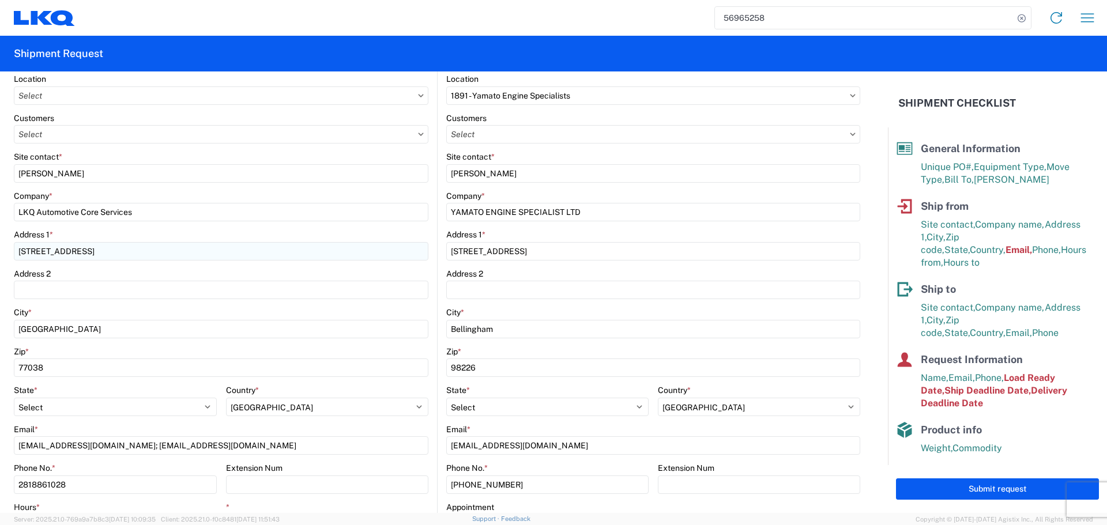
scroll to position [173, 0]
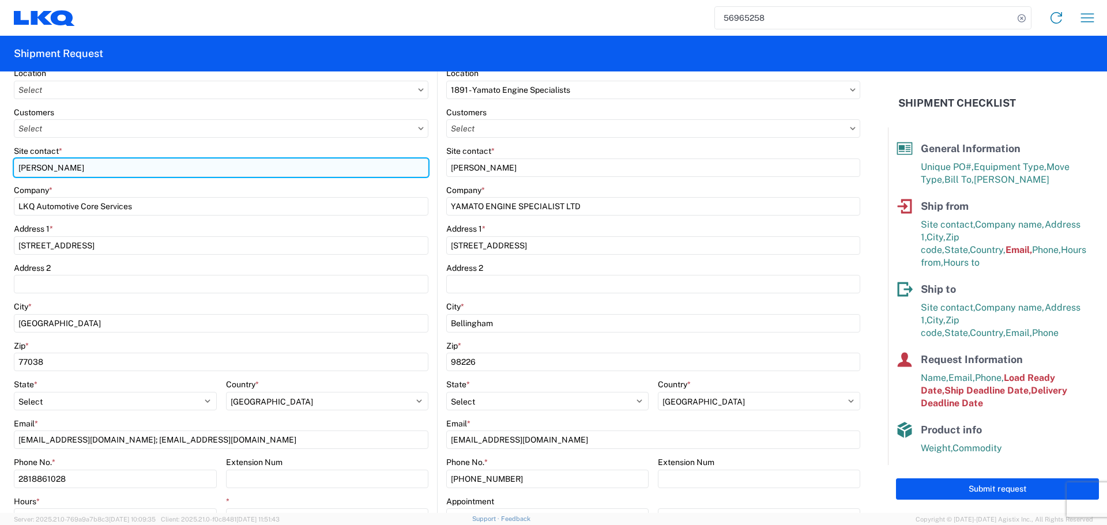
click at [32, 171] on input "[PERSON_NAME]" at bounding box center [221, 168] width 414 height 18
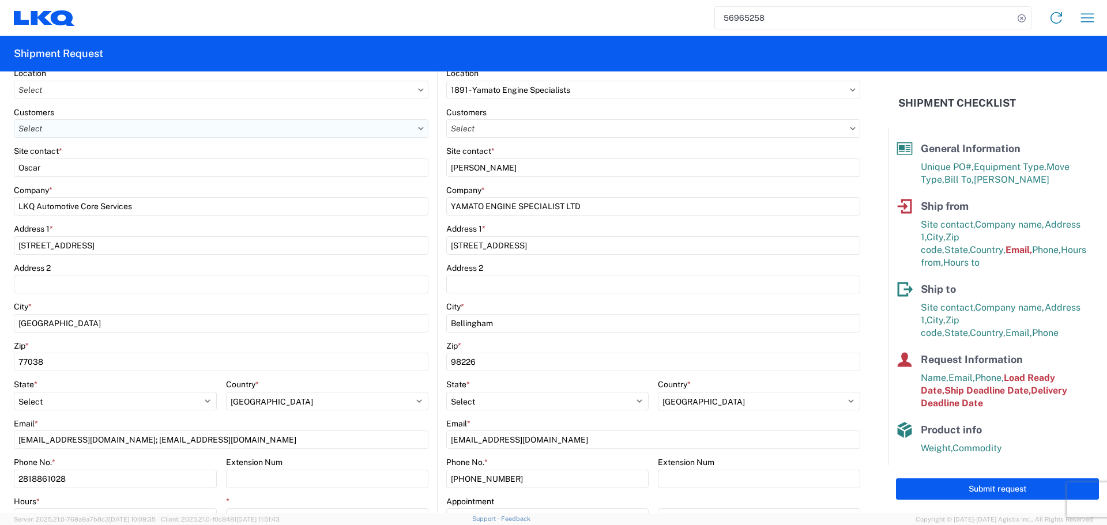
click at [76, 137] on input "text" at bounding box center [221, 128] width 414 height 18
click at [273, 145] on agx-form-control-wrapper-v2 "Customers" at bounding box center [221, 126] width 414 height 39
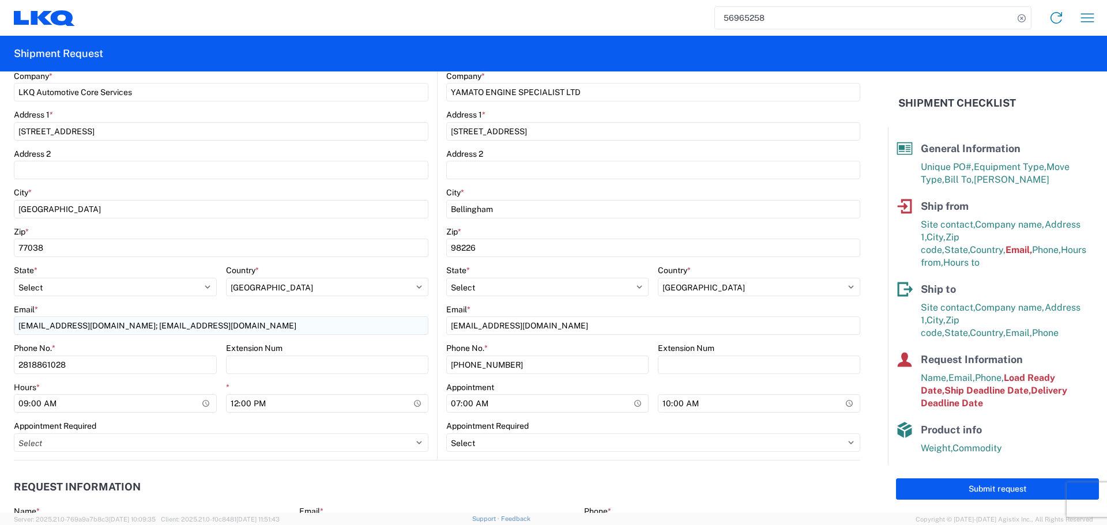
scroll to position [288, 0]
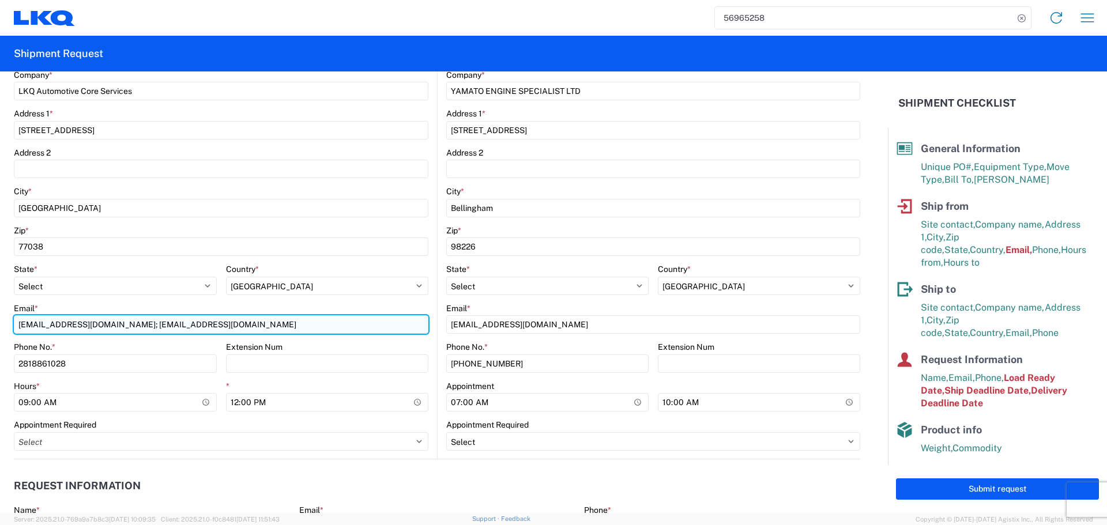
click at [145, 326] on input "[EMAIL_ADDRESS][DOMAIN_NAME]; [EMAIL_ADDRESS][DOMAIN_NAME]" at bounding box center [221, 324] width 414 height 18
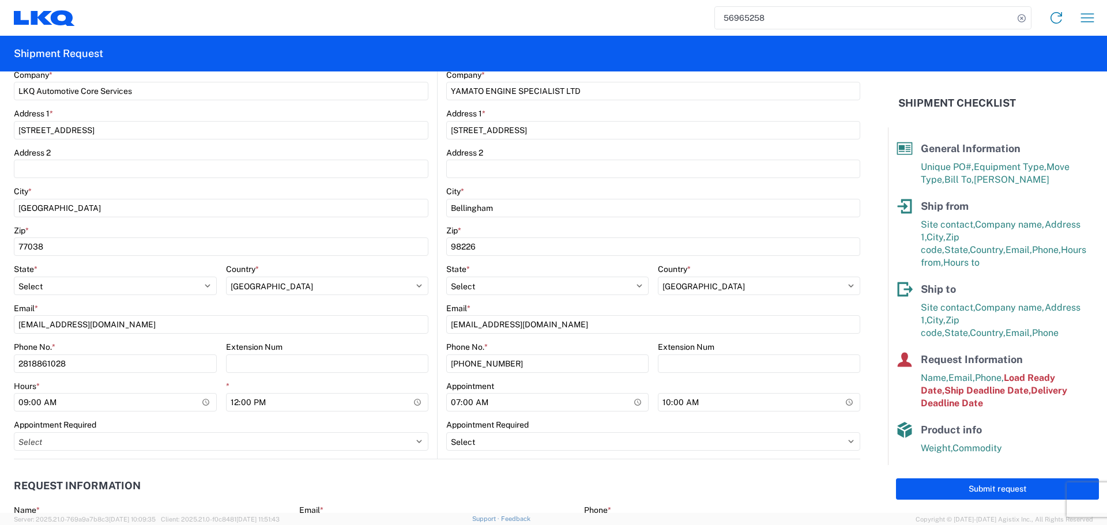
click at [119, 347] on div "Phone No. *" at bounding box center [115, 347] width 203 height 10
click at [202, 404] on input "09:00:00" at bounding box center [115, 402] width 203 height 18
click at [390, 406] on input "12:00:00" at bounding box center [327, 402] width 203 height 18
click at [410, 399] on input "12:00:00" at bounding box center [327, 402] width 203 height 18
click at [376, 345] on div "Extension Num" at bounding box center [327, 347] width 203 height 10
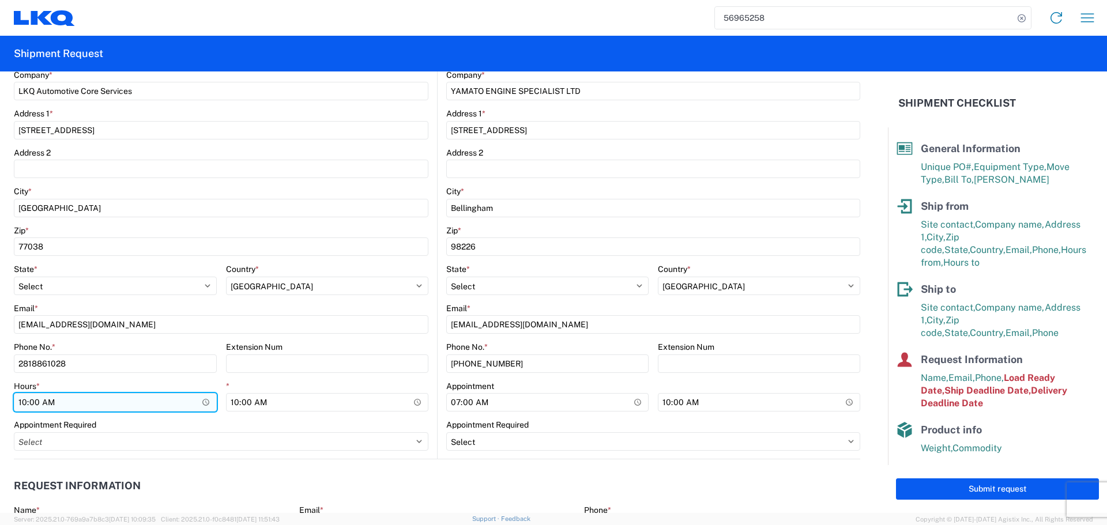
click at [204, 401] on input "10:00" at bounding box center [115, 402] width 203 height 18
click at [318, 307] on div "Email *" at bounding box center [221, 308] width 414 height 10
click at [375, 378] on agx-form-control-wrapper-v2 "Extension Num" at bounding box center [327, 361] width 203 height 39
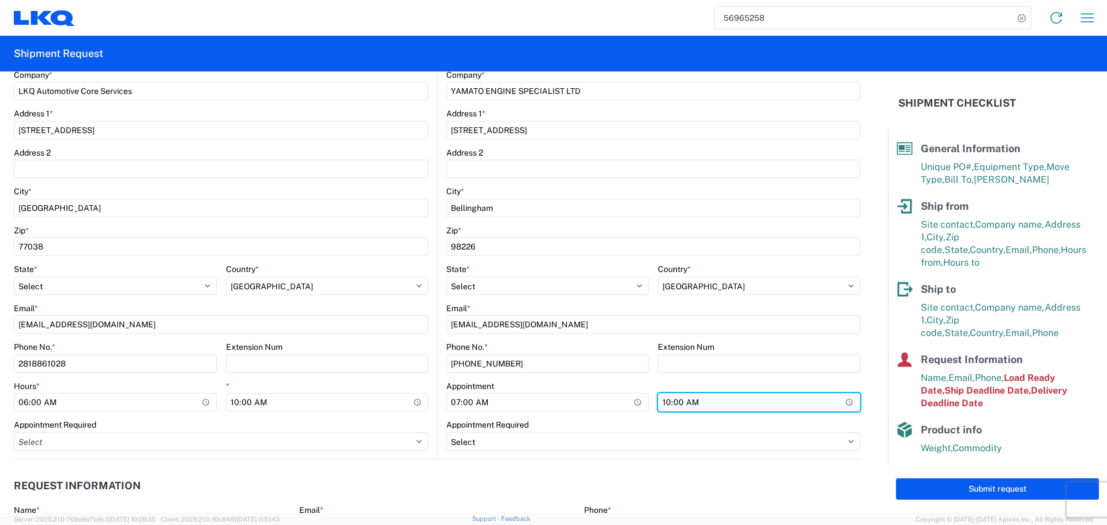
click at [842, 405] on input "10:00:00" at bounding box center [759, 402] width 202 height 18
click at [675, 425] on div "Appointment Required" at bounding box center [653, 425] width 414 height 10
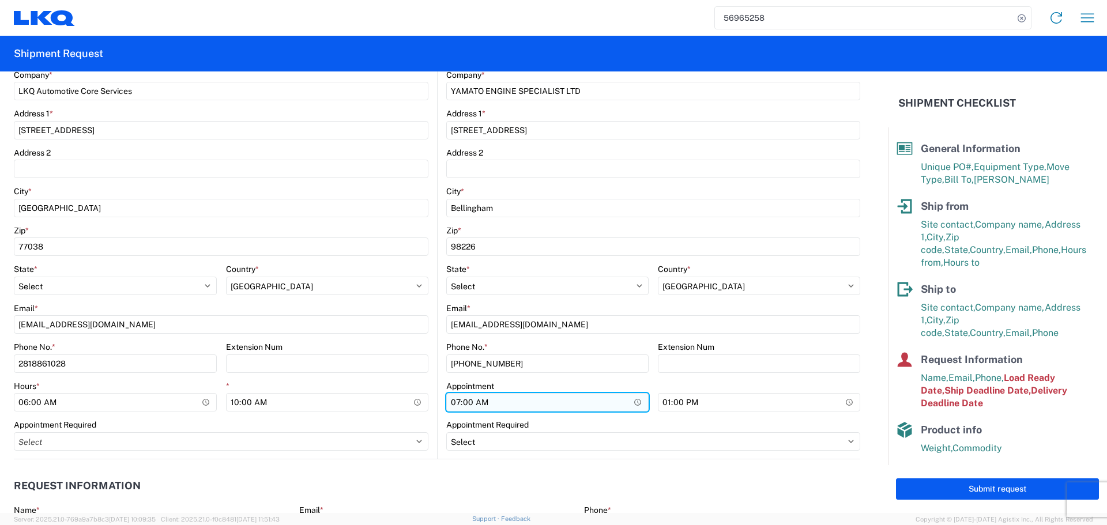
click at [630, 402] on input "07:00:00" at bounding box center [547, 402] width 202 height 18
click at [647, 377] on div "Phone No. * [PHONE_NUMBER] Extension Num" at bounding box center [653, 361] width 414 height 39
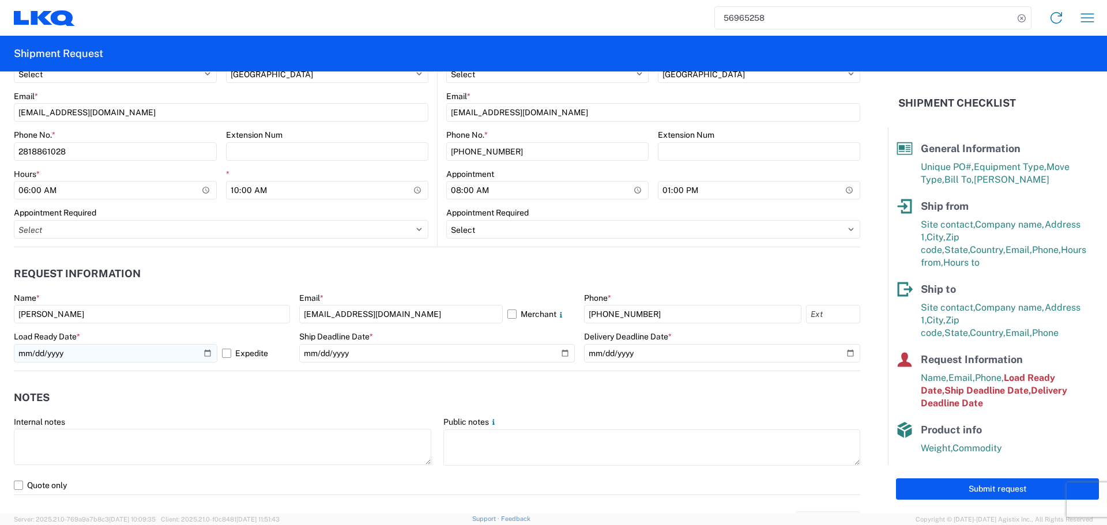
scroll to position [576, 0]
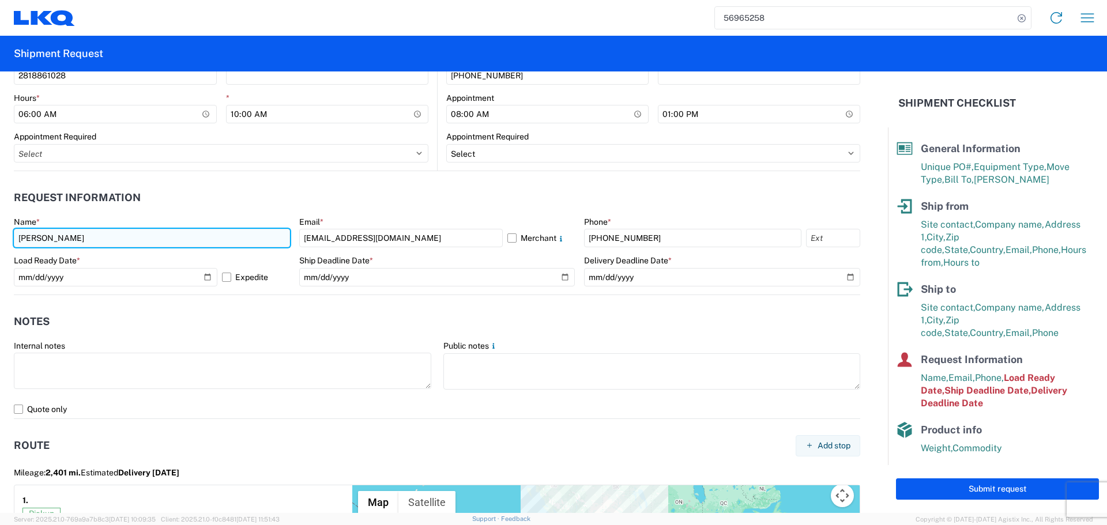
click at [61, 238] on input "[PERSON_NAME]" at bounding box center [152, 238] width 276 height 18
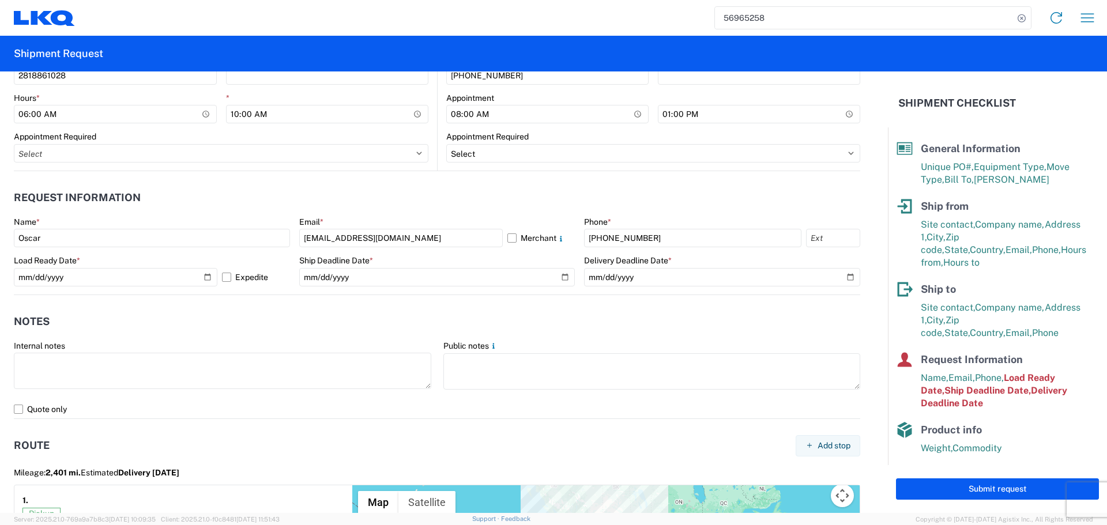
click at [128, 214] on agx-form-section "Request Information Name * [PERSON_NAME] * [EMAIL_ADDRESS][DOMAIN_NAME] Merchan…" at bounding box center [437, 240] width 846 height 110
click at [207, 274] on input "[DATE]" at bounding box center [115, 277] width 203 height 18
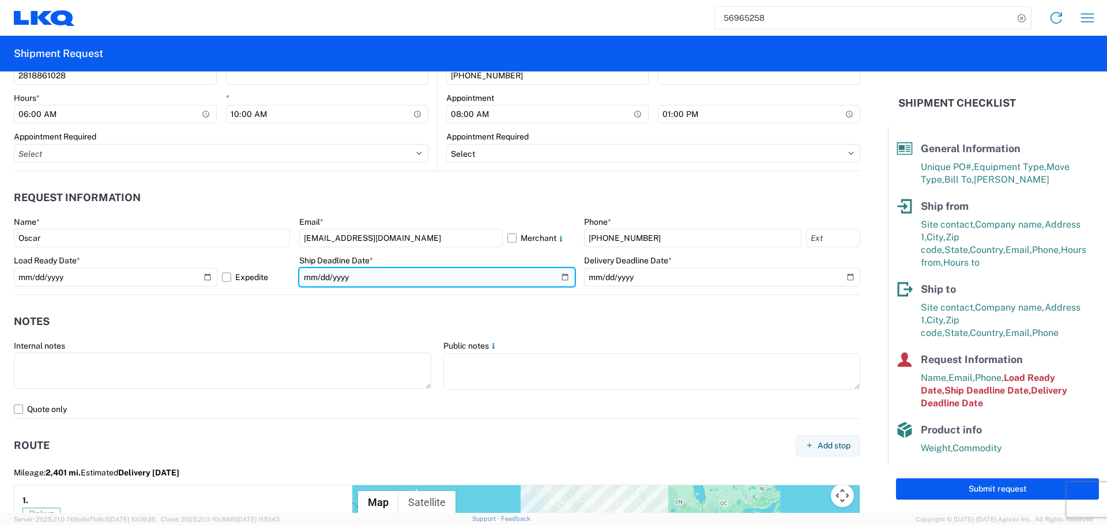
click at [557, 274] on input "[DATE]" at bounding box center [437, 277] width 276 height 18
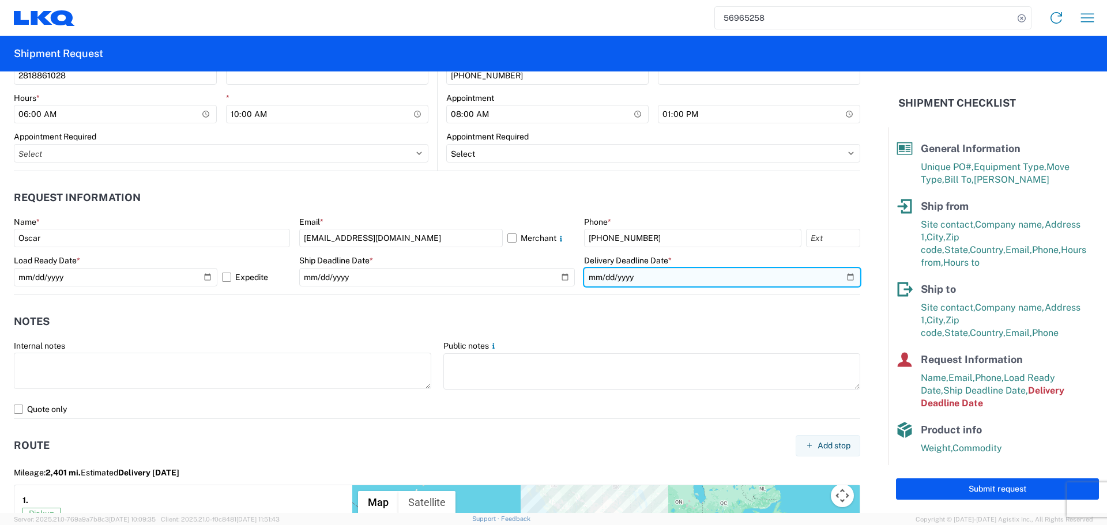
click at [845, 280] on input "[DATE]" at bounding box center [722, 277] width 276 height 18
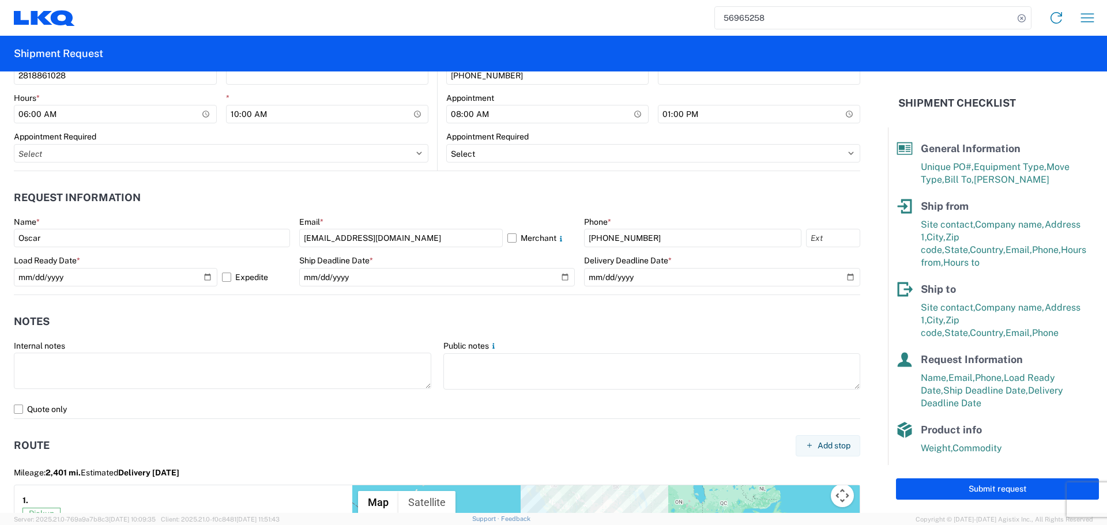
click at [472, 322] on header "Notes" at bounding box center [437, 322] width 846 height 26
click at [374, 309] on header "Notes" at bounding box center [437, 322] width 846 height 26
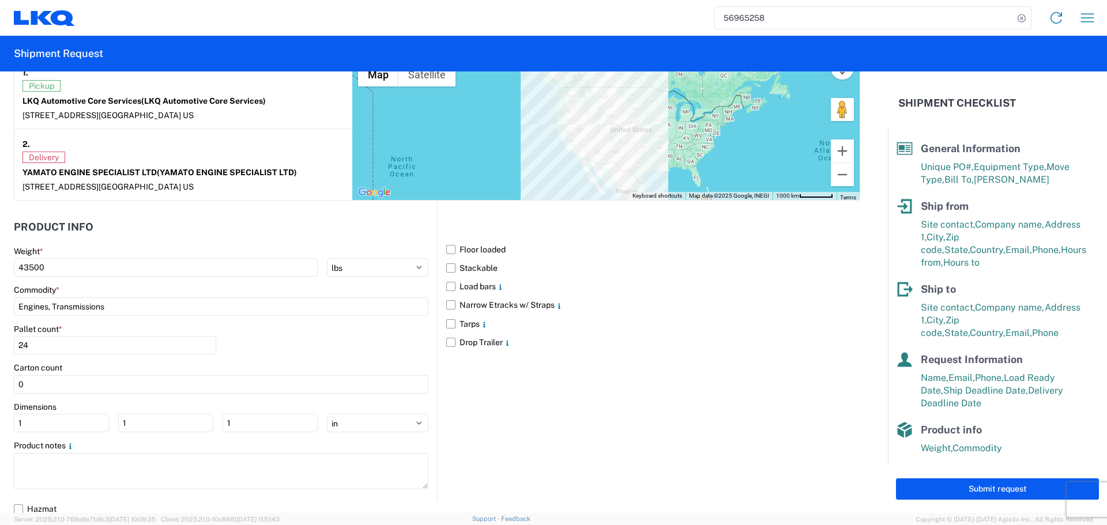
scroll to position [1009, 0]
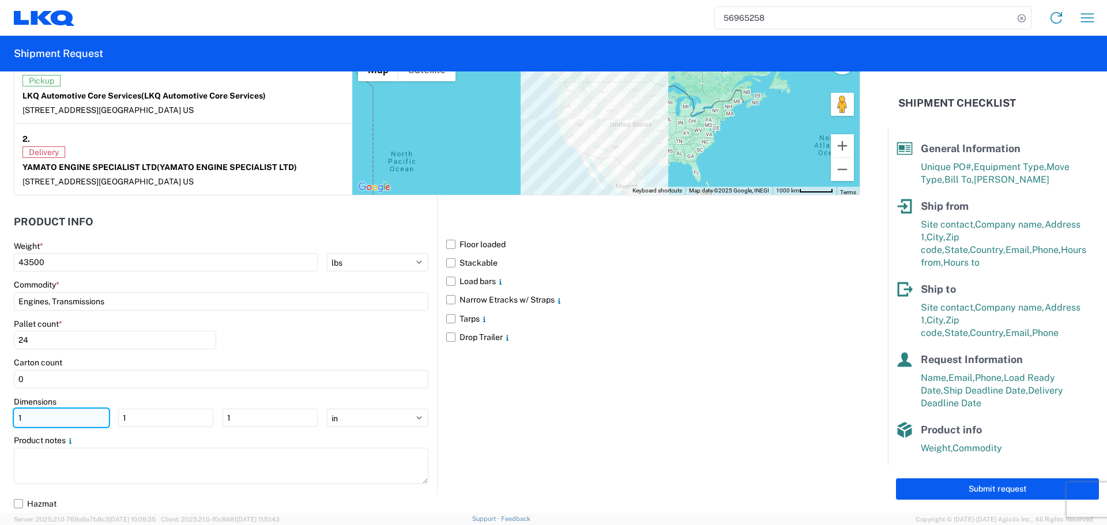
click at [60, 414] on input "1" at bounding box center [61, 418] width 95 height 18
click at [145, 424] on input "1" at bounding box center [165, 418] width 95 height 18
click at [234, 411] on input "1" at bounding box center [270, 418] width 95 height 18
click at [314, 344] on div "Pallet count * 24" at bounding box center [221, 338] width 414 height 39
click at [466, 246] on label "Floor loaded" at bounding box center [653, 244] width 414 height 18
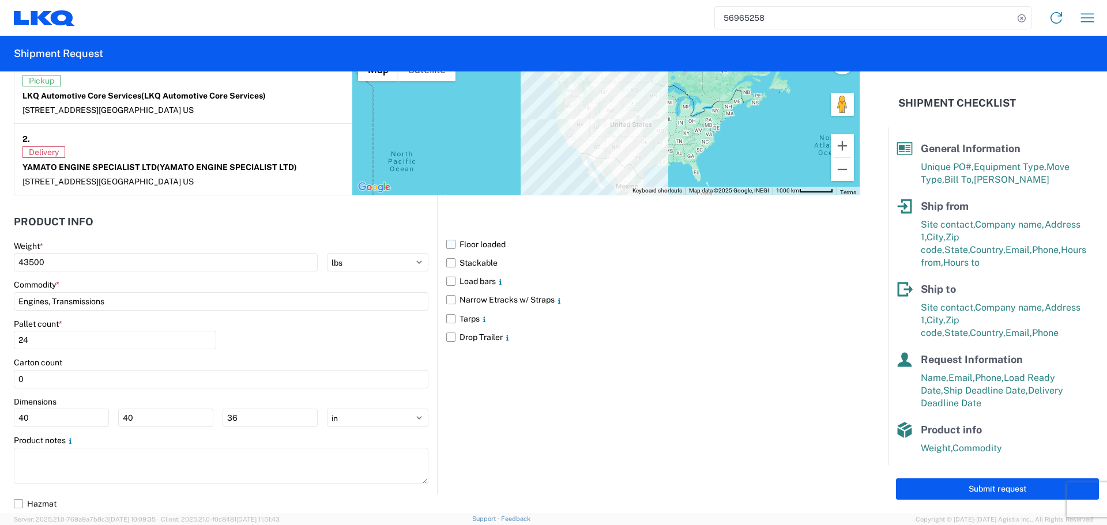
click at [0, 0] on input "Floor loaded" at bounding box center [0, 0] width 0 height 0
click at [450, 259] on label "Stackable" at bounding box center [653, 263] width 414 height 18
click at [0, 0] on input "Stackable" at bounding box center [0, 0] width 0 height 0
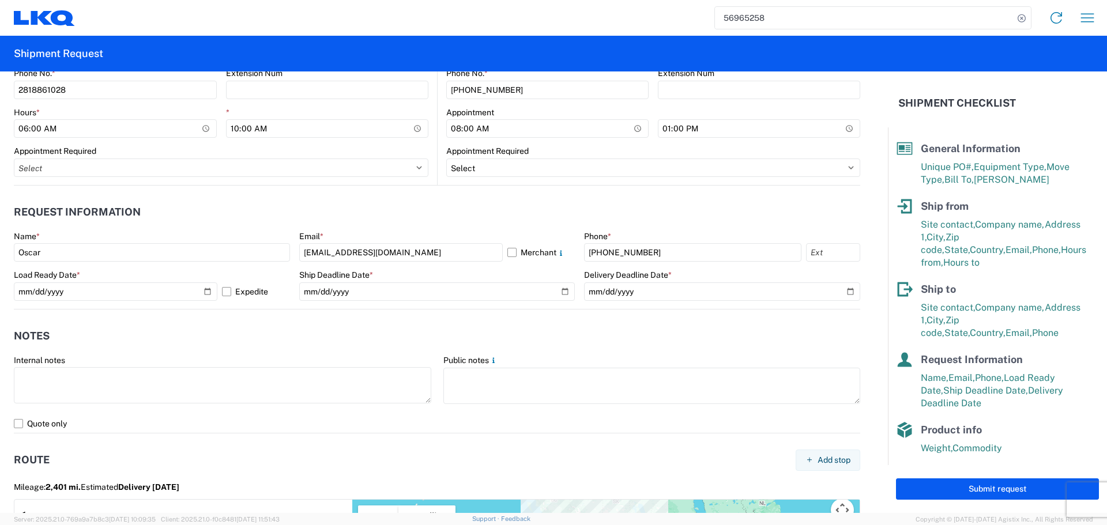
scroll to position [548, 0]
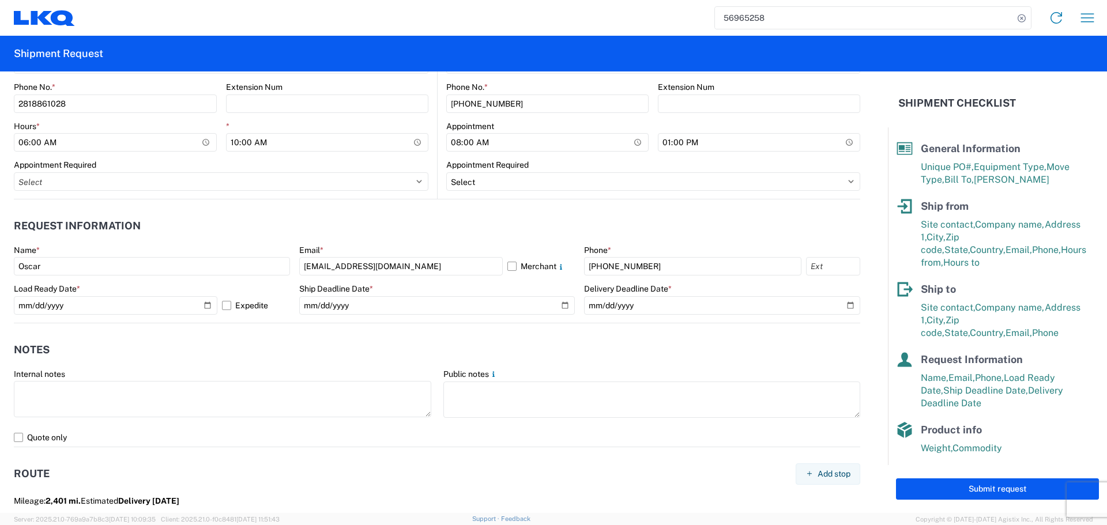
click at [272, 354] on header "Notes" at bounding box center [437, 350] width 846 height 26
click at [614, 347] on header "Notes" at bounding box center [437, 350] width 846 height 26
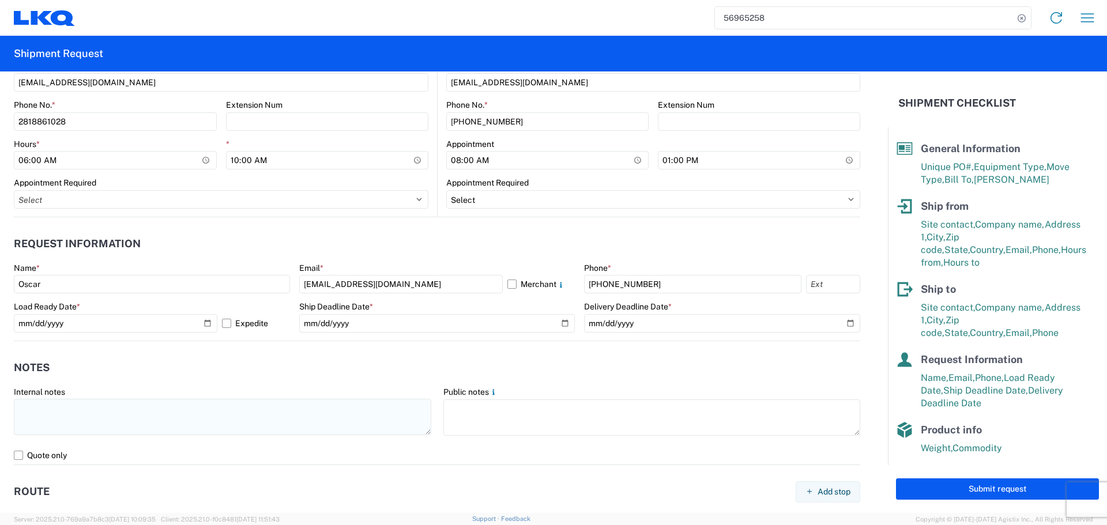
scroll to position [692, 0]
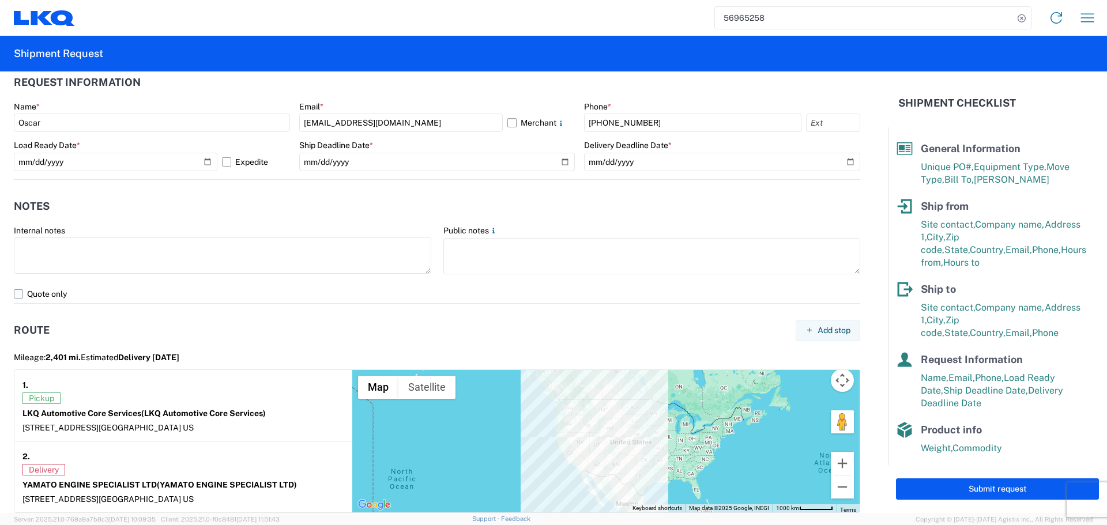
click at [18, 298] on label "Quote only" at bounding box center [437, 294] width 846 height 18
click at [0, 0] on input "Quote only" at bounding box center [0, 0] width 0 height 0
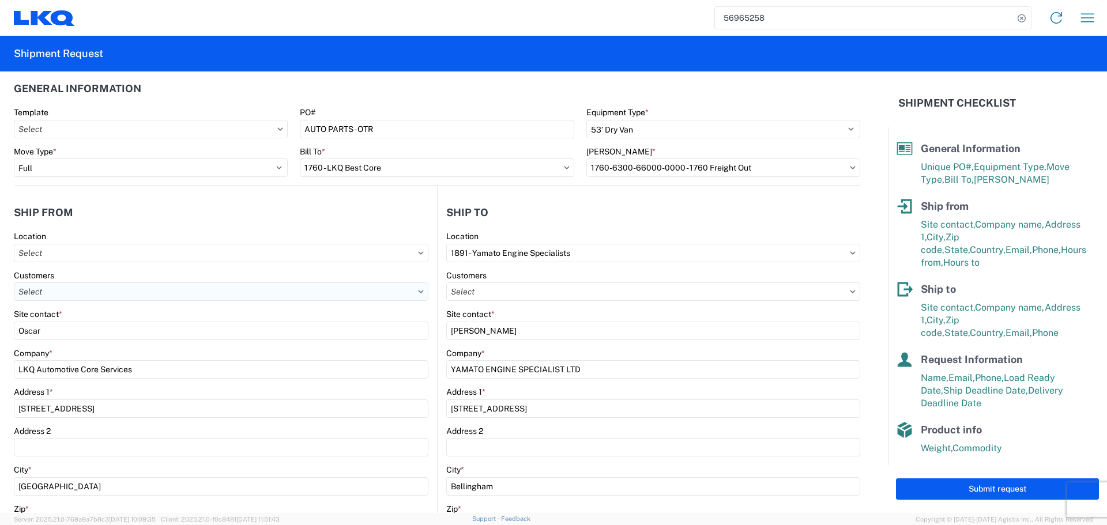
scroll to position [0, 0]
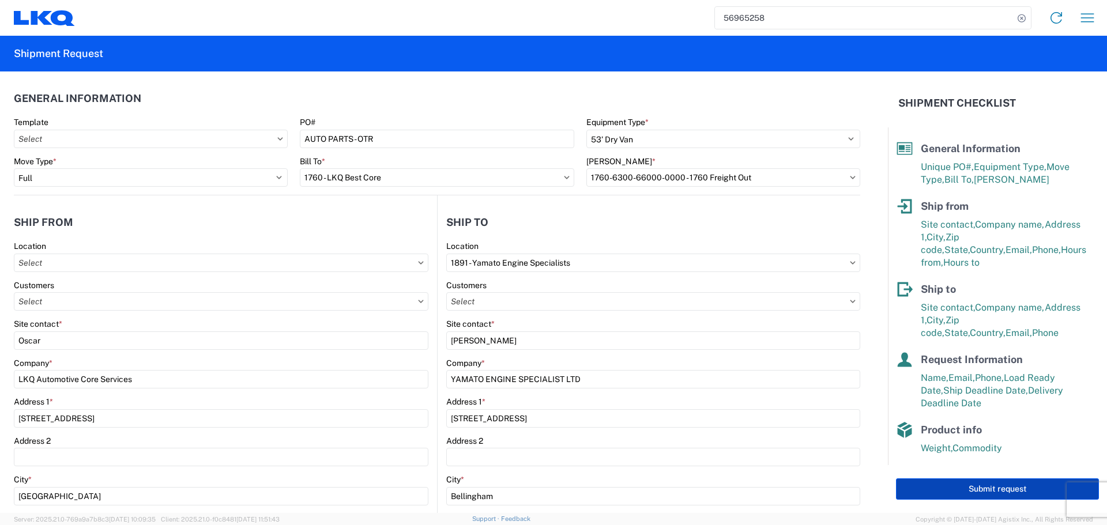
click at [984, 483] on button "Submit request" at bounding box center [997, 488] width 203 height 21
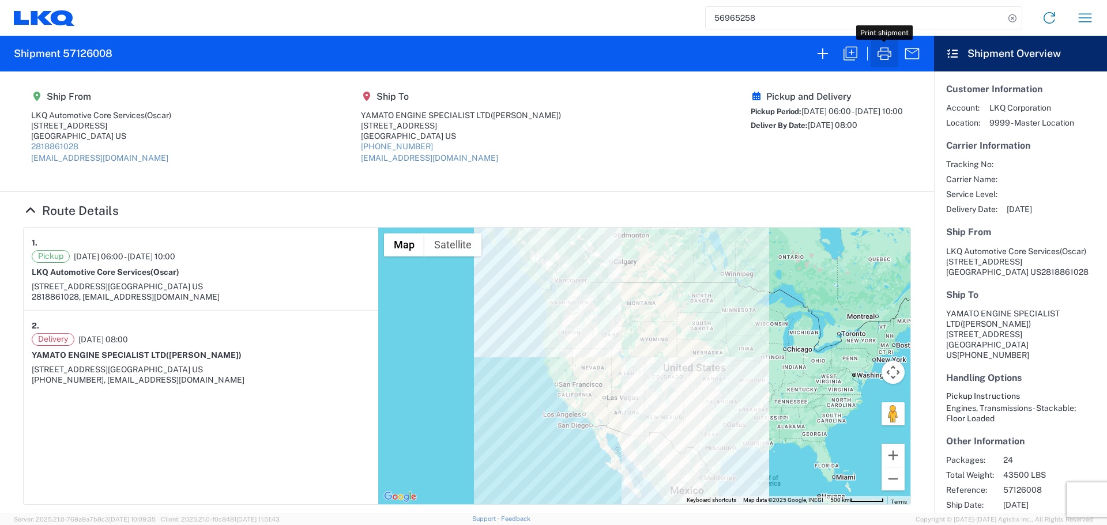
click at [888, 54] on icon "button" at bounding box center [884, 53] width 18 height 18
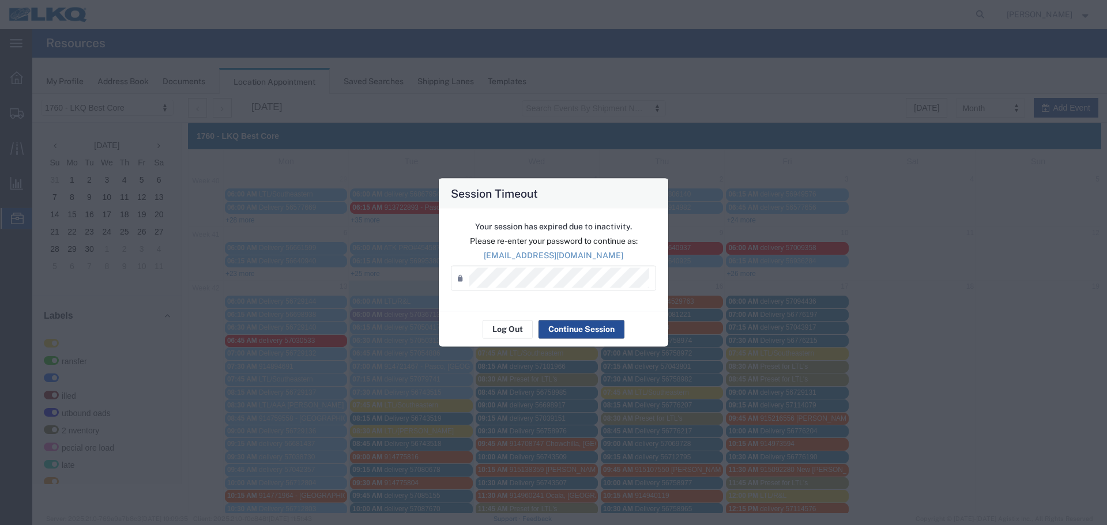
scroll to position [231, 0]
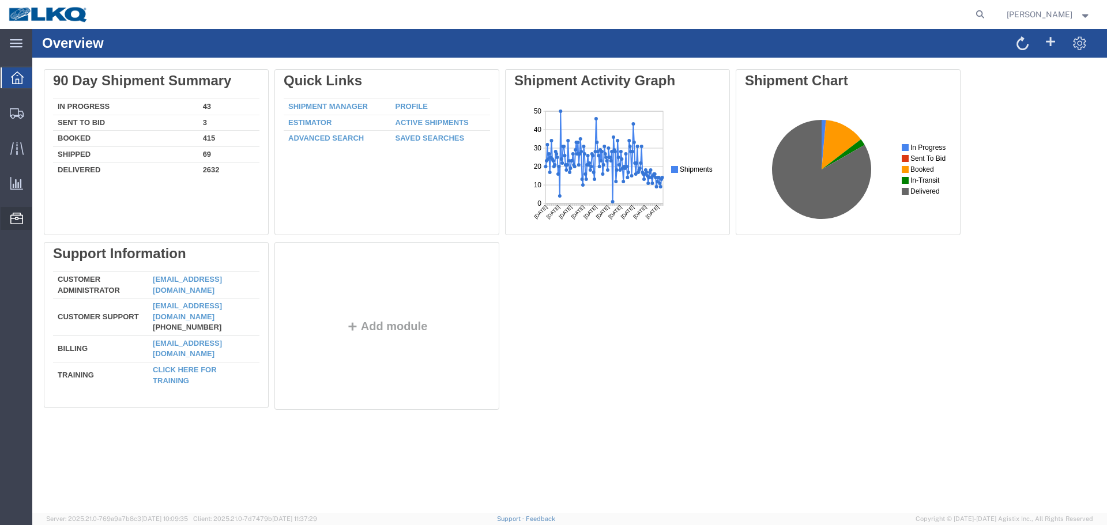
click at [0, 0] on span "Location Appointment" at bounding box center [0, 0] width 0 height 0
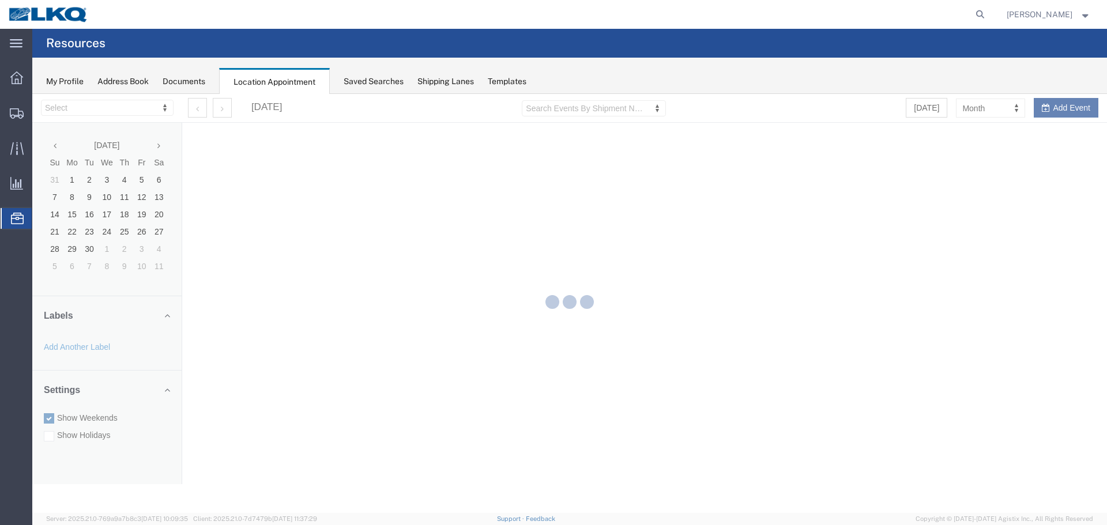
select select "27634"
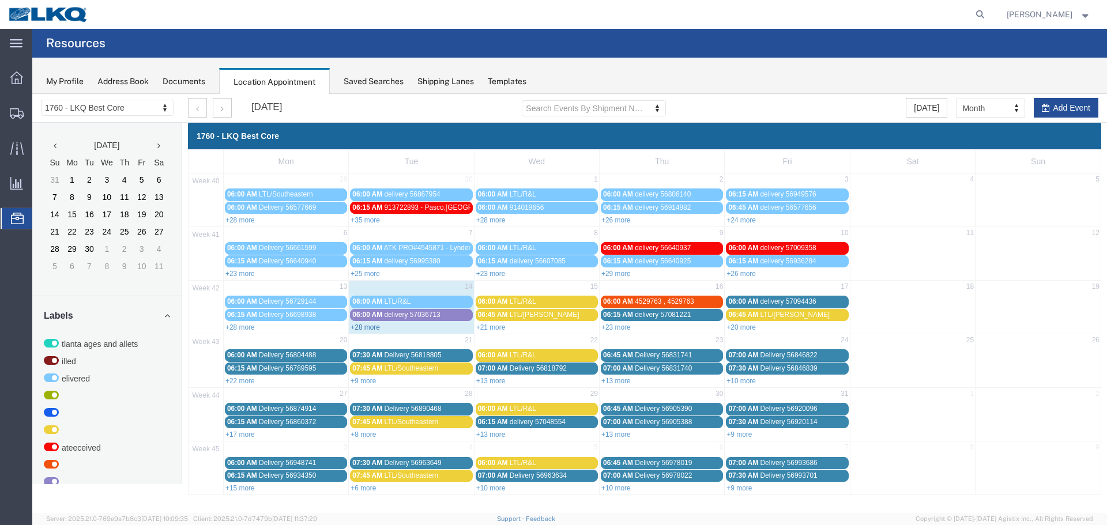
click at [371, 329] on link "+28 more" at bounding box center [364, 327] width 29 height 8
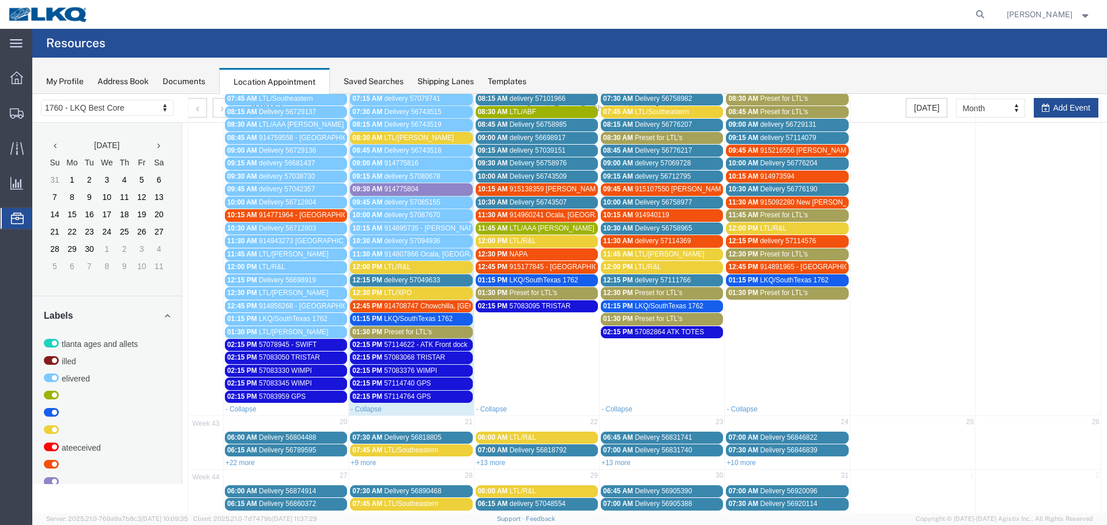
scroll to position [288, 0]
